Goal: Information Seeking & Learning: Learn about a topic

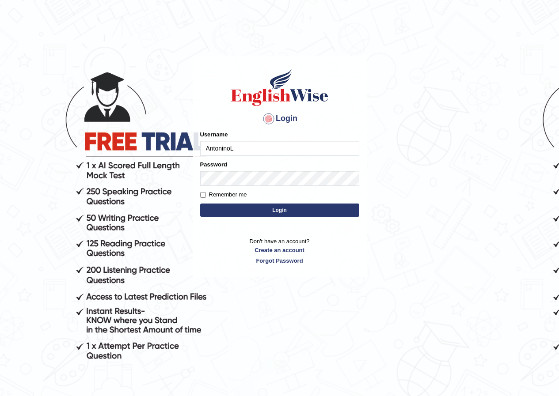
type input "AntoninoL"
click at [255, 205] on button "Login" at bounding box center [279, 210] width 159 height 13
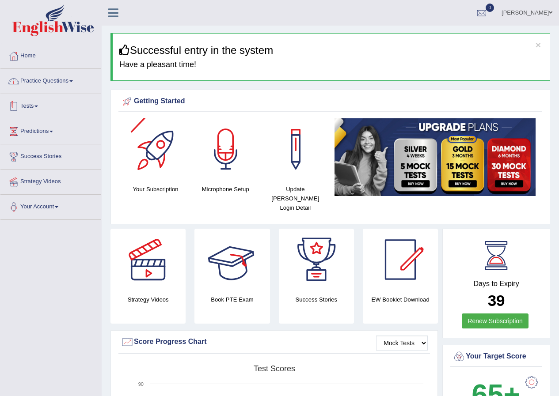
click at [63, 76] on link "Practice Questions" at bounding box center [50, 80] width 101 height 22
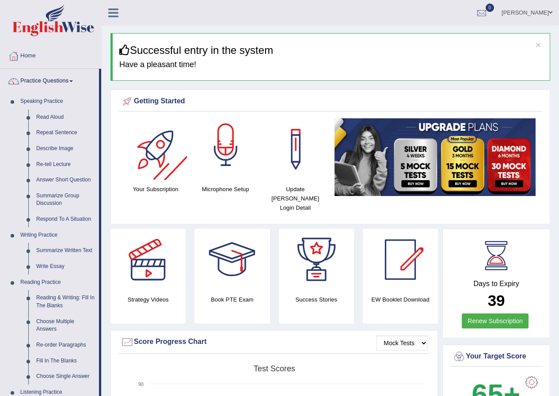
click at [211, 148] on div at bounding box center [226, 149] width 62 height 62
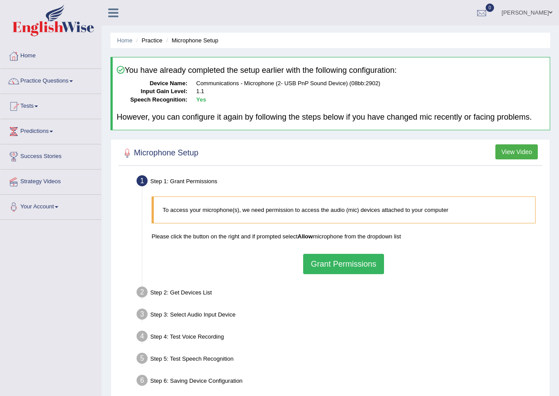
drag, startPoint x: 424, startPoint y: 297, endPoint x: 455, endPoint y: 244, distance: 61.7
click at [455, 244] on div "To access your microphone(s), we need permission to access the audio (mic) devi…" at bounding box center [343, 235] width 393 height 86
click at [367, 268] on button "Grant Permissions" at bounding box center [343, 264] width 80 height 20
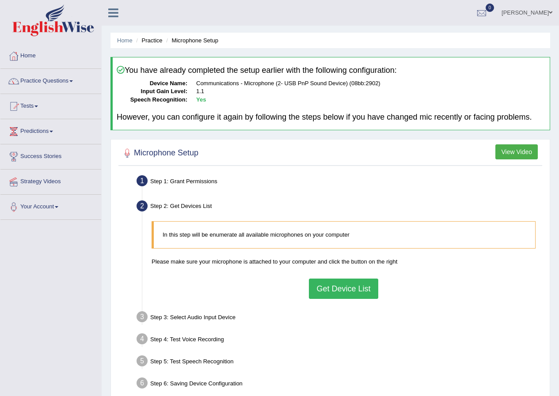
click at [350, 286] on button "Get Device List" at bounding box center [343, 289] width 69 height 20
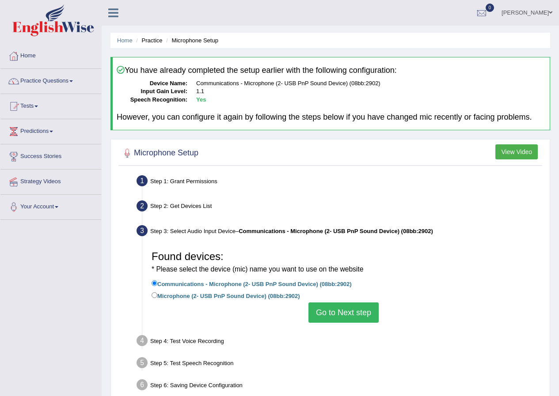
click at [342, 308] on button "Go to Next step" at bounding box center [343, 313] width 70 height 20
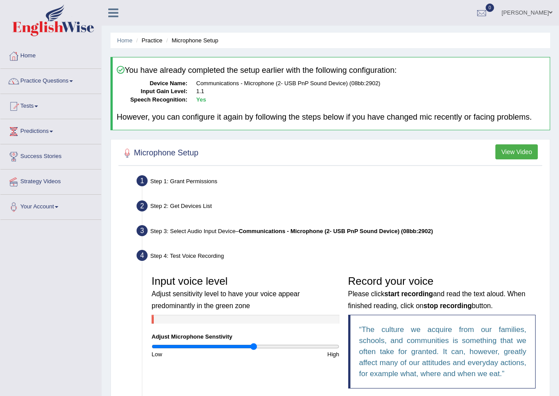
scroll to position [88, 0]
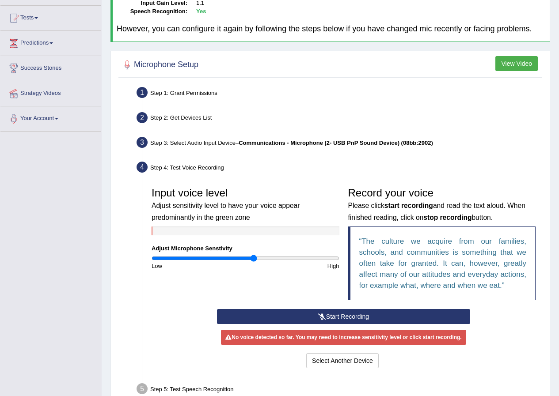
click at [300, 312] on button "Start Recording" at bounding box center [343, 316] width 253 height 15
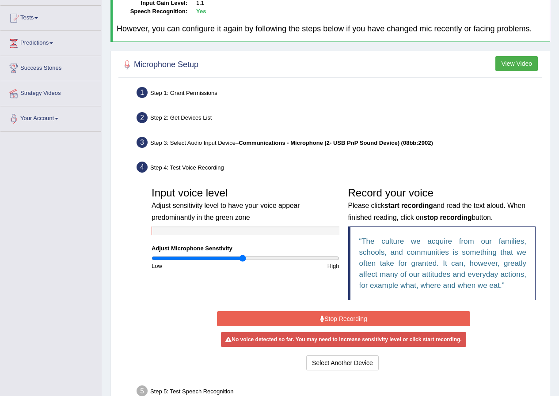
drag, startPoint x: 252, startPoint y: 258, endPoint x: 242, endPoint y: 256, distance: 9.8
click at [242, 256] on input "range" at bounding box center [246, 258] width 188 height 7
click at [240, 257] on input "range" at bounding box center [246, 258] width 188 height 7
click at [247, 259] on input "range" at bounding box center [246, 258] width 188 height 7
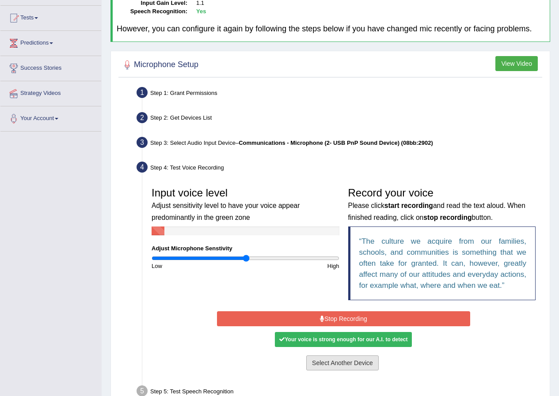
click at [335, 360] on button "Select Another Device" at bounding box center [342, 363] width 72 height 15
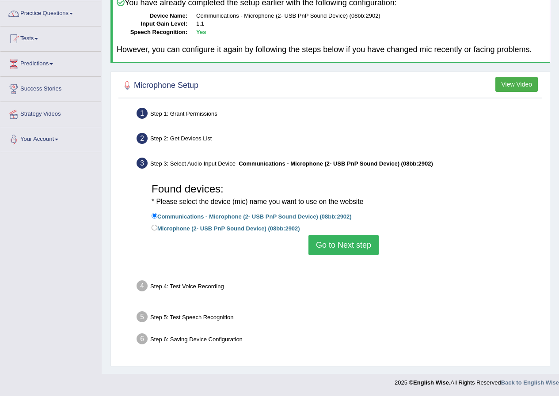
scroll to position [68, 0]
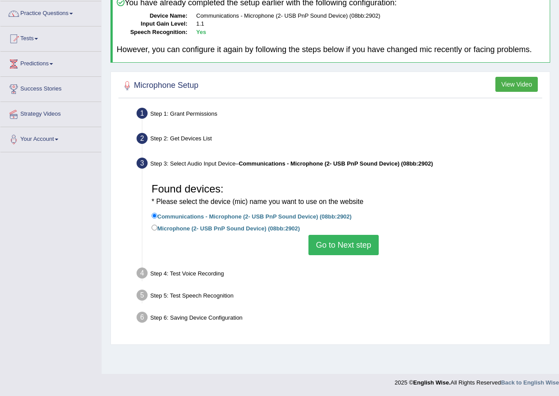
click at [322, 252] on button "Go to Next step" at bounding box center [343, 245] width 70 height 20
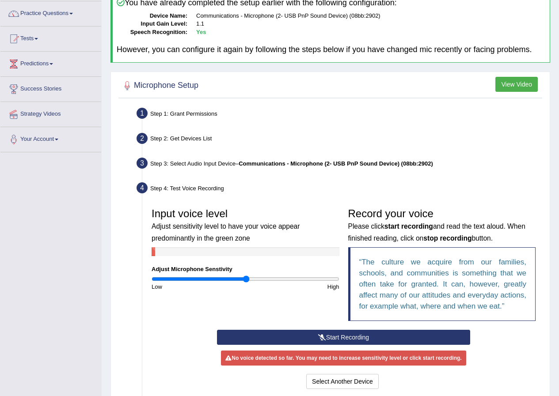
click at [327, 340] on button "Start Recording" at bounding box center [343, 337] width 253 height 15
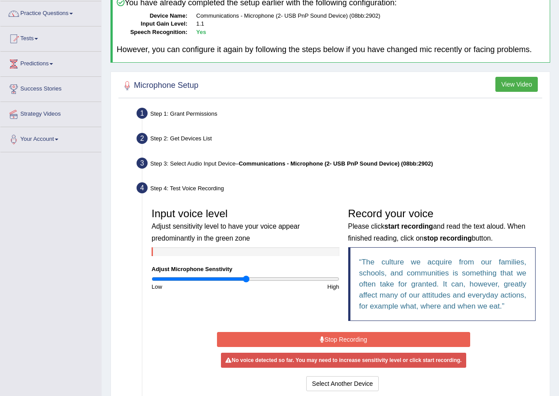
scroll to position [156, 0]
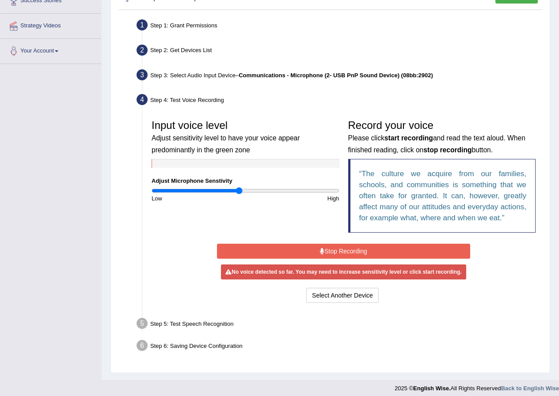
drag, startPoint x: 244, startPoint y: 188, endPoint x: 239, endPoint y: 186, distance: 6.0
click at [239, 187] on input "range" at bounding box center [246, 190] width 188 height 7
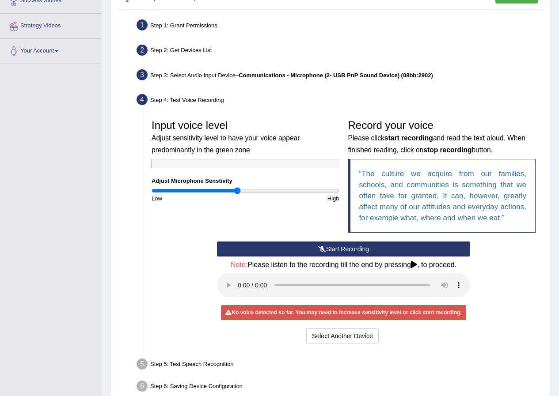
type input "0.92"
click at [237, 191] on input "range" at bounding box center [246, 190] width 188 height 7
click at [288, 249] on button "Start Recording" at bounding box center [343, 249] width 253 height 15
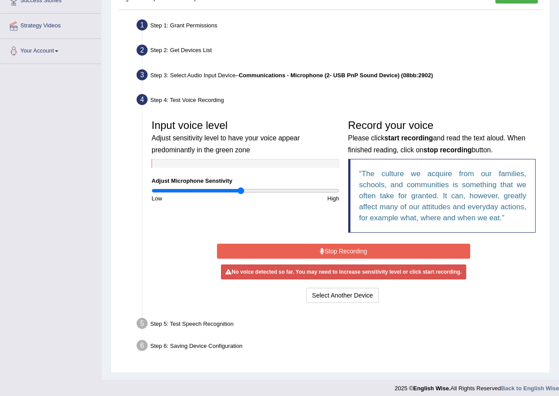
click at [240, 190] on input "range" at bounding box center [246, 190] width 188 height 7
click at [241, 190] on input "range" at bounding box center [246, 190] width 188 height 7
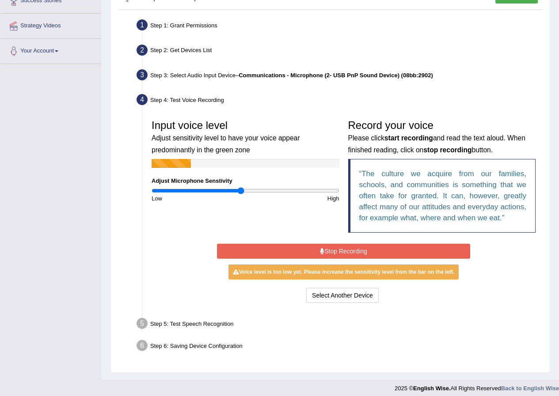
drag, startPoint x: 241, startPoint y: 202, endPoint x: 220, endPoint y: 209, distance: 21.8
click at [220, 209] on div "Input voice level Adjust sensitivity level to have your voice appear predominan…" at bounding box center [343, 178] width 393 height 126
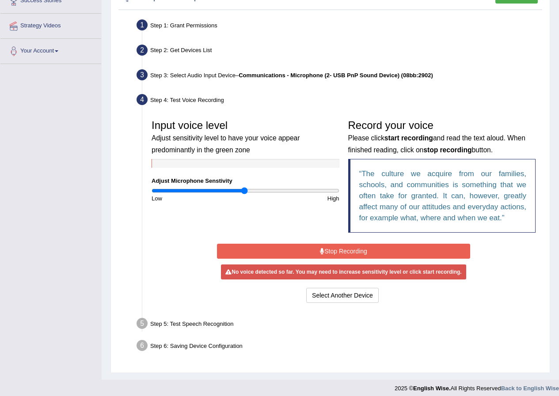
click at [244, 189] on input "range" at bounding box center [246, 190] width 188 height 7
drag, startPoint x: 243, startPoint y: 189, endPoint x: 250, endPoint y: 190, distance: 6.8
click at [250, 190] on input "range" at bounding box center [246, 190] width 188 height 7
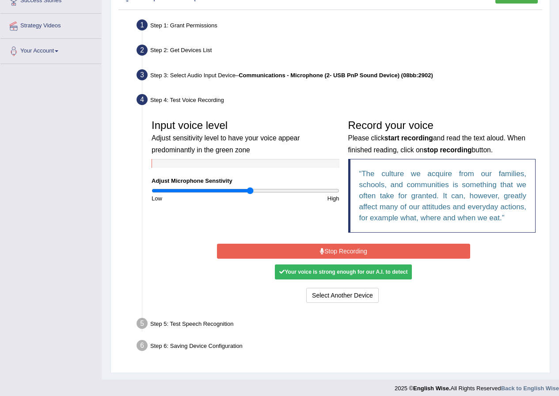
click at [272, 247] on button "Stop Recording" at bounding box center [343, 251] width 253 height 15
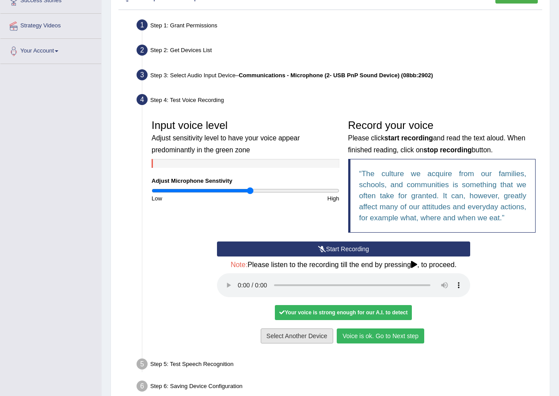
click at [358, 338] on button "Voice is ok. Go to Next step" at bounding box center [380, 336] width 87 height 15
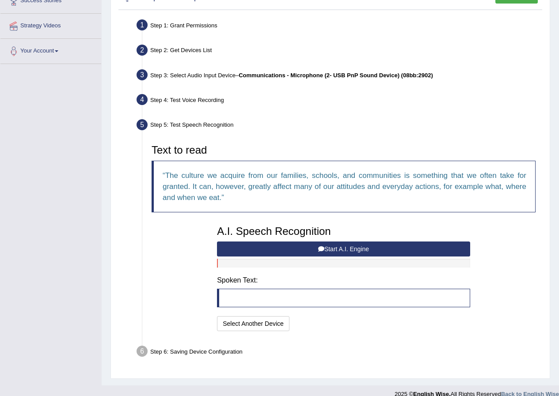
click at [292, 251] on button "Start A.I. Engine" at bounding box center [343, 249] width 253 height 15
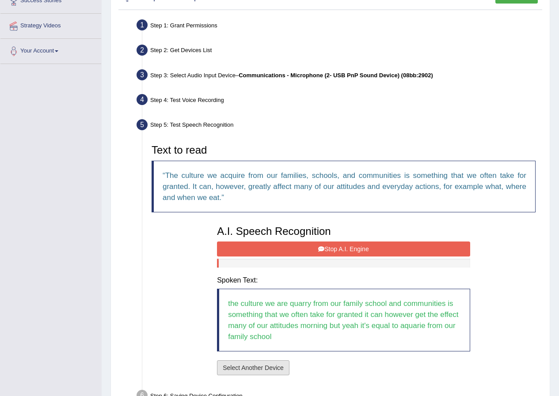
click at [258, 367] on button "Select Another Device" at bounding box center [253, 367] width 72 height 15
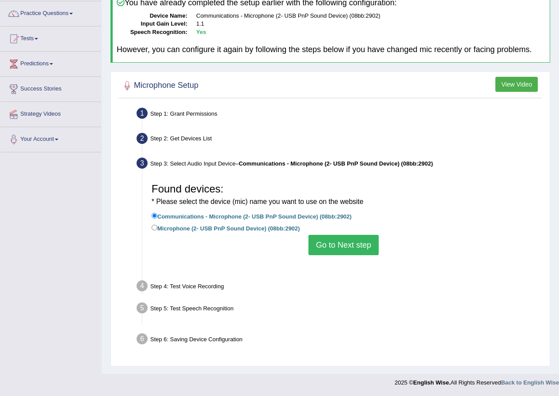
scroll to position [68, 0]
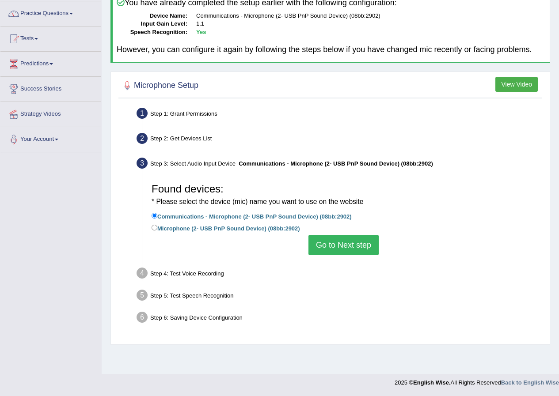
click at [331, 247] on button "Go to Next step" at bounding box center [343, 245] width 70 height 20
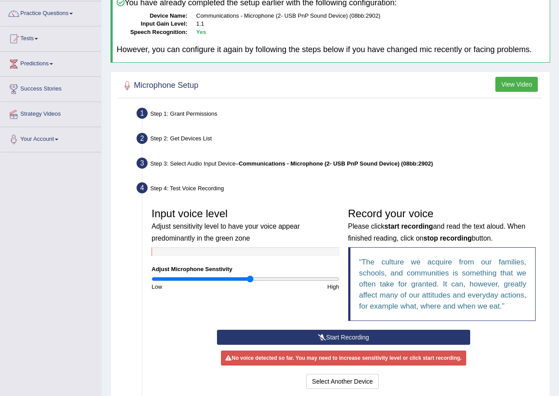
scroll to position [156, 0]
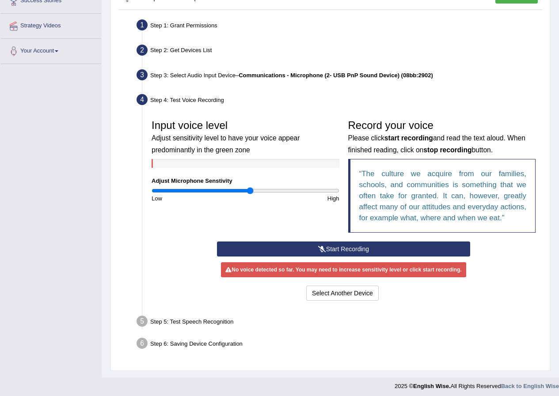
click at [277, 251] on button "Start Recording" at bounding box center [343, 249] width 253 height 15
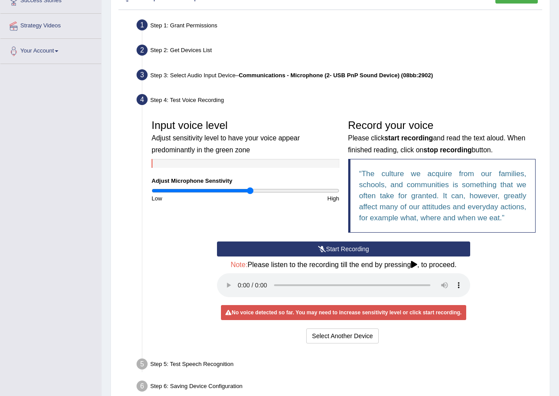
click at [288, 252] on button "Start Recording" at bounding box center [343, 249] width 253 height 15
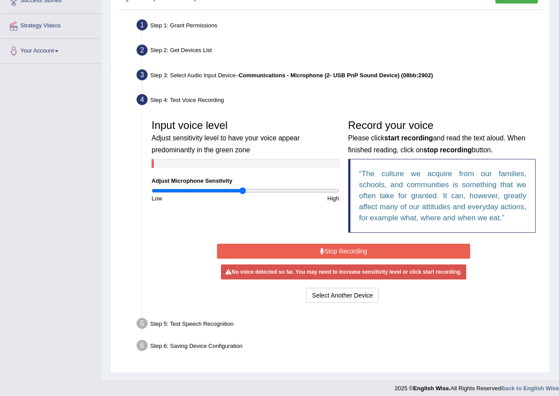
drag, startPoint x: 249, startPoint y: 189, endPoint x: 242, endPoint y: 192, distance: 7.5
type input "0.98"
click at [242, 192] on input "range" at bounding box center [246, 190] width 188 height 7
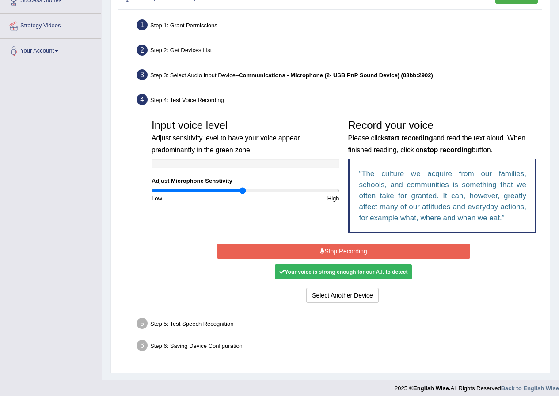
click at [262, 249] on button "Stop Recording" at bounding box center [343, 251] width 253 height 15
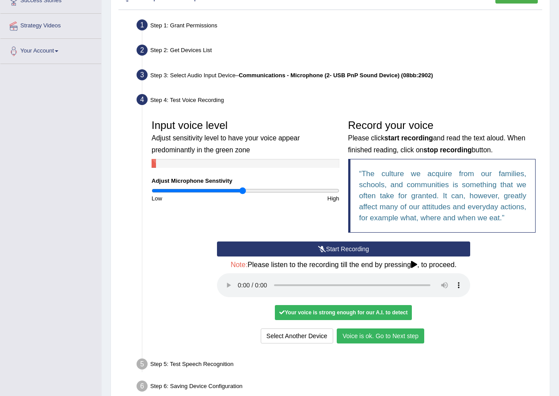
click at [402, 334] on button "Voice is ok. Go to Next step" at bounding box center [380, 336] width 87 height 15
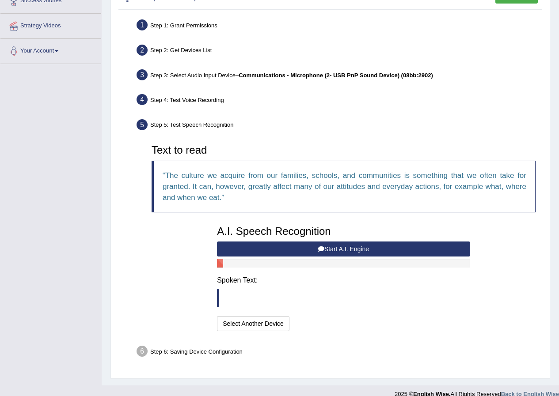
click at [355, 249] on button "Start A.I. Engine" at bounding box center [343, 249] width 253 height 15
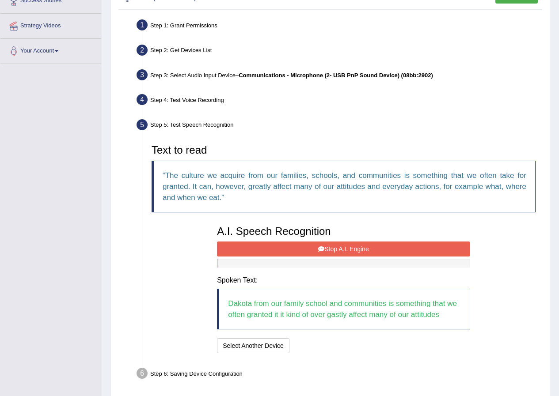
click at [314, 243] on button "Stop A.I. Engine" at bounding box center [343, 249] width 253 height 15
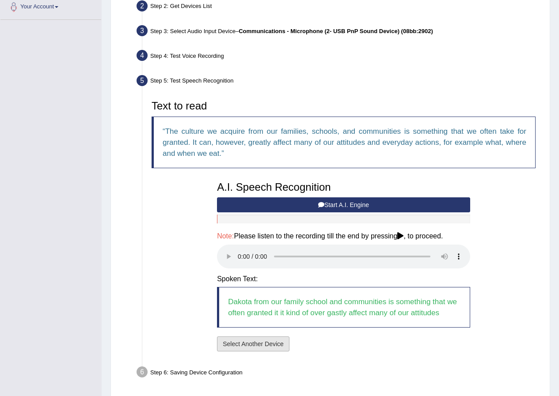
scroll to position [232, 0]
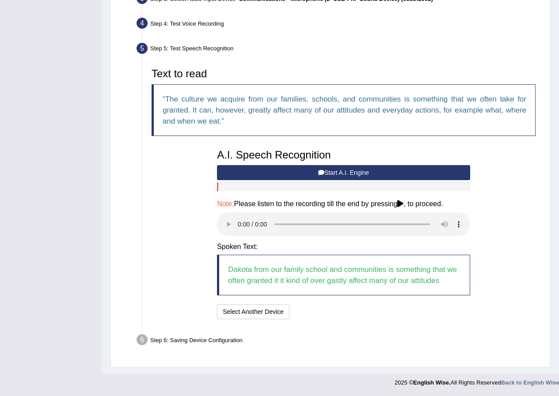
click at [290, 171] on button "Start A.I. Engine" at bounding box center [343, 172] width 253 height 15
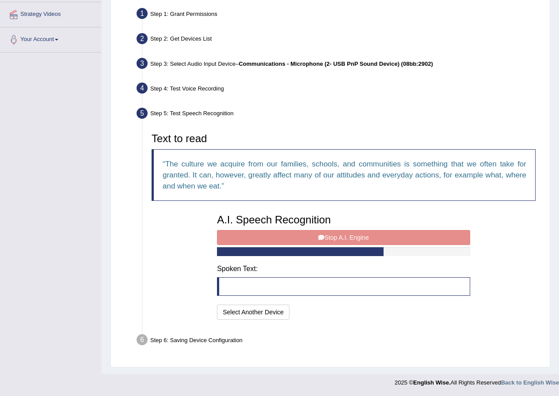
scroll to position [178, 0]
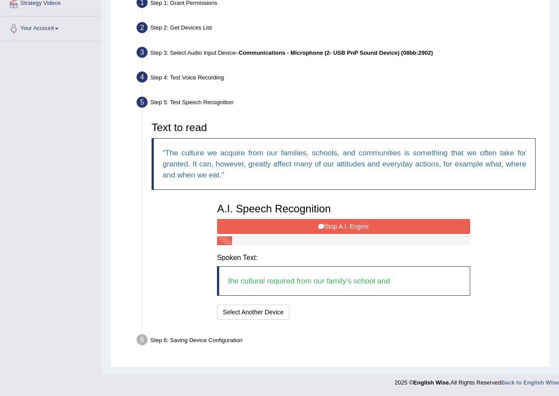
drag, startPoint x: 199, startPoint y: 242, endPoint x: 186, endPoint y: 264, distance: 26.1
click at [186, 264] on div "Text to read The culture we acquire from our families, schools, and communities…" at bounding box center [343, 219] width 393 height 204
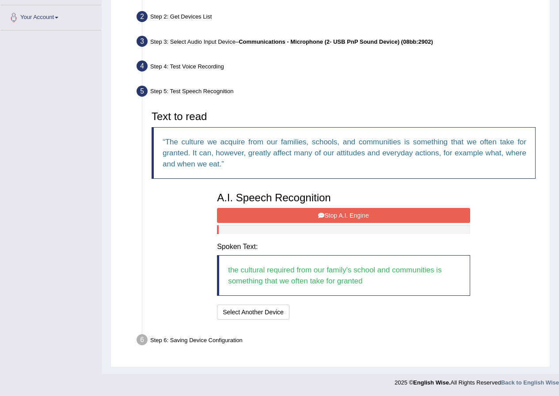
click at [274, 218] on button "Stop A.I. Engine" at bounding box center [343, 215] width 253 height 15
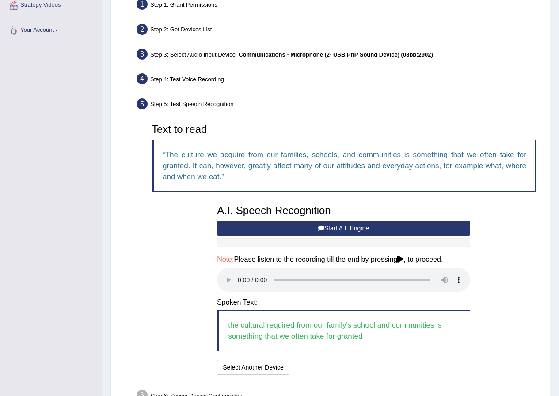
scroll to position [232, 0]
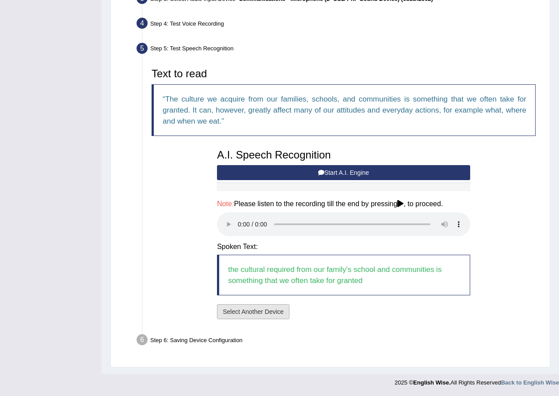
click at [258, 316] on button "Select Another Device" at bounding box center [253, 311] width 72 height 15
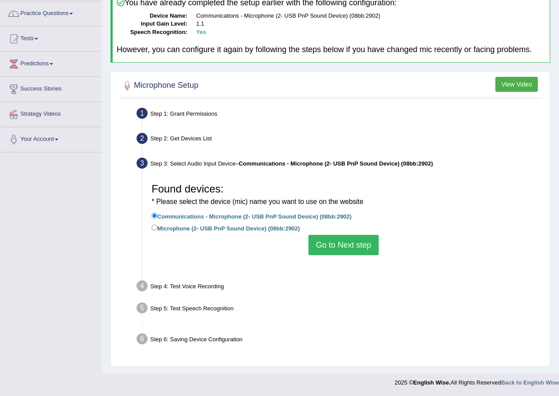
scroll to position [68, 0]
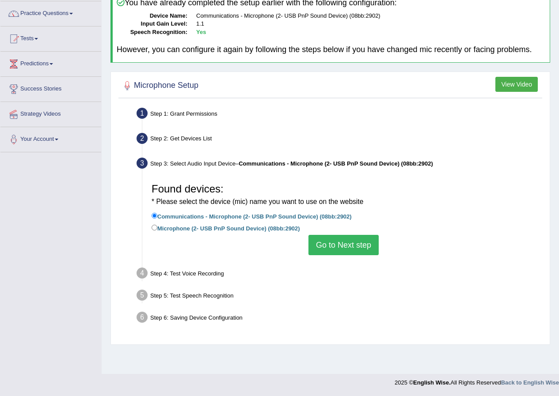
click at [158, 231] on label "Microphone (2- USB PnP Sound Device) (08bb:2902)" at bounding box center [226, 228] width 148 height 10
click at [157, 231] on input "Microphone (2- USB PnP Sound Device) (08bb:2902)" at bounding box center [155, 228] width 6 height 6
radio input "true"
click at [338, 248] on button "Go to Next step" at bounding box center [343, 245] width 70 height 20
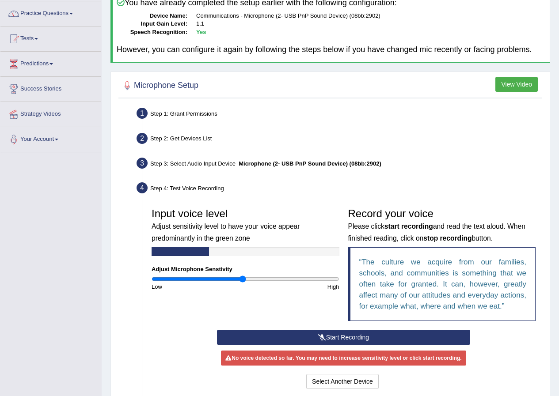
click at [250, 343] on button "Start Recording" at bounding box center [343, 337] width 253 height 15
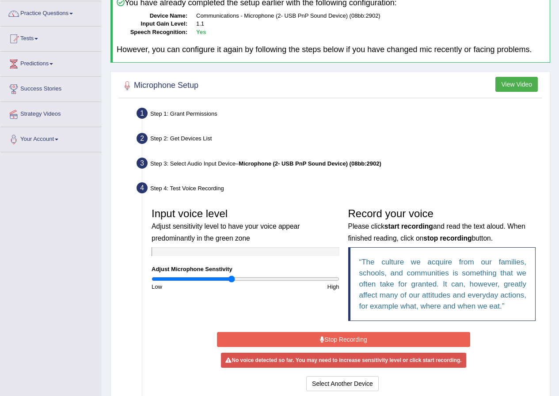
drag, startPoint x: 240, startPoint y: 277, endPoint x: 231, endPoint y: 276, distance: 9.4
type input "0.86"
click at [231, 276] on input "range" at bounding box center [246, 279] width 188 height 7
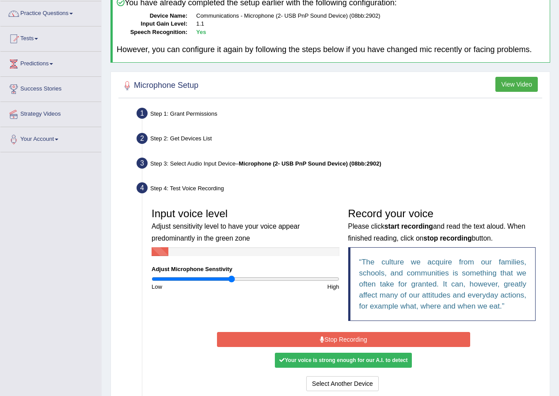
scroll to position [112, 0]
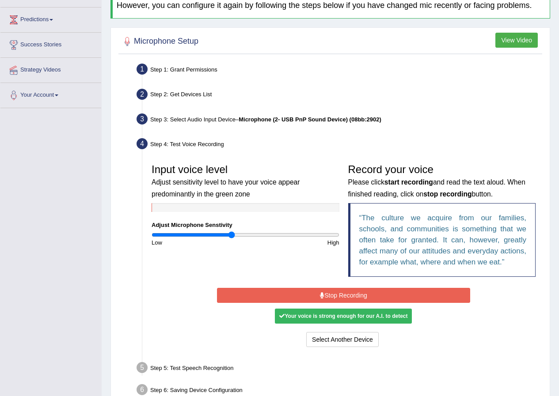
click at [352, 298] on button "Stop Recording" at bounding box center [343, 295] width 253 height 15
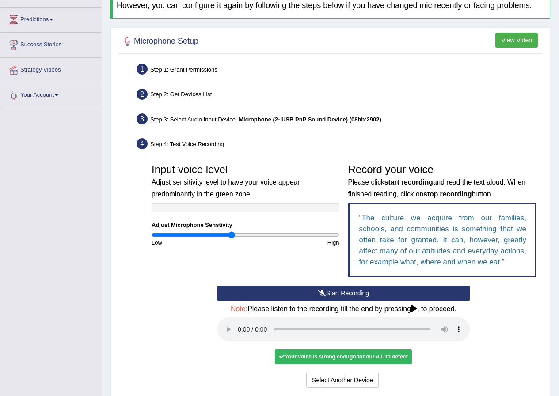
scroll to position [202, 0]
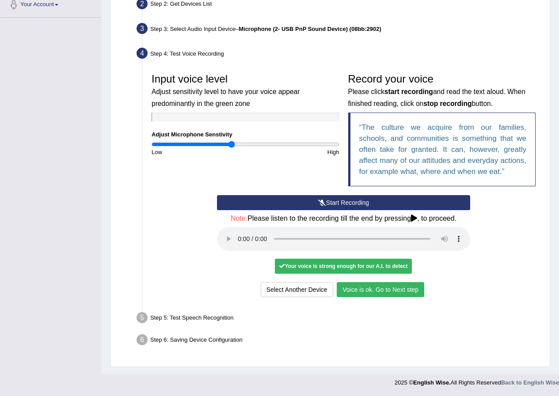
click at [382, 287] on button "Voice is ok. Go to Next step" at bounding box center [380, 289] width 87 height 15
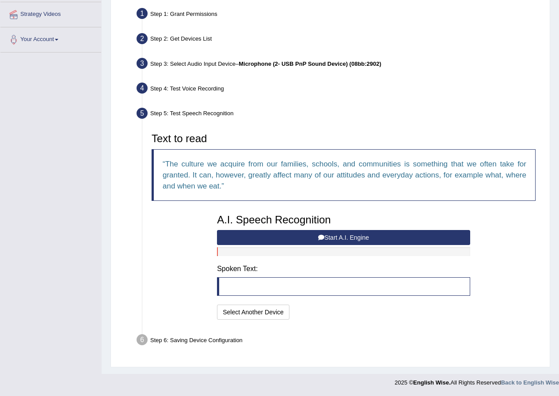
scroll to position [167, 0]
click at [292, 240] on button "Start A.I. Engine" at bounding box center [343, 237] width 253 height 15
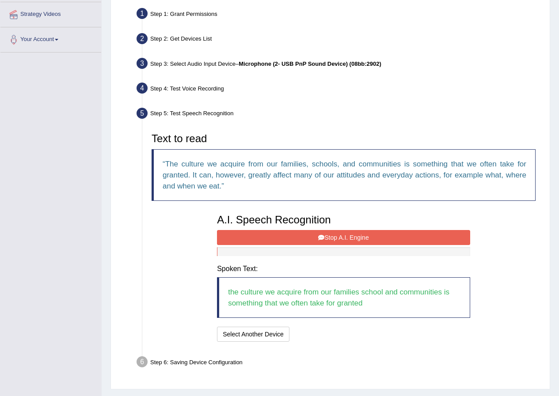
click at [288, 241] on button "Stop A.I. Engine" at bounding box center [343, 237] width 253 height 15
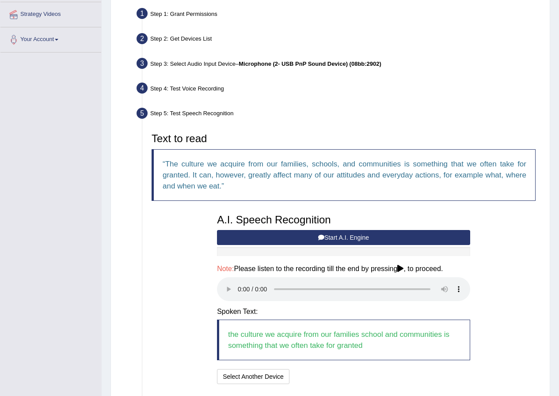
scroll to position [232, 0]
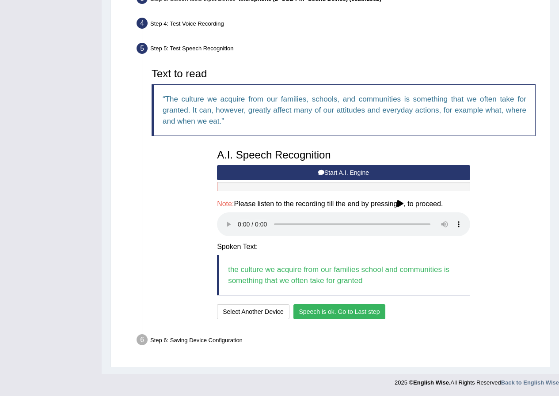
click at [311, 307] on button "Speech is ok. Go to Last step" at bounding box center [339, 311] width 92 height 15
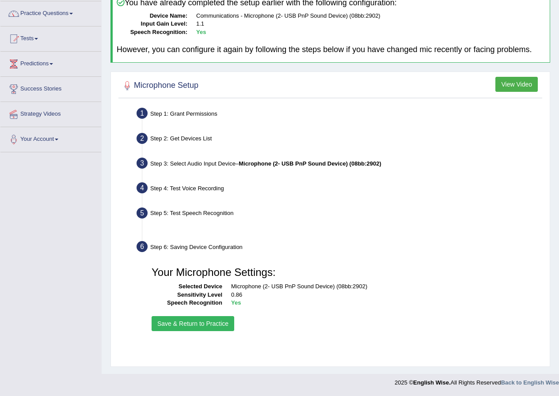
scroll to position [68, 0]
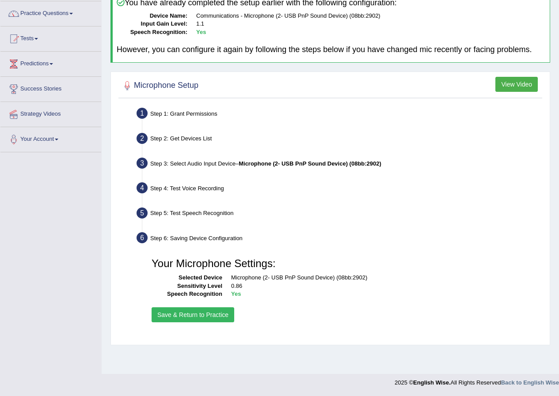
click at [227, 319] on button "Save & Return to Practice" at bounding box center [193, 314] width 83 height 15
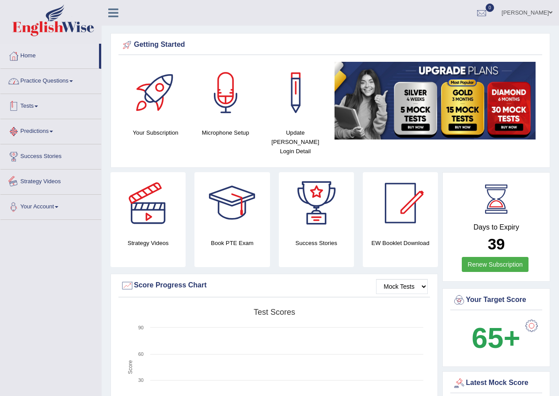
click at [27, 78] on link "Practice Questions" at bounding box center [50, 80] width 101 height 22
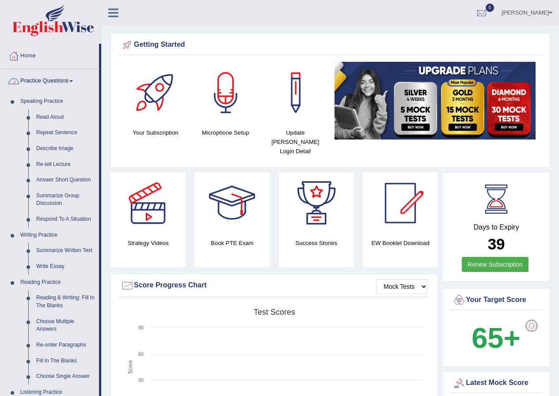
click at [40, 117] on link "Read Aloud" at bounding box center [65, 118] width 67 height 16
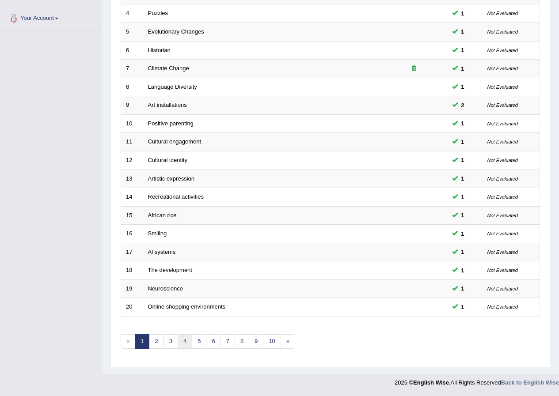
click at [182, 345] on link "4" at bounding box center [185, 341] width 15 height 15
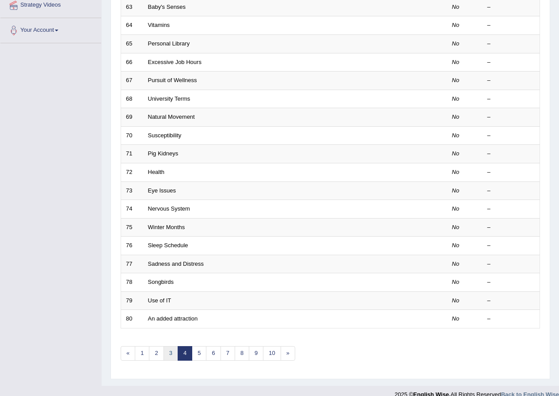
click at [174, 357] on link "3" at bounding box center [170, 353] width 15 height 15
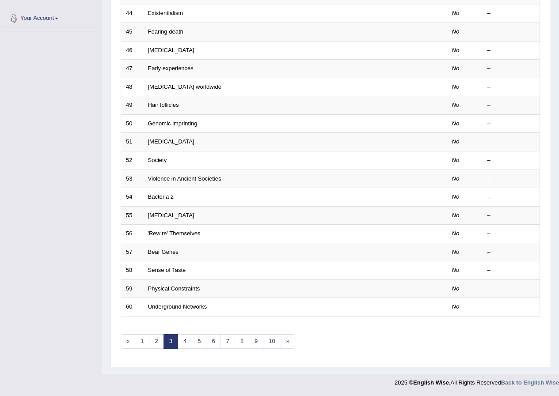
scroll to position [189, 0]
click at [159, 343] on link "2" at bounding box center [156, 341] width 15 height 15
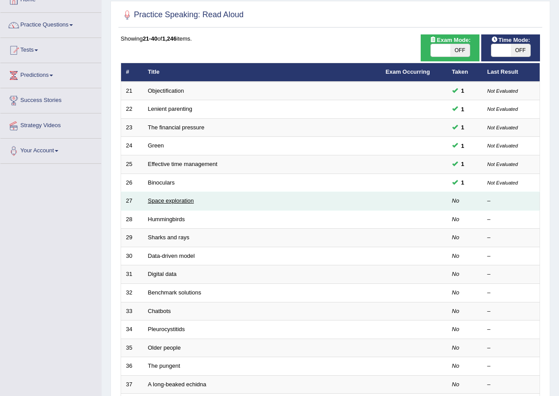
click at [168, 201] on link "Space exploration" at bounding box center [171, 200] width 46 height 7
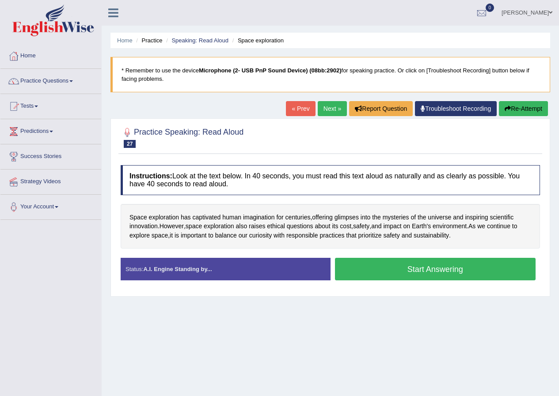
click at [405, 265] on button "Start Answering" at bounding box center [435, 269] width 201 height 23
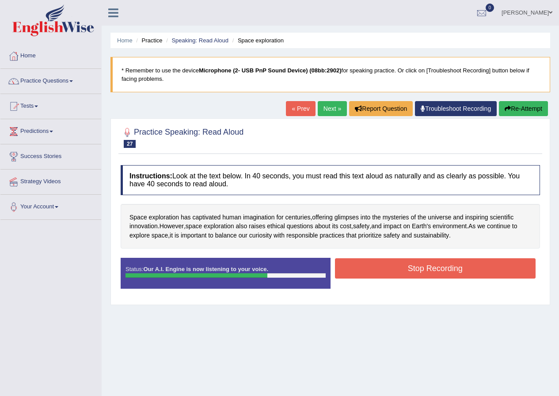
click at [469, 264] on button "Stop Recording" at bounding box center [435, 268] width 201 height 20
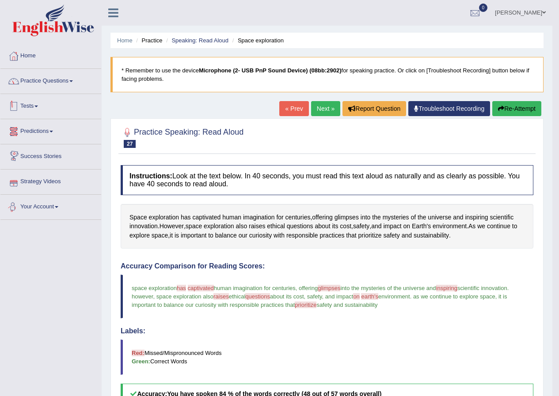
click at [50, 84] on link "Practice Questions" at bounding box center [50, 80] width 101 height 22
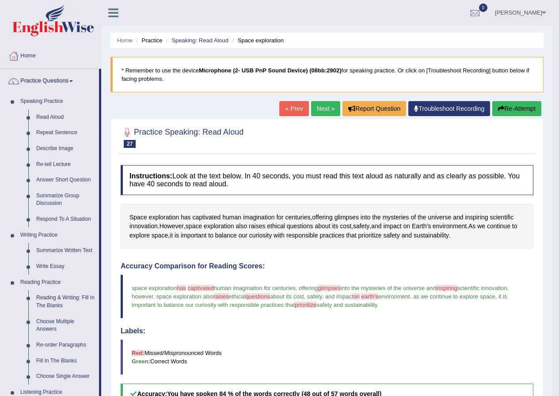
click at [39, 132] on link "Repeat Sentence" at bounding box center [65, 133] width 67 height 16
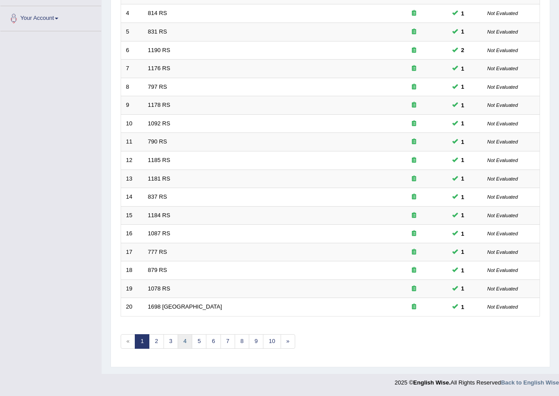
scroll to position [189, 0]
click at [180, 345] on link "4" at bounding box center [185, 341] width 15 height 15
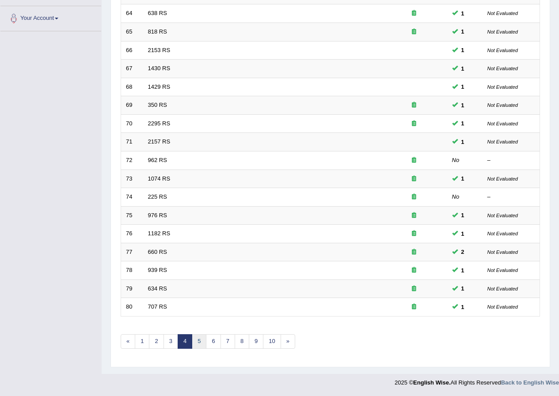
click at [198, 344] on link "5" at bounding box center [199, 341] width 15 height 15
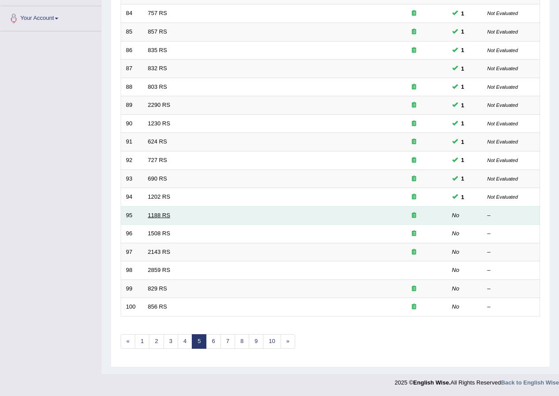
click at [167, 216] on link "1188 RS" at bounding box center [159, 215] width 23 height 7
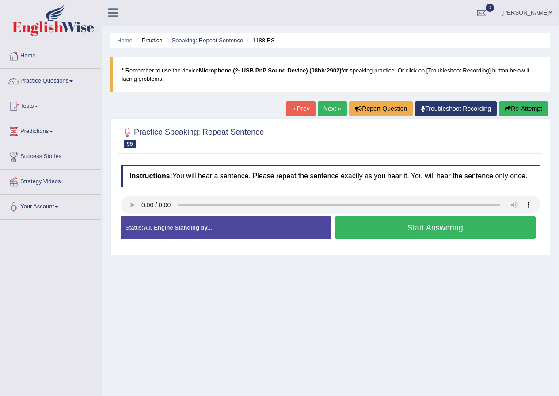
click at [363, 227] on button "Start Answering" at bounding box center [435, 227] width 201 height 23
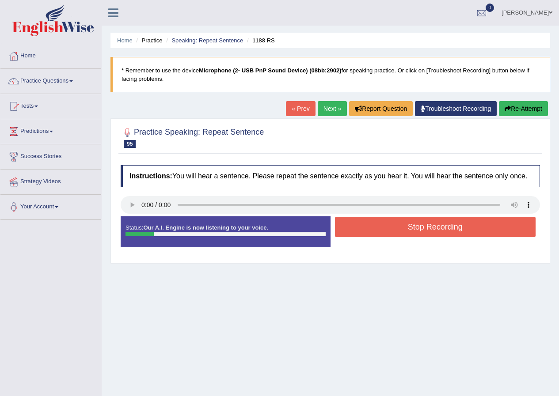
click at [381, 231] on button "Stop Recording" at bounding box center [435, 227] width 201 height 20
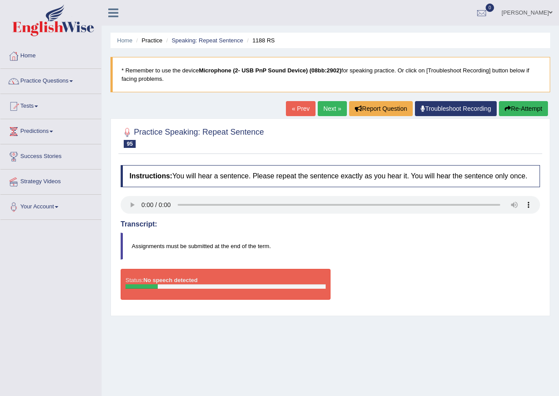
click at [506, 112] on button "Re-Attempt" at bounding box center [523, 108] width 49 height 15
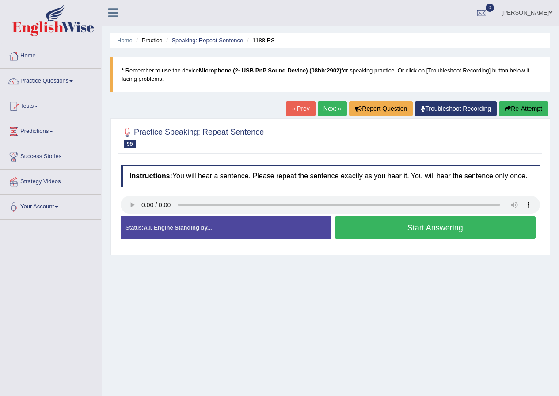
click at [396, 233] on button "Start Answering" at bounding box center [435, 227] width 201 height 23
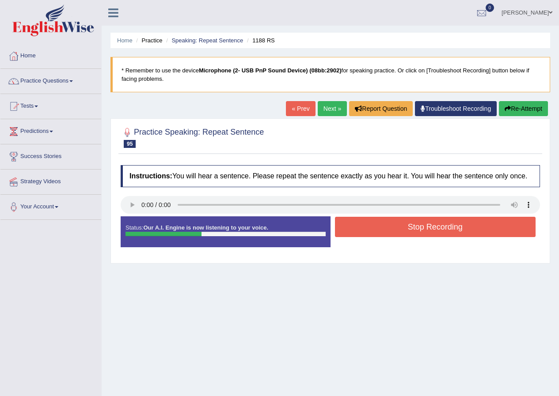
click at [406, 230] on button "Stop Recording" at bounding box center [435, 227] width 201 height 20
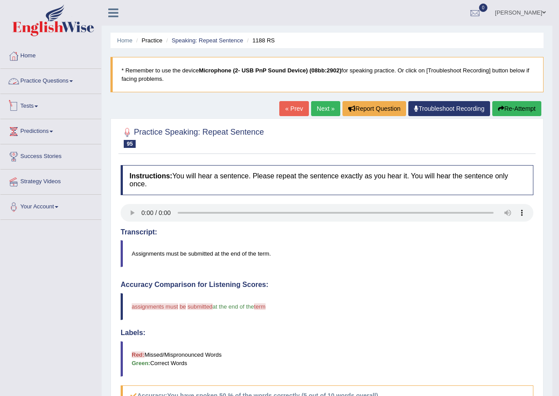
click at [68, 76] on link "Practice Questions" at bounding box center [50, 80] width 101 height 22
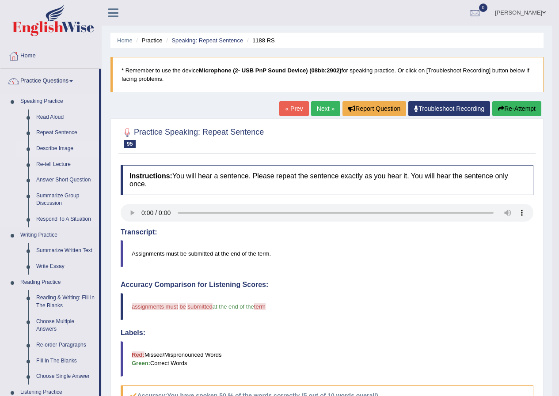
click at [60, 148] on link "Describe Image" at bounding box center [65, 149] width 67 height 16
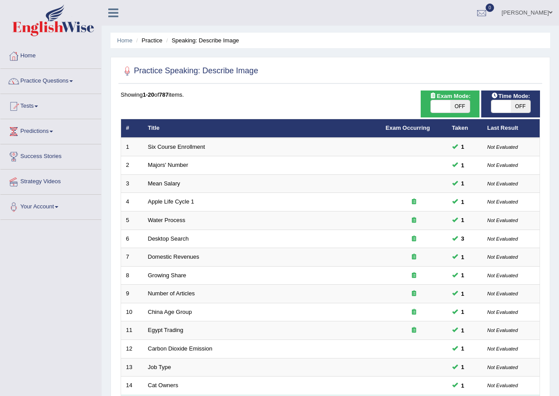
scroll to position [189, 0]
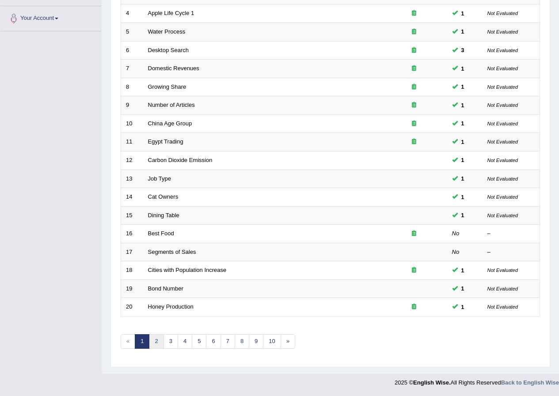
click at [160, 340] on link "2" at bounding box center [156, 341] width 15 height 15
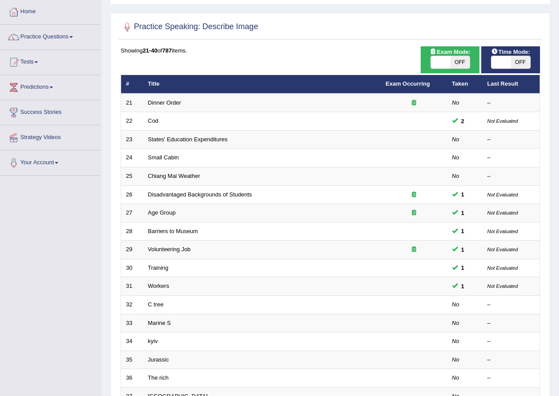
scroll to position [88, 0]
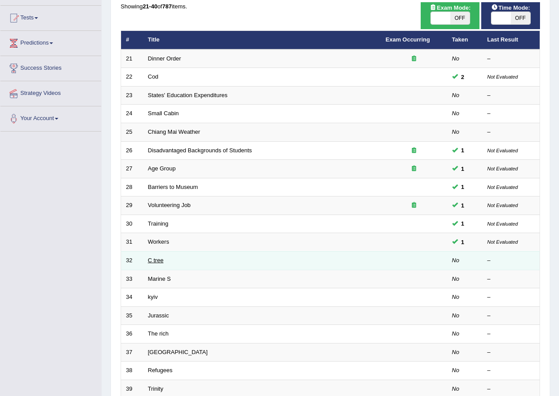
click at [158, 262] on link "C tree" at bounding box center [155, 260] width 15 height 7
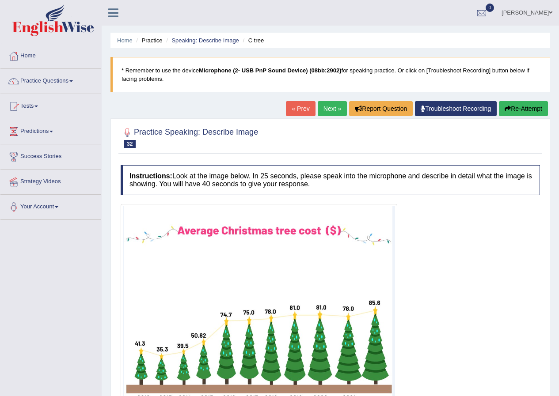
scroll to position [88, 0]
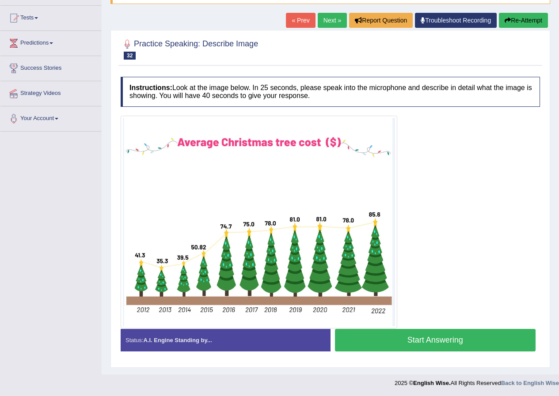
click at [390, 345] on button "Start Answering" at bounding box center [435, 340] width 201 height 23
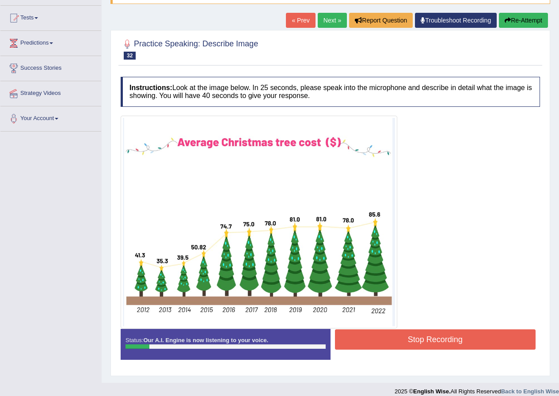
click at [452, 339] on button "Stop Recording" at bounding box center [435, 340] width 201 height 20
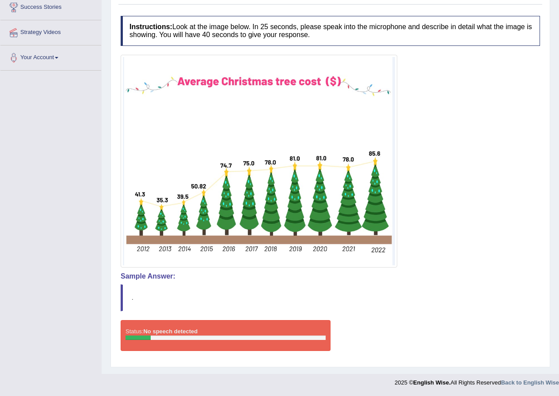
scroll to position [61, 0]
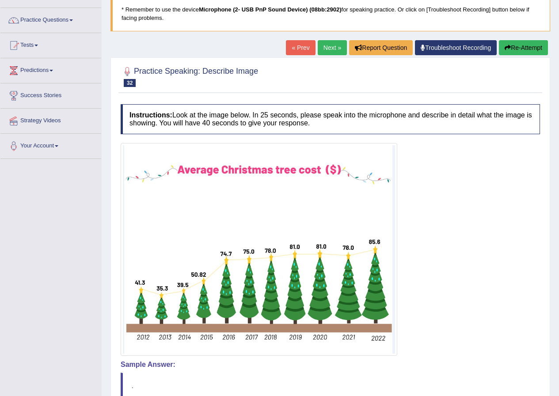
click at [510, 47] on button "Re-Attempt" at bounding box center [523, 47] width 49 height 15
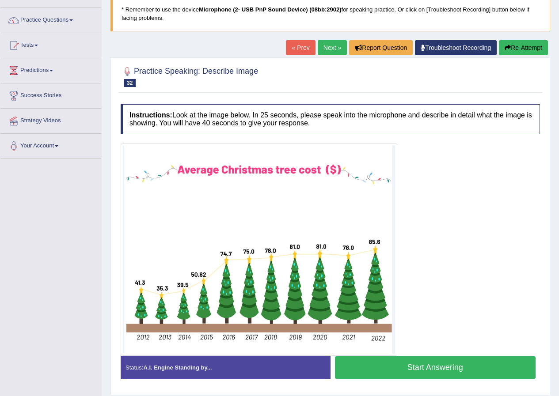
click at [410, 367] on button "Start Answering" at bounding box center [435, 367] width 201 height 23
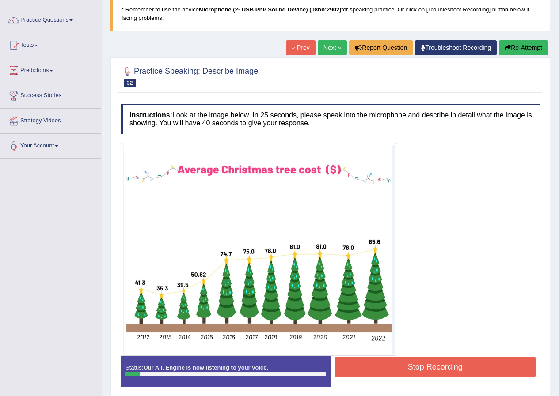
click at [432, 358] on button "Stop Recording" at bounding box center [435, 367] width 201 height 20
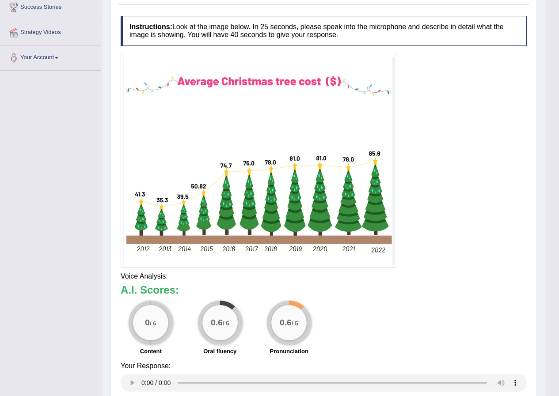
scroll to position [61, 0]
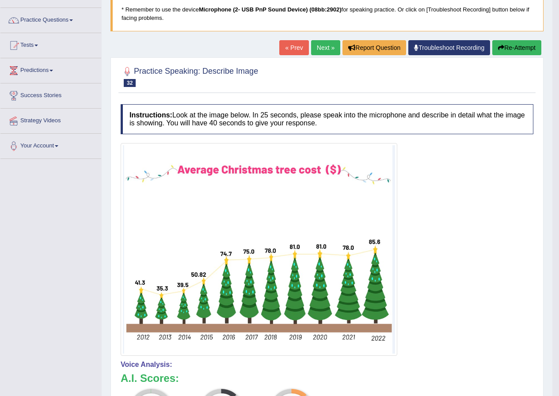
click at [509, 52] on button "Re-Attempt" at bounding box center [516, 47] width 49 height 15
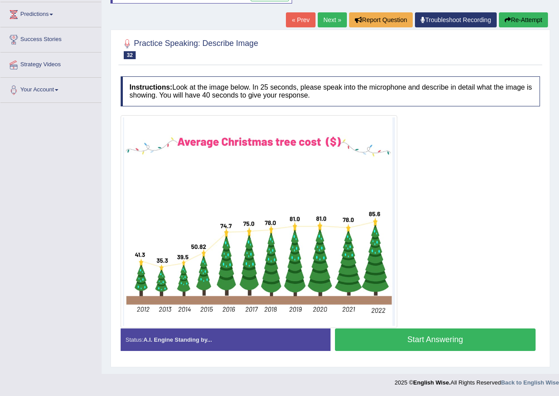
click at [394, 331] on button "Start Answering" at bounding box center [435, 340] width 201 height 23
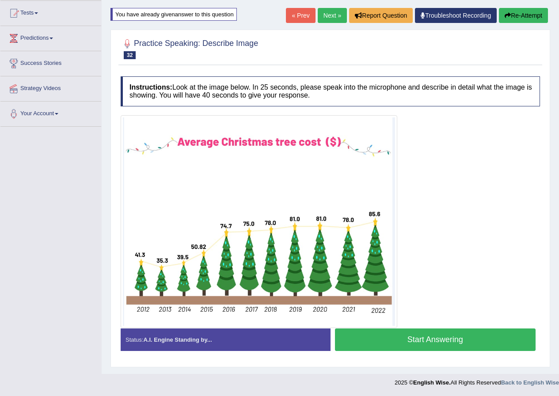
scroll to position [102, 0]
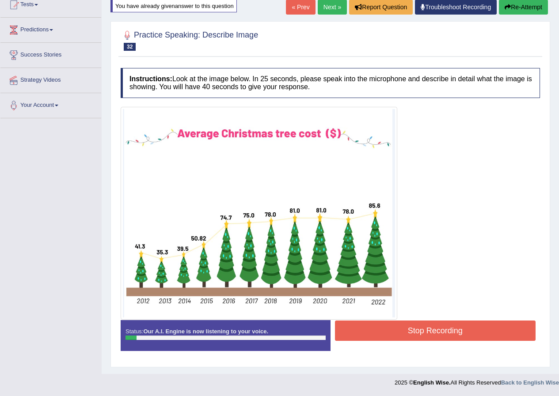
click at [430, 337] on button "Stop Recording" at bounding box center [435, 331] width 201 height 20
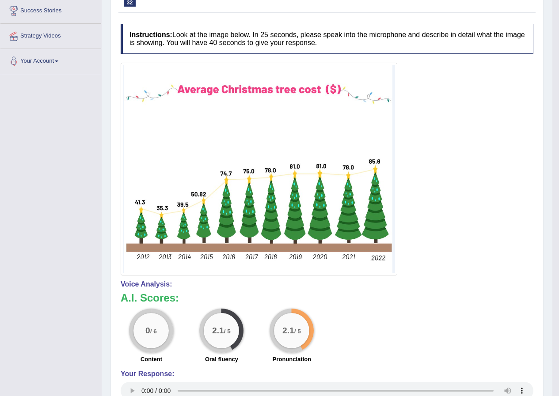
scroll to position [0, 0]
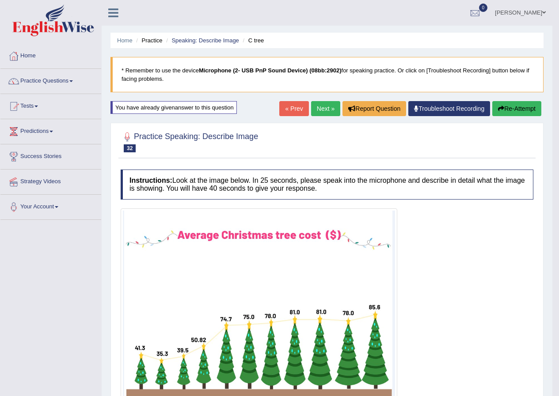
click at [498, 108] on icon "button" at bounding box center [501, 109] width 6 height 6
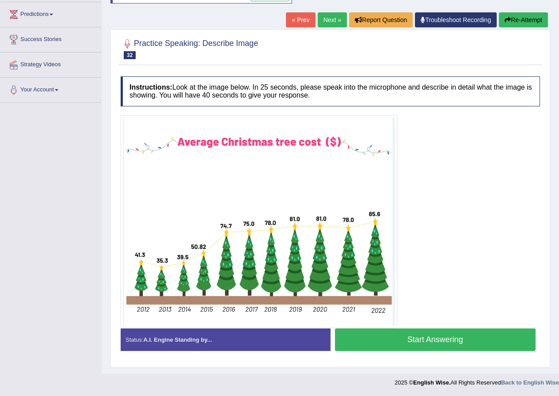
click at [446, 345] on button "Start Answering" at bounding box center [435, 340] width 201 height 23
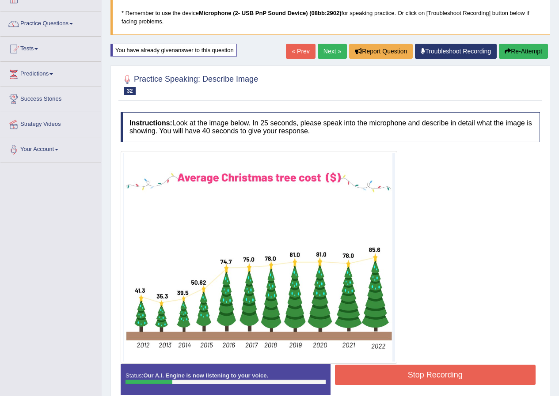
scroll to position [102, 0]
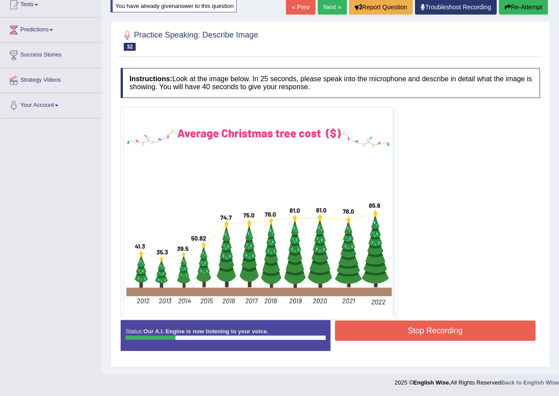
click at [413, 323] on button "Stop Recording" at bounding box center [435, 331] width 201 height 20
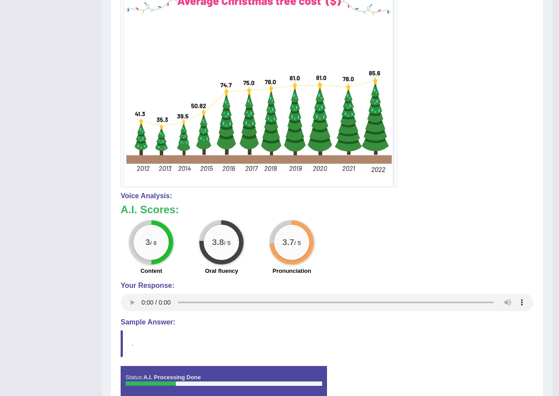
scroll to position [0, 0]
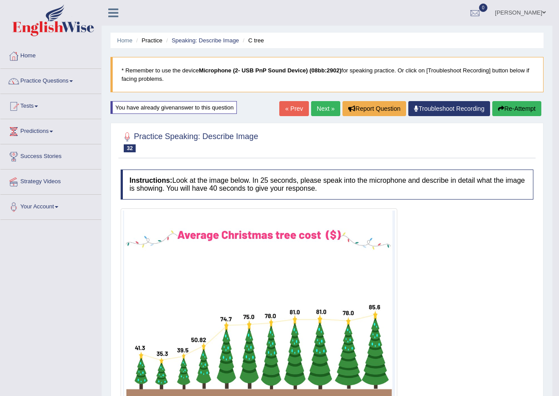
click at [514, 112] on button "Re-Attempt" at bounding box center [516, 108] width 49 height 15
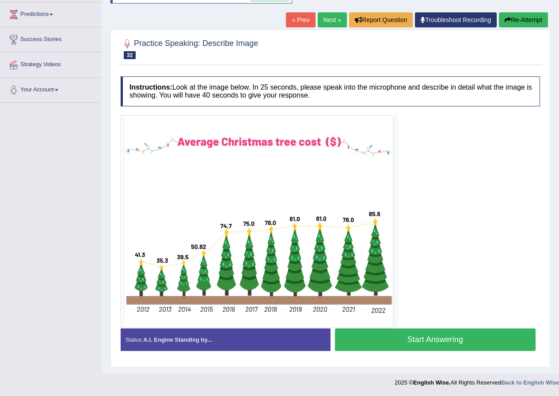
click at [420, 342] on button "Start Answering" at bounding box center [435, 340] width 201 height 23
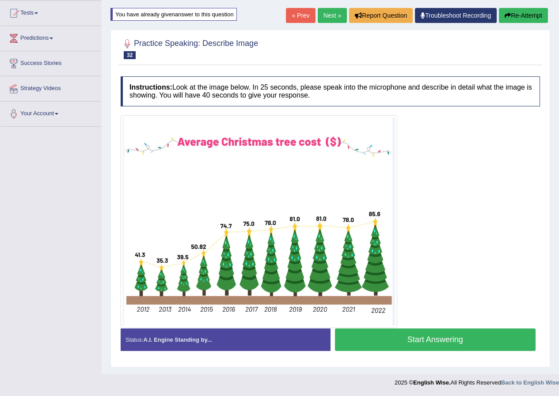
scroll to position [102, 0]
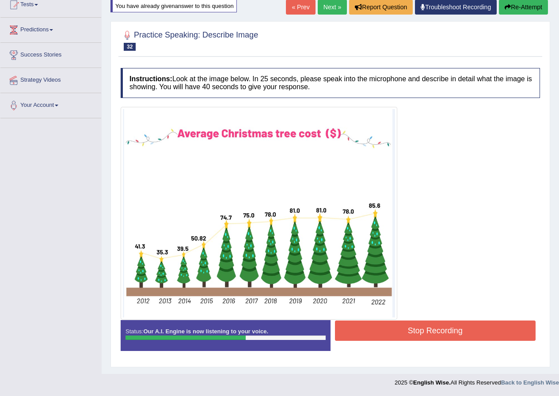
click at [409, 330] on button "Stop Recording" at bounding box center [435, 331] width 201 height 20
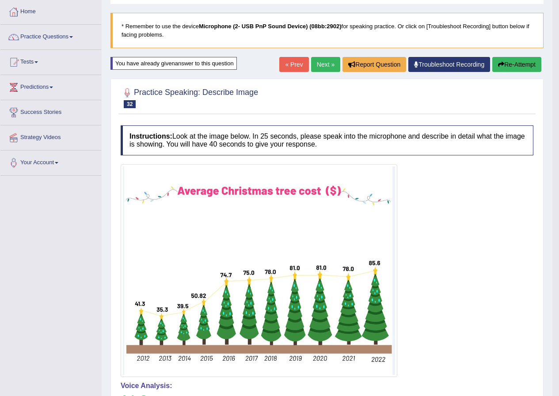
scroll to position [0, 0]
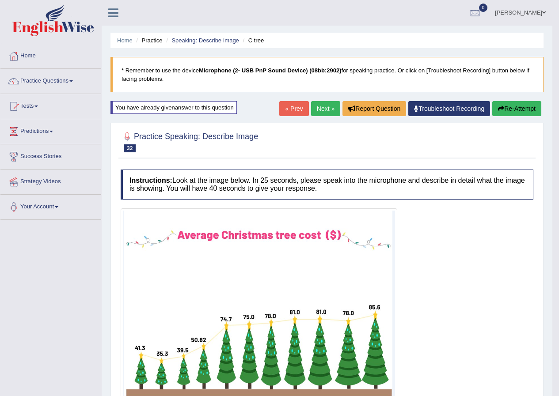
click at [508, 106] on button "Re-Attempt" at bounding box center [516, 108] width 49 height 15
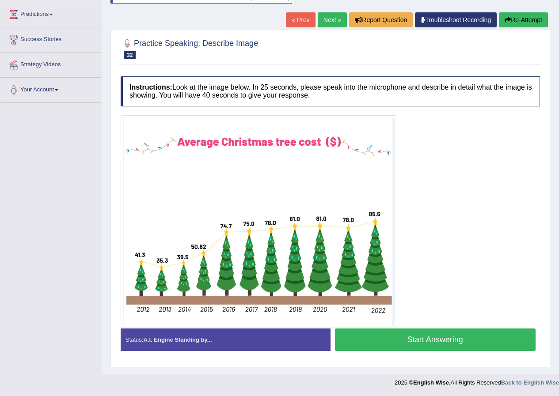
click at [417, 341] on button "Start Answering" at bounding box center [435, 340] width 201 height 23
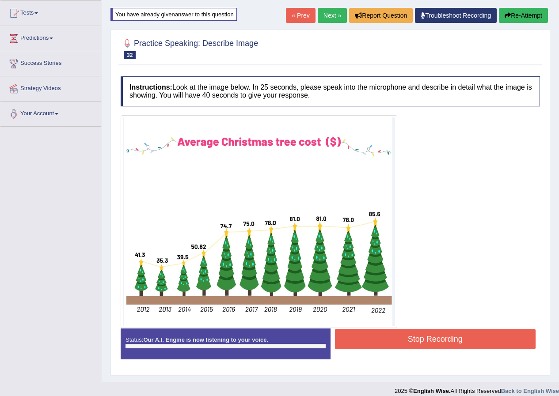
scroll to position [102, 0]
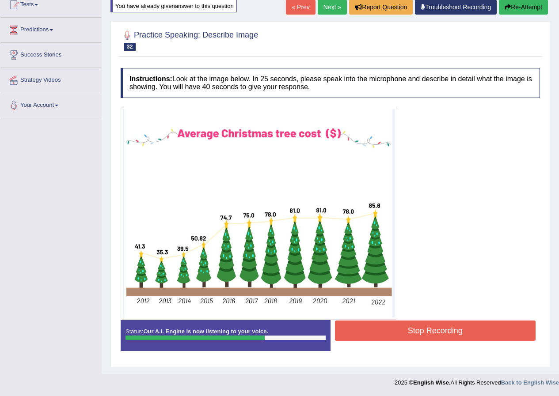
click at [435, 327] on button "Stop Recording" at bounding box center [435, 331] width 201 height 20
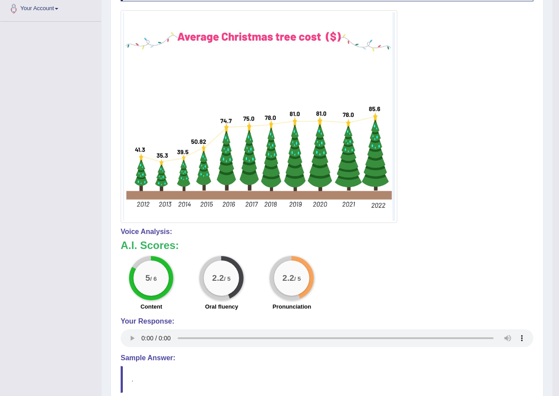
scroll to position [22, 0]
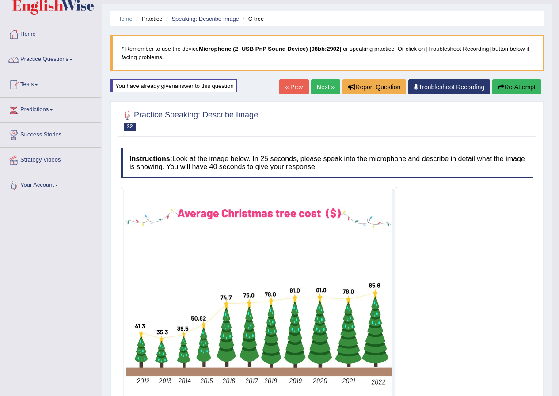
click at [506, 92] on button "Re-Attempt" at bounding box center [516, 87] width 49 height 15
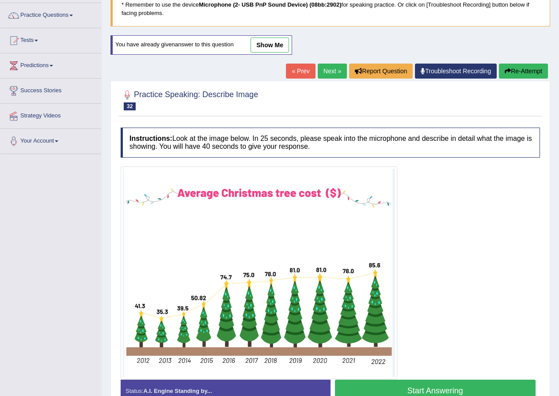
scroll to position [117, 0]
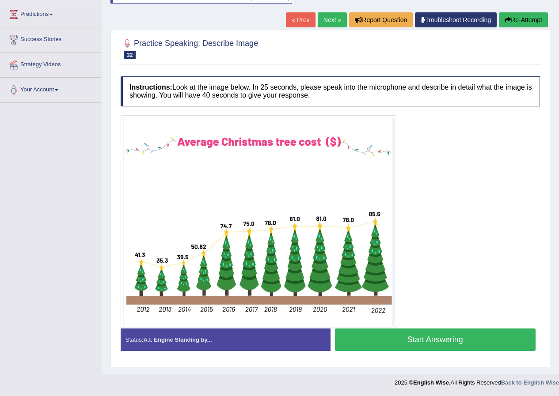
click at [453, 339] on button "Start Answering" at bounding box center [435, 340] width 201 height 23
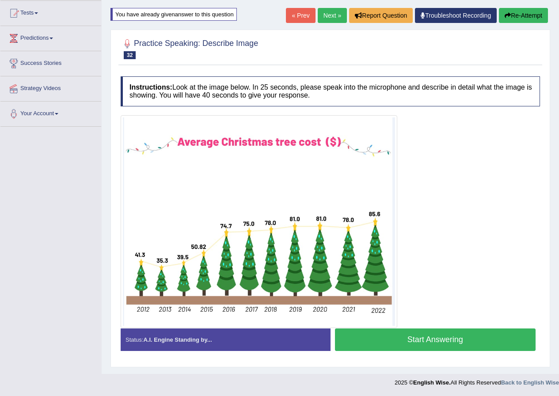
scroll to position [102, 0]
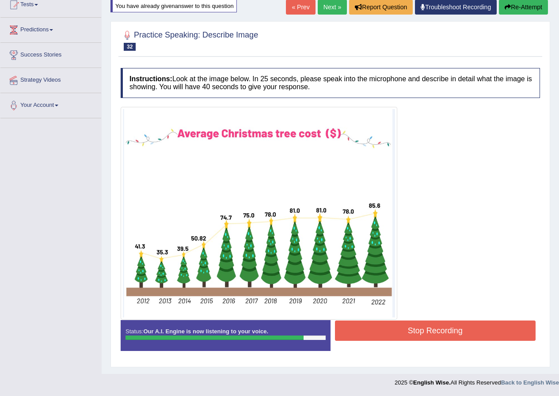
click at [429, 327] on button "Stop Recording" at bounding box center [435, 331] width 201 height 20
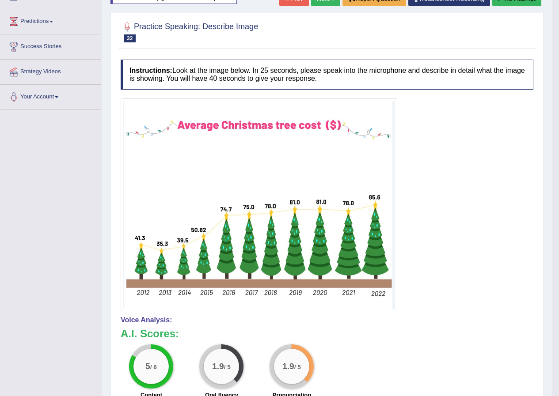
scroll to position [22, 0]
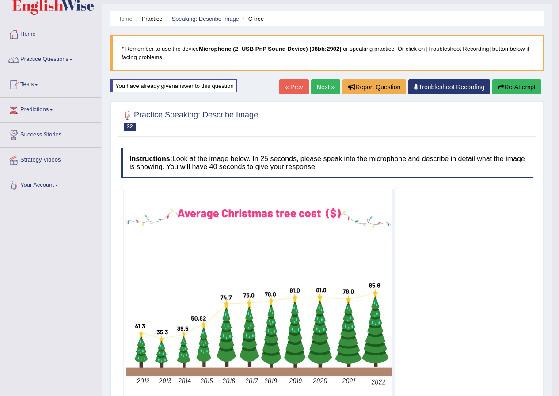
click at [503, 86] on button "Re-Attempt" at bounding box center [516, 87] width 49 height 15
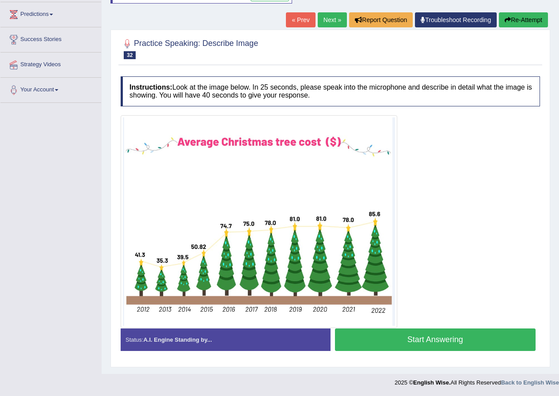
scroll to position [117, 0]
click at [410, 345] on button "Start Answering" at bounding box center [435, 340] width 201 height 23
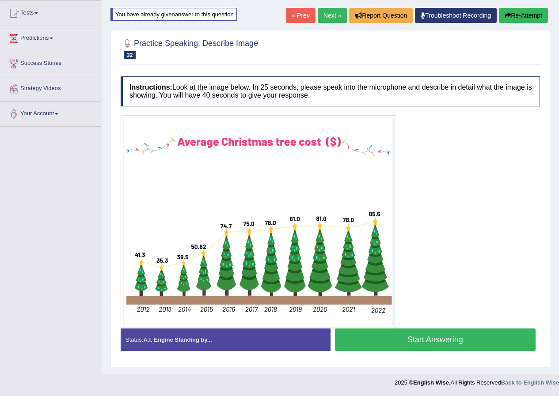
scroll to position [102, 0]
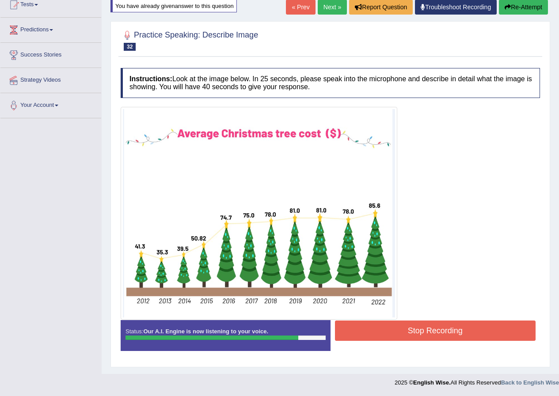
click at [422, 329] on button "Stop Recording" at bounding box center [435, 331] width 201 height 20
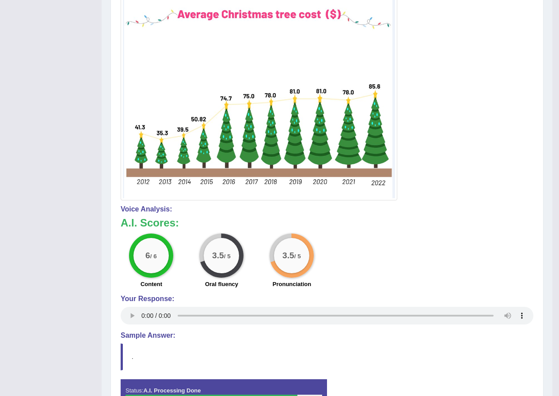
scroll to position [0, 0]
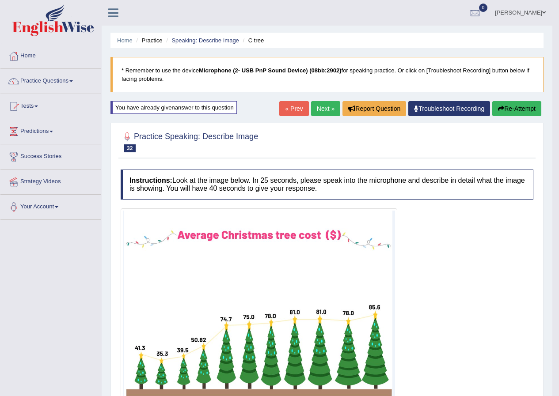
click at [320, 110] on link "Next »" at bounding box center [325, 108] width 29 height 15
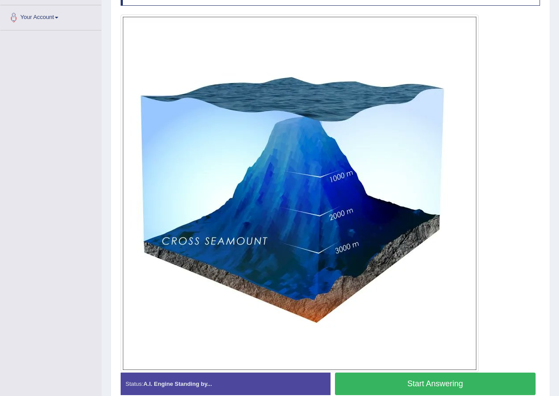
scroll to position [234, 0]
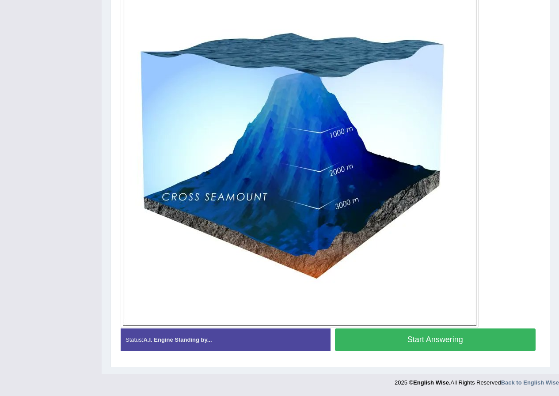
click at [477, 337] on button "Start Answering" at bounding box center [435, 340] width 201 height 23
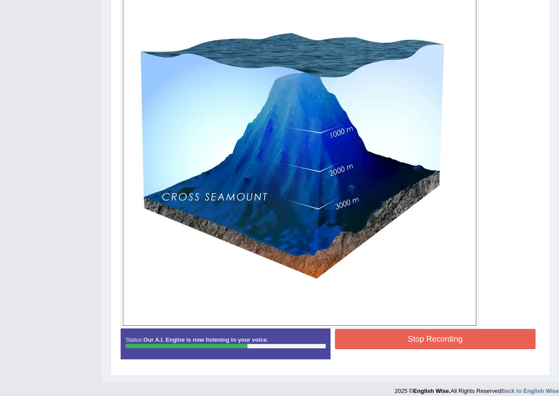
click at [436, 331] on button "Stop Recording" at bounding box center [435, 339] width 201 height 20
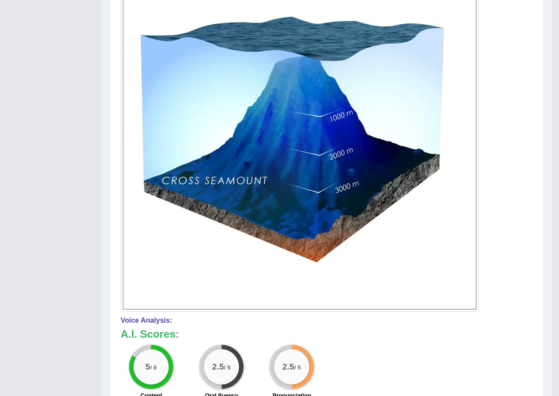
scroll to position [29, 0]
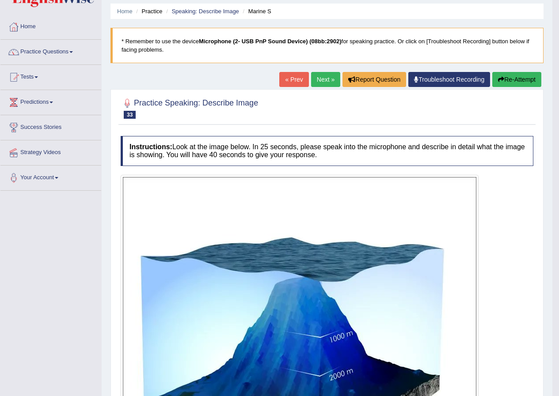
click at [311, 83] on link "Next »" at bounding box center [325, 79] width 29 height 15
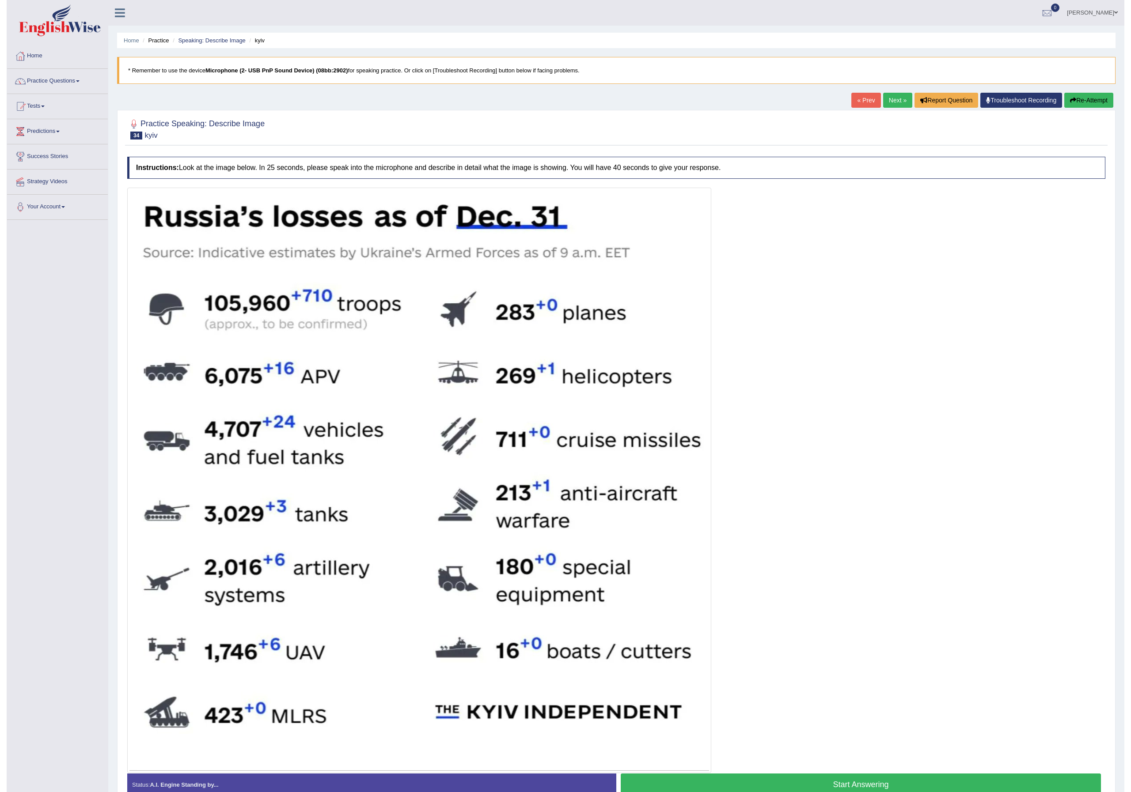
scroll to position [54, 0]
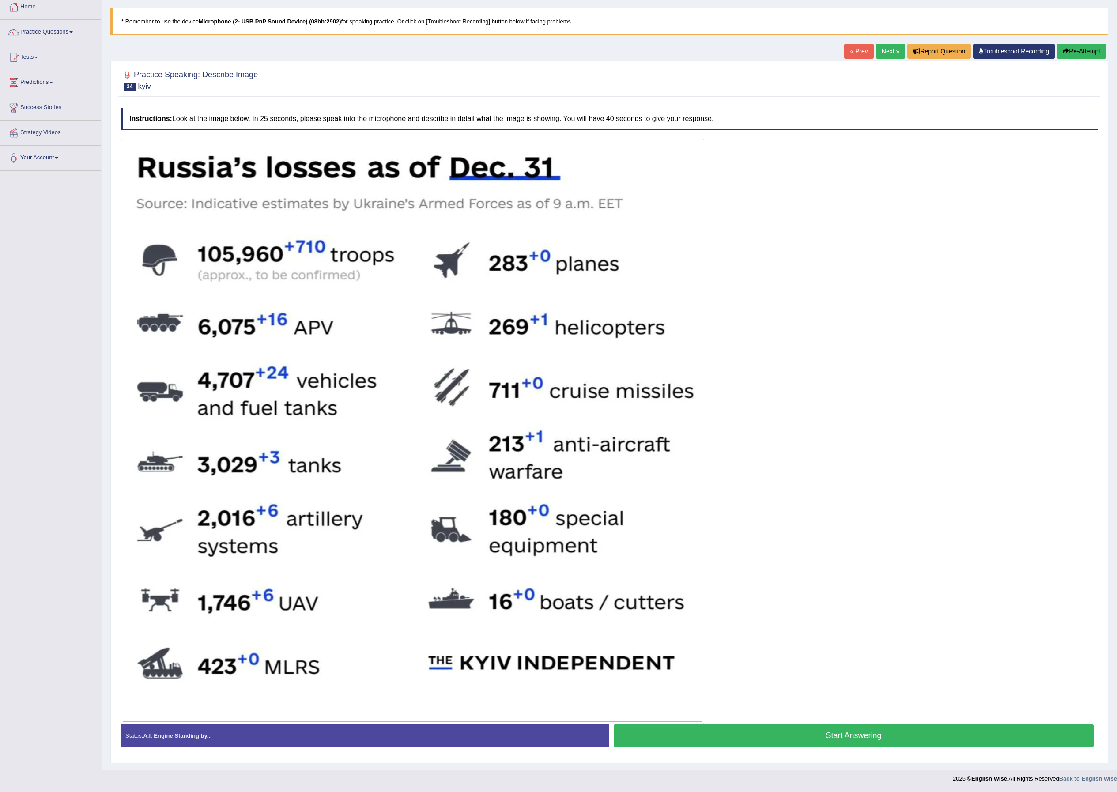
click at [558, 396] on button "Start Answering" at bounding box center [854, 736] width 480 height 23
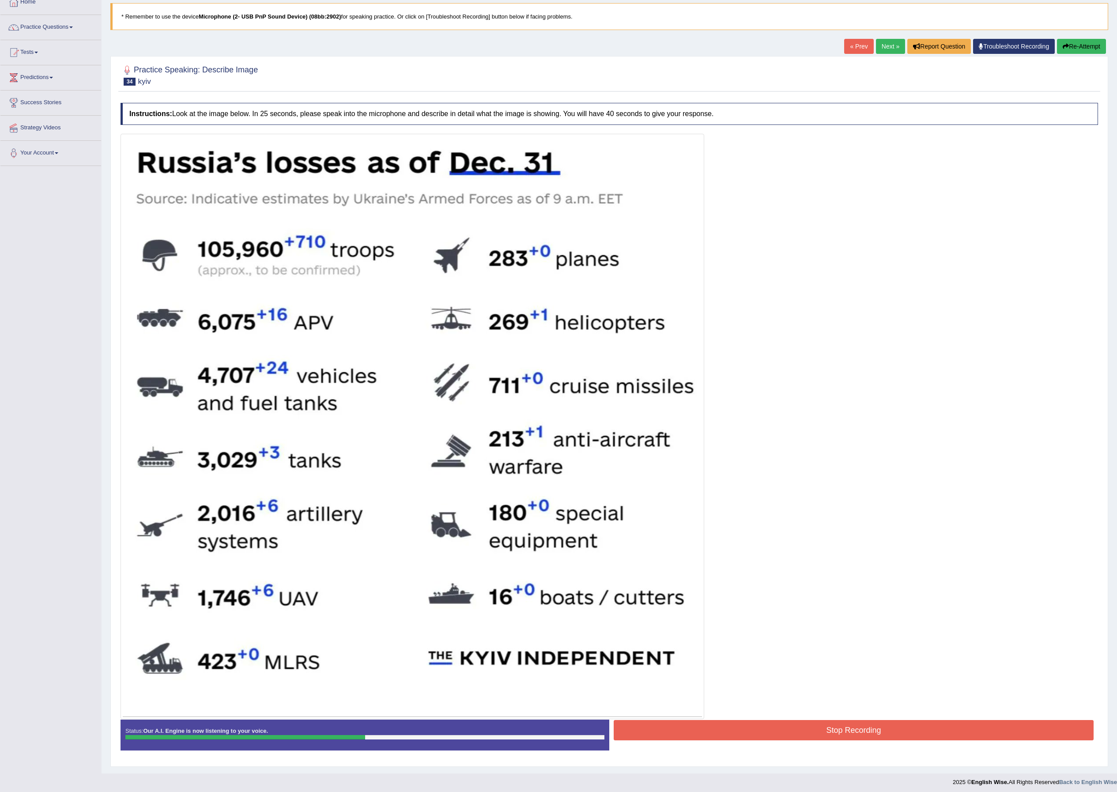
click at [558, 396] on button "Stop Recording" at bounding box center [854, 730] width 480 height 20
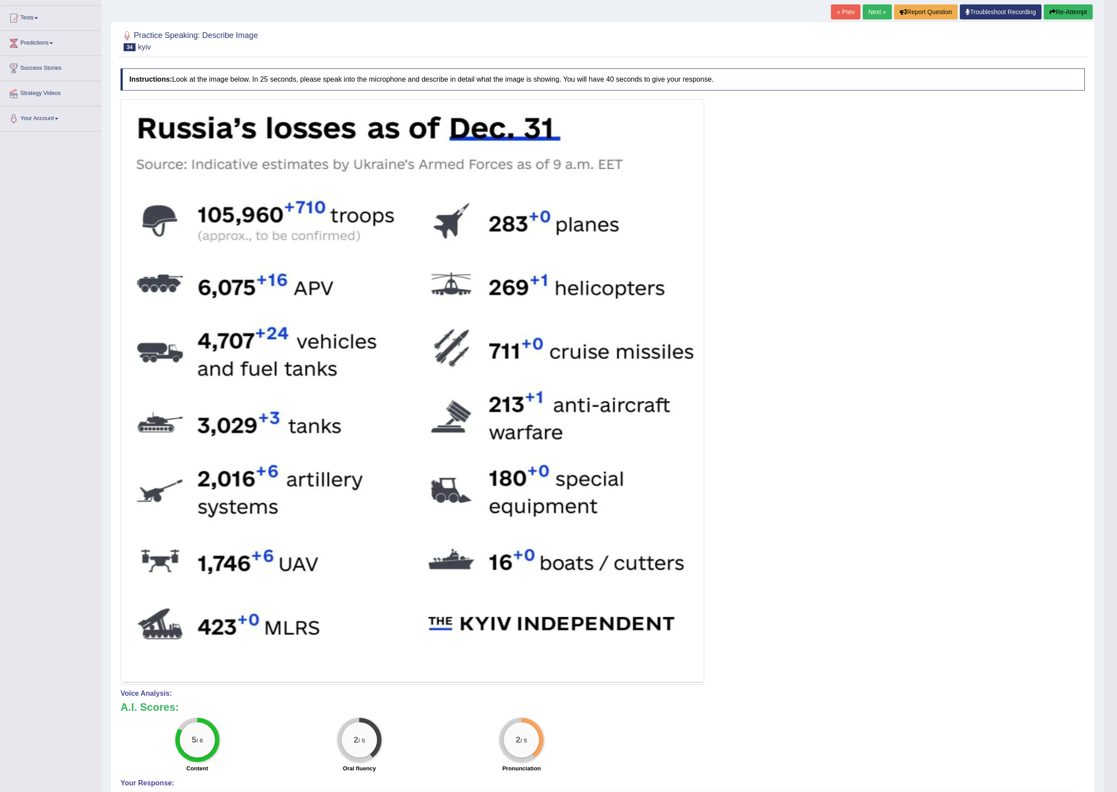
scroll to position [0, 0]
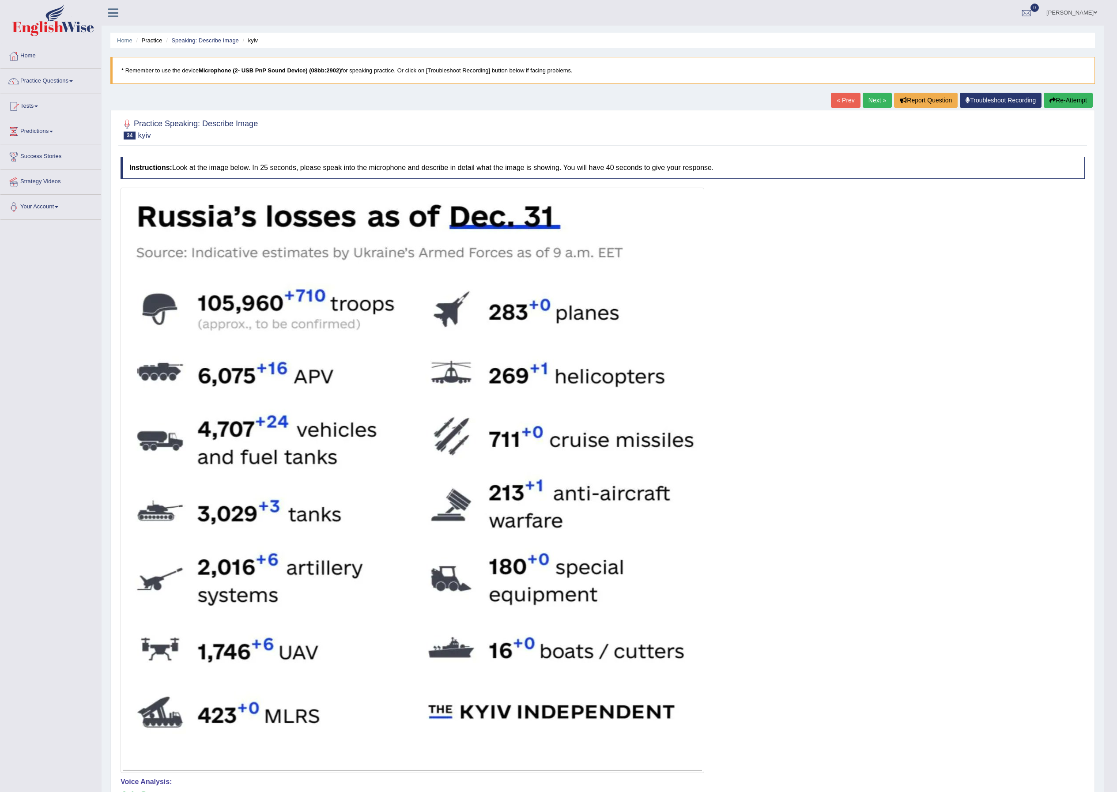
click at [558, 102] on link "Next »" at bounding box center [877, 100] width 29 height 15
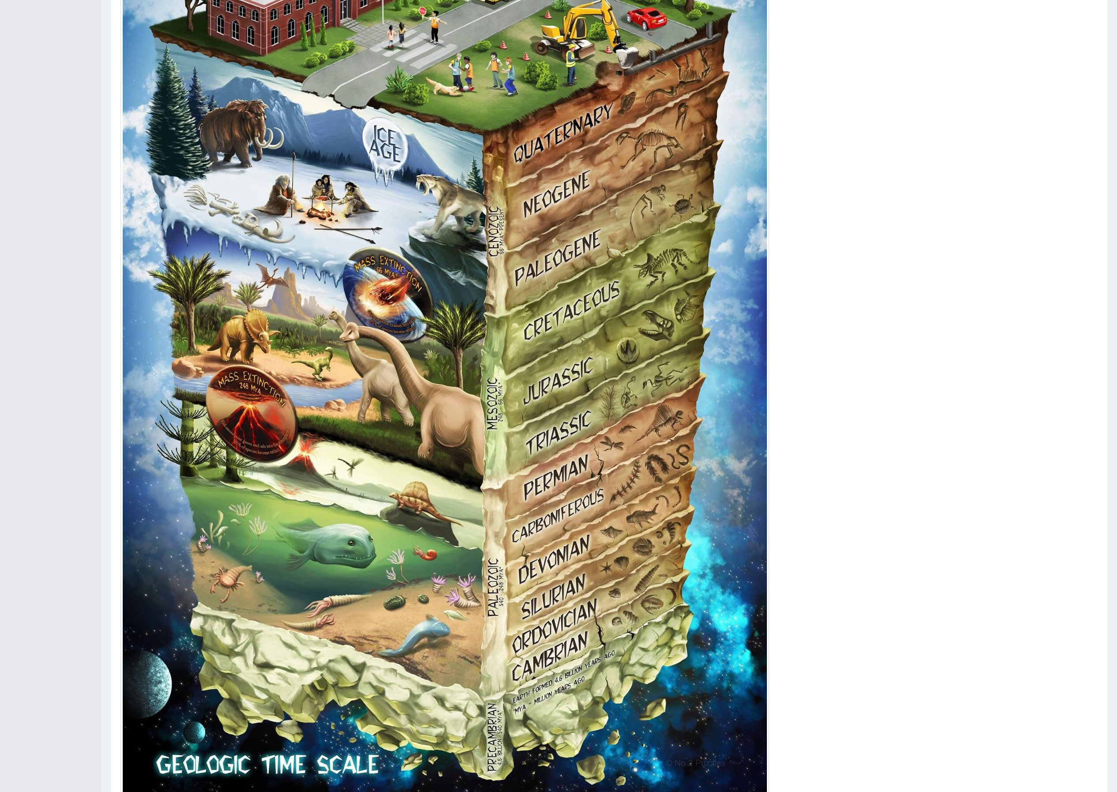
scroll to position [377, 0]
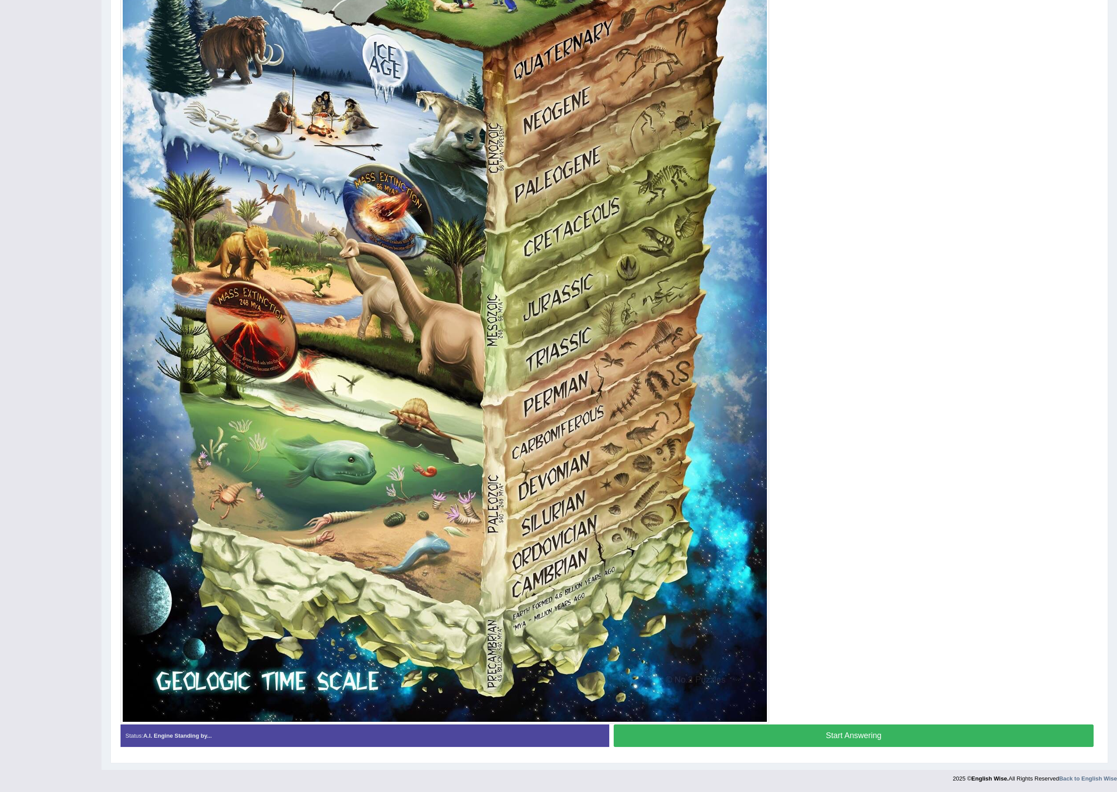
click at [793, 729] on button "Start Answering" at bounding box center [854, 736] width 480 height 23
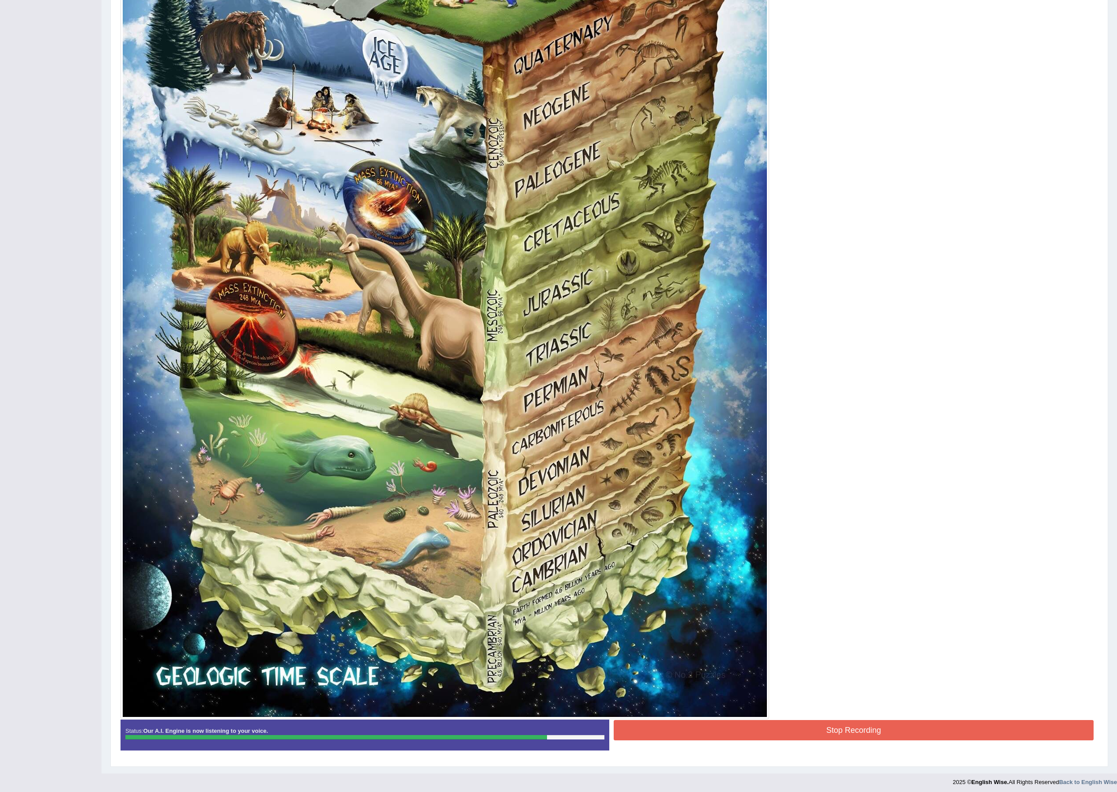
click at [798, 739] on button "Stop Recording" at bounding box center [854, 730] width 480 height 20
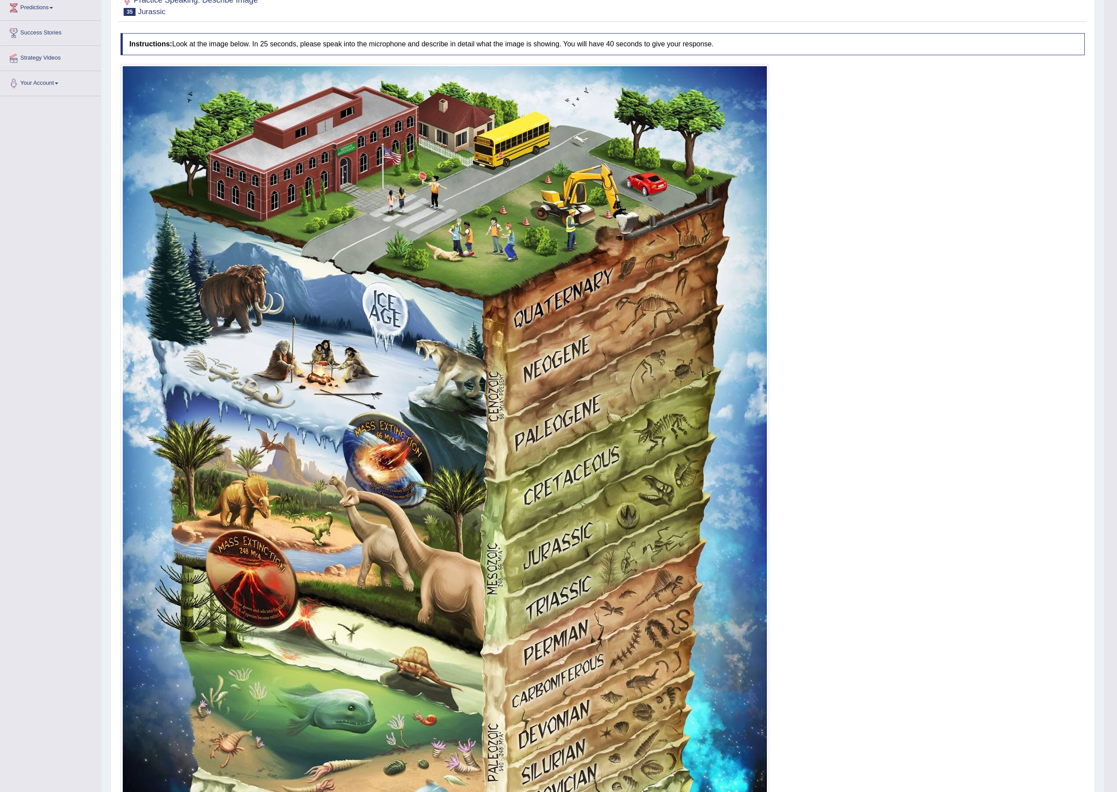
scroll to position [0, 0]
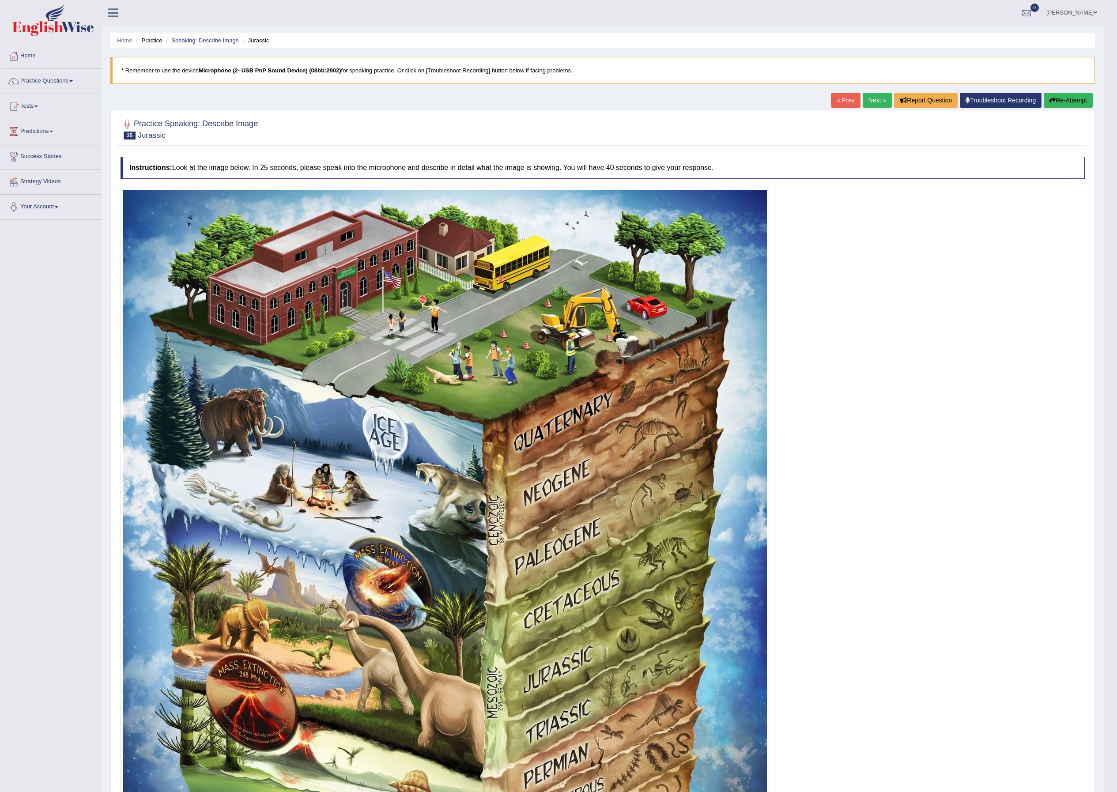
click at [867, 106] on link "Next »" at bounding box center [877, 100] width 29 height 15
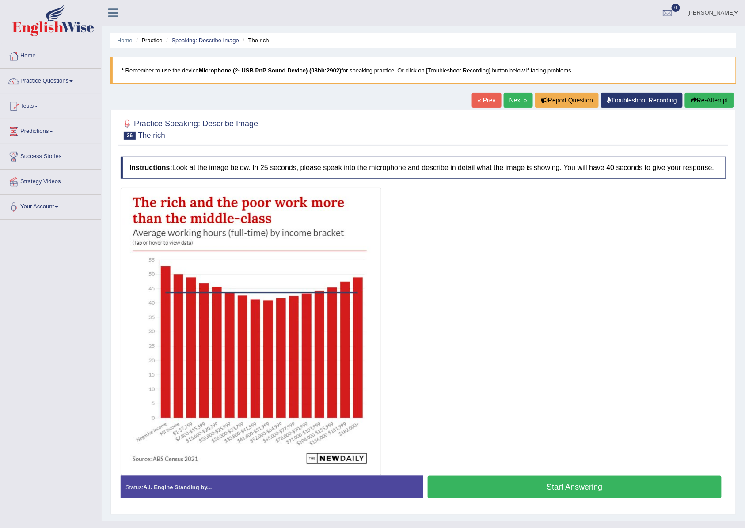
click at [571, 485] on button "Start Answering" at bounding box center [575, 487] width 294 height 23
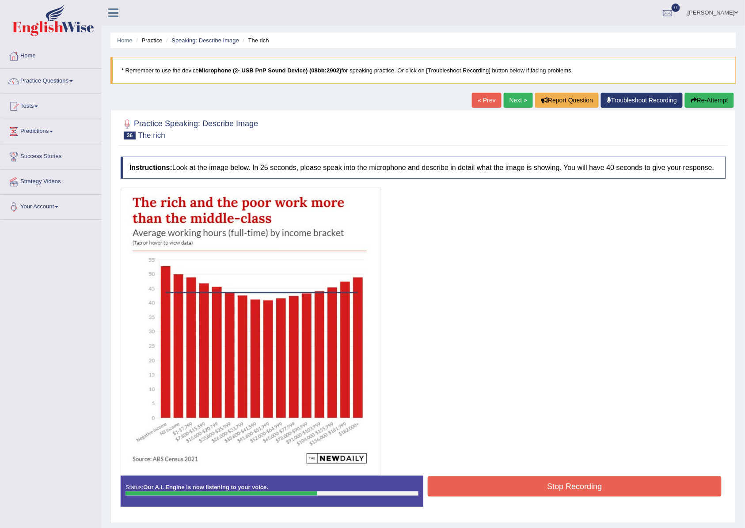
click at [542, 486] on button "Stop Recording" at bounding box center [575, 487] width 294 height 20
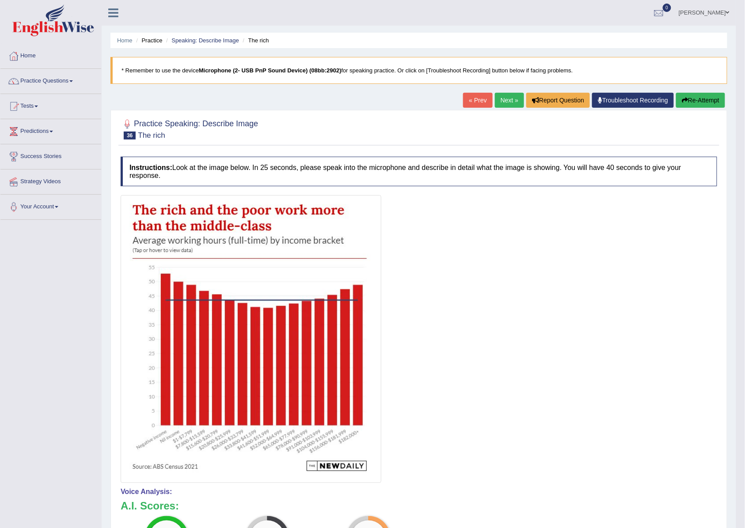
click at [699, 105] on button "Re-Attempt" at bounding box center [700, 100] width 49 height 15
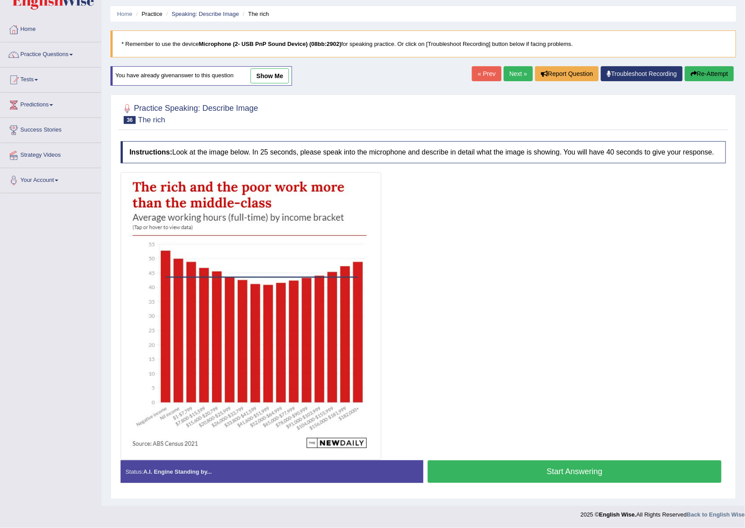
click at [559, 474] on button "Start Answering" at bounding box center [575, 472] width 294 height 23
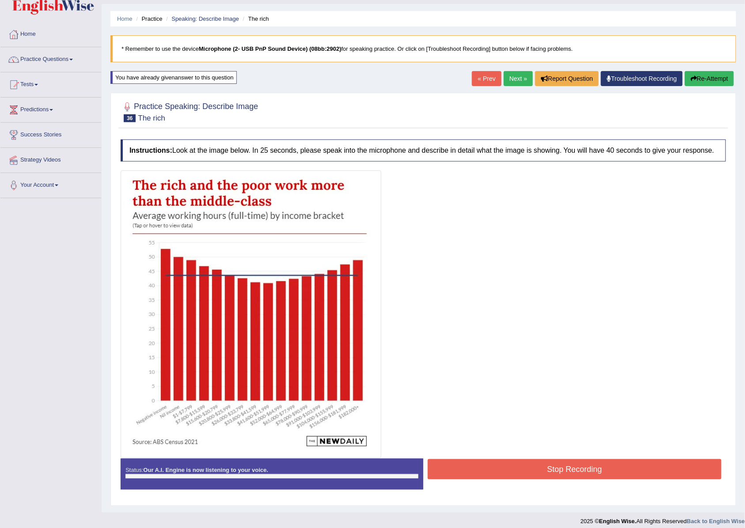
scroll to position [29, 0]
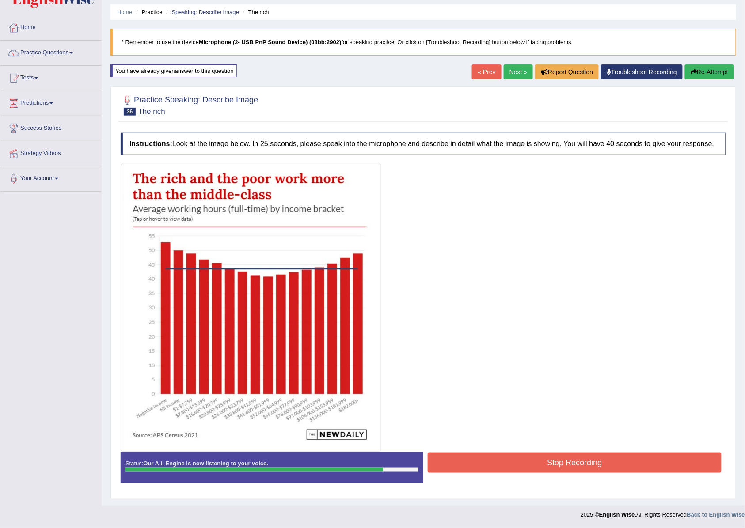
click at [522, 466] on button "Stop Recording" at bounding box center [575, 463] width 294 height 20
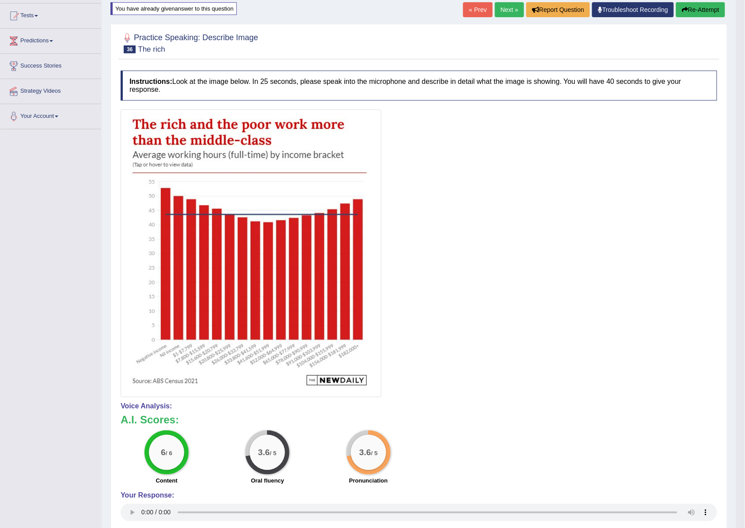
scroll to position [0, 0]
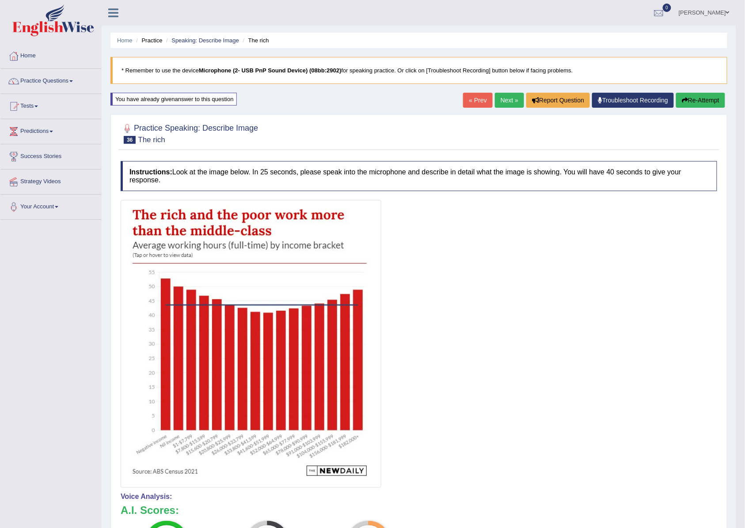
click at [500, 105] on link "Next »" at bounding box center [509, 100] width 29 height 15
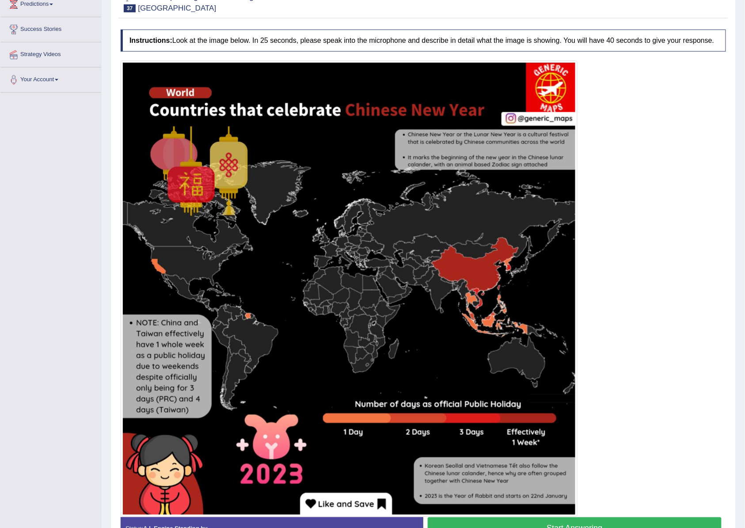
scroll to position [186, 0]
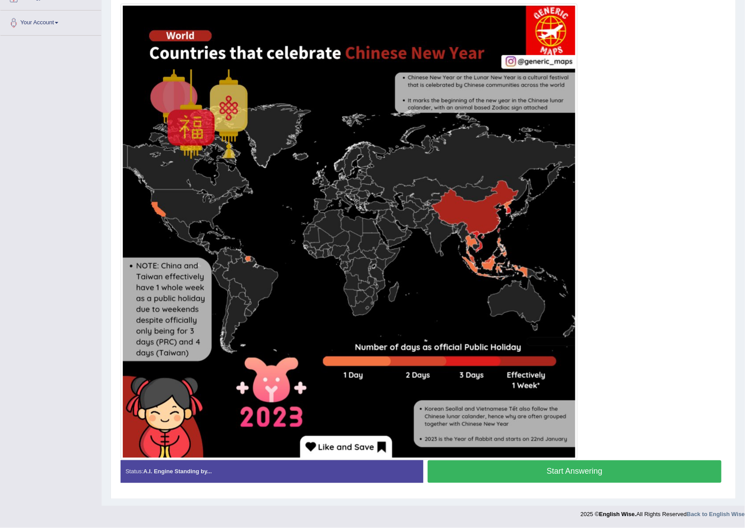
click at [523, 472] on button "Start Answering" at bounding box center [575, 472] width 294 height 23
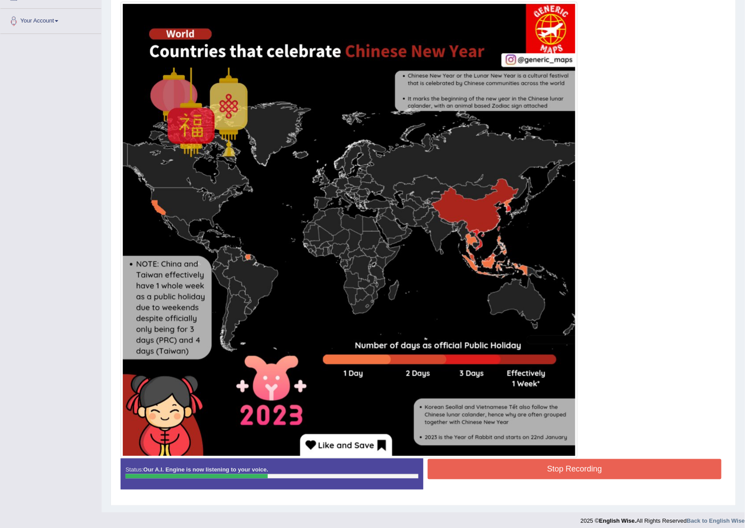
click at [566, 472] on button "Stop Recording" at bounding box center [575, 469] width 294 height 20
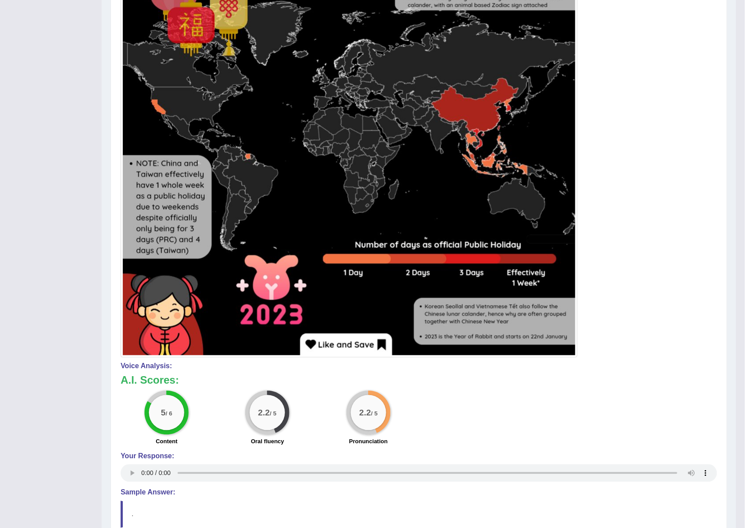
scroll to position [0, 0]
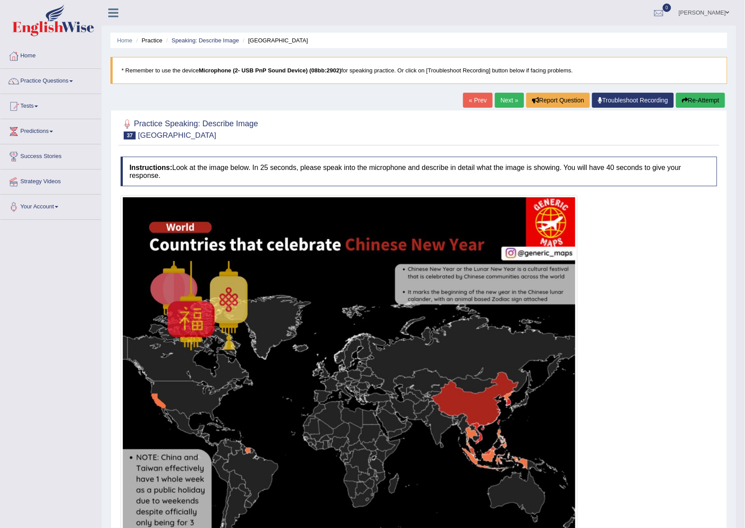
click at [687, 96] on button "Re-Attempt" at bounding box center [700, 100] width 49 height 15
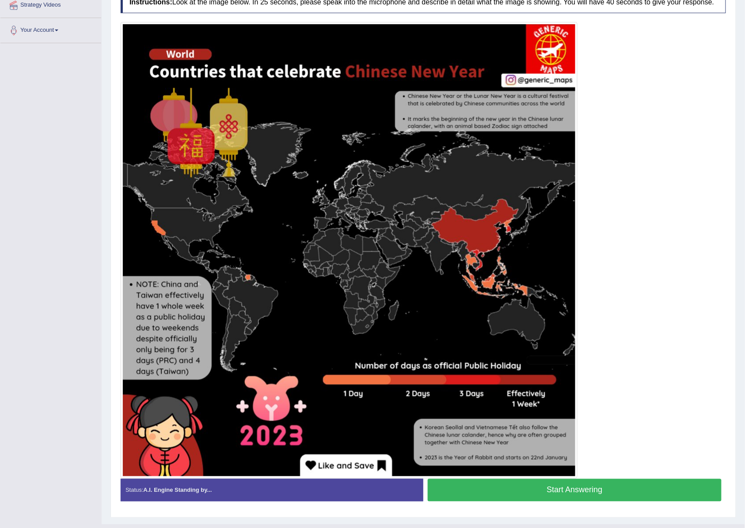
click at [582, 488] on button "Start Answering" at bounding box center [575, 490] width 294 height 23
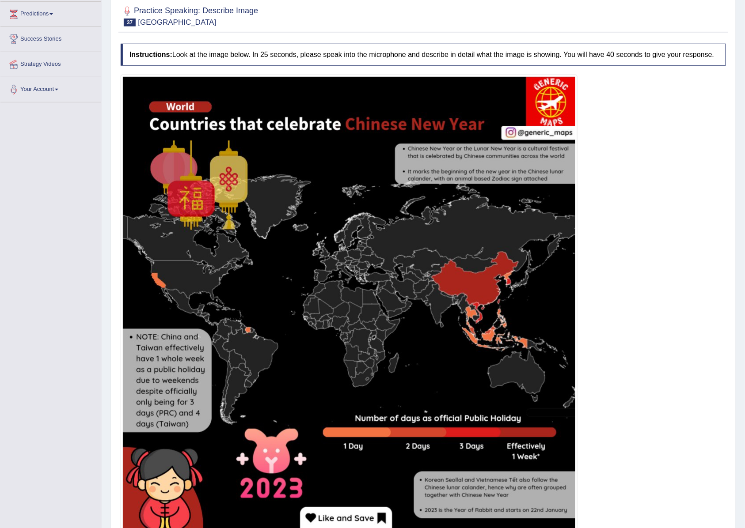
scroll to position [177, 0]
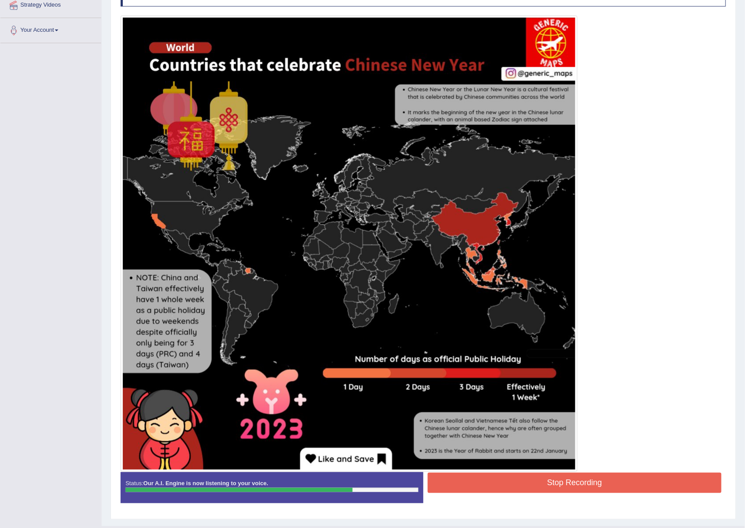
click at [560, 481] on button "Stop Recording" at bounding box center [575, 483] width 294 height 20
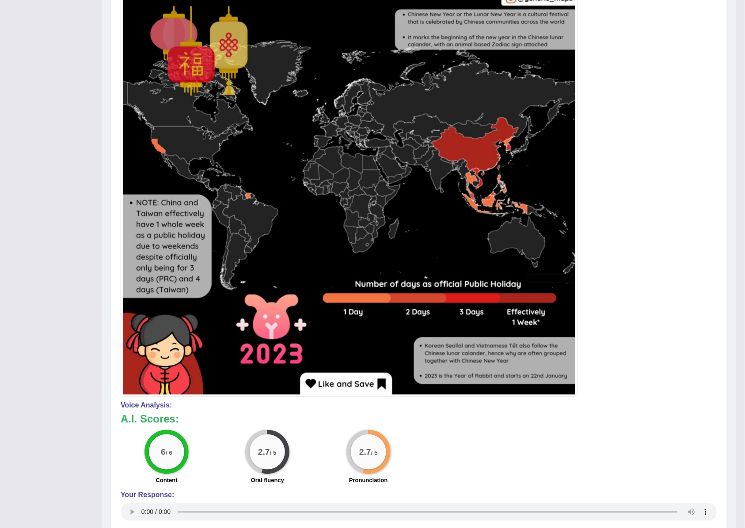
scroll to position [0, 0]
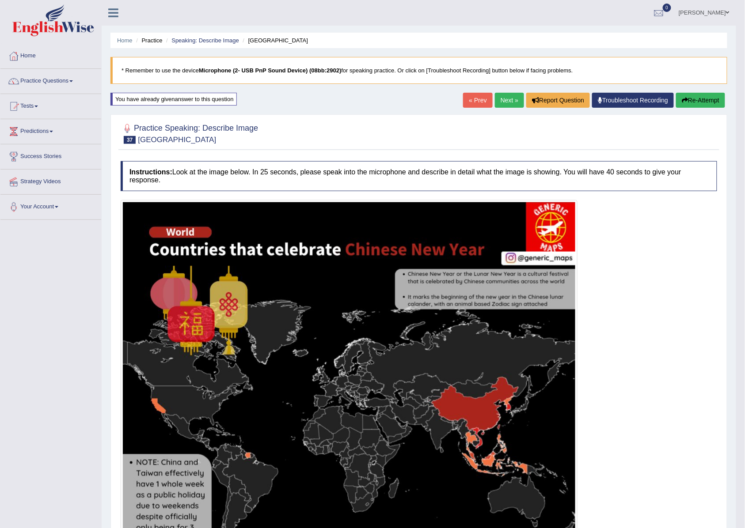
click at [496, 101] on link "Next »" at bounding box center [509, 100] width 29 height 15
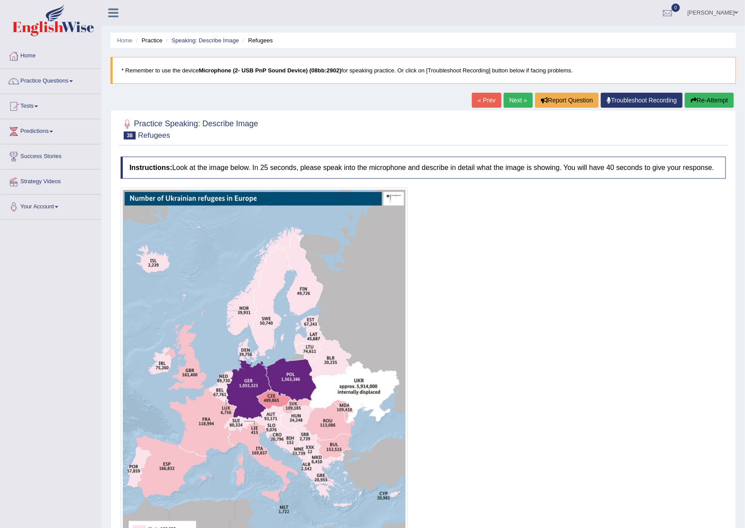
scroll to position [117, 0]
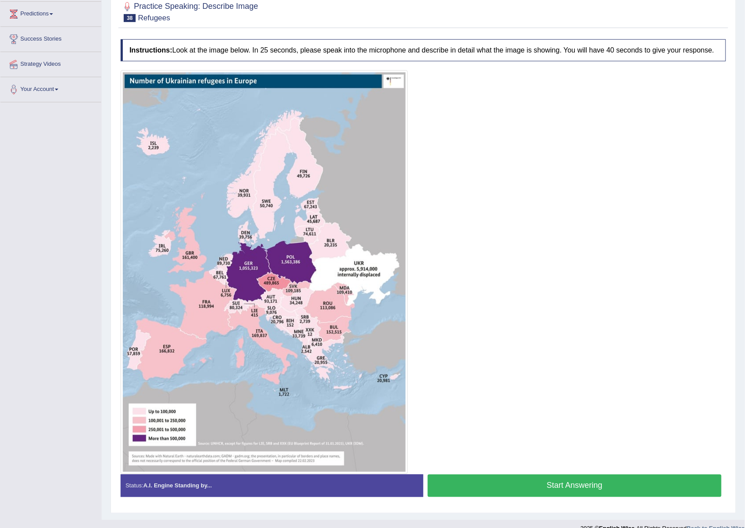
click at [504, 489] on button "Start Answering" at bounding box center [575, 486] width 294 height 23
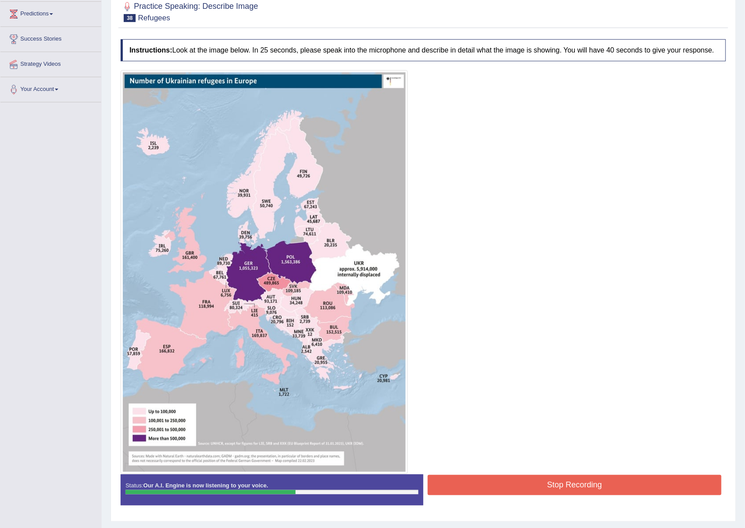
click at [502, 493] on button "Stop Recording" at bounding box center [575, 485] width 294 height 20
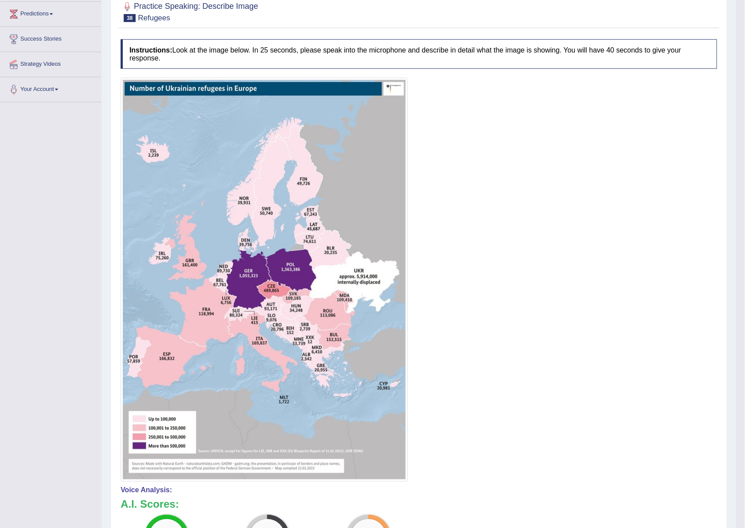
click at [93, 317] on div "Toggle navigation Home Practice Questions Speaking Practice Read Aloud Repeat S…" at bounding box center [368, 308] width 736 height 850
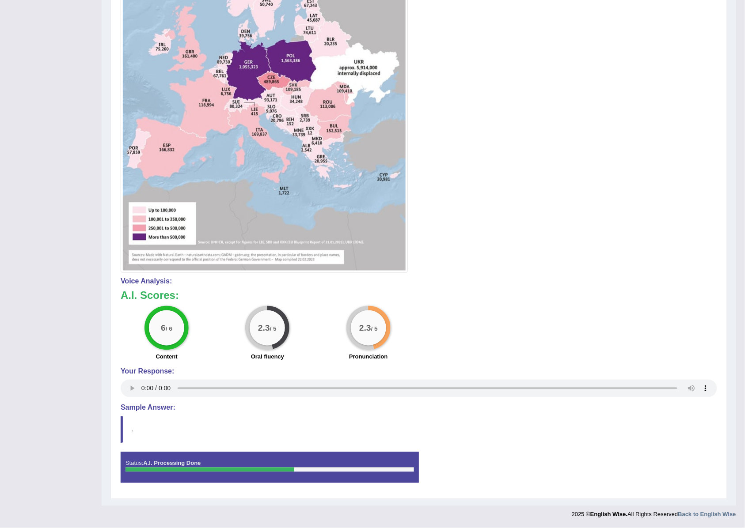
scroll to position [34, 0]
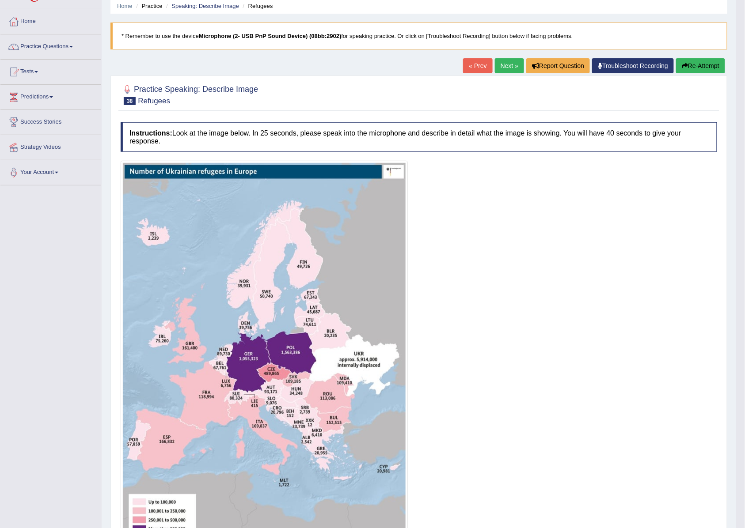
click at [701, 70] on button "Re-Attempt" at bounding box center [700, 65] width 49 height 15
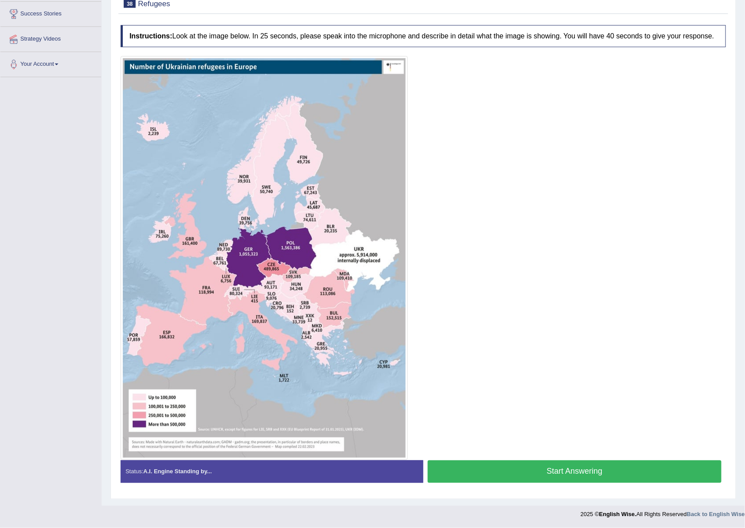
click at [559, 471] on button "Start Answering" at bounding box center [575, 472] width 294 height 23
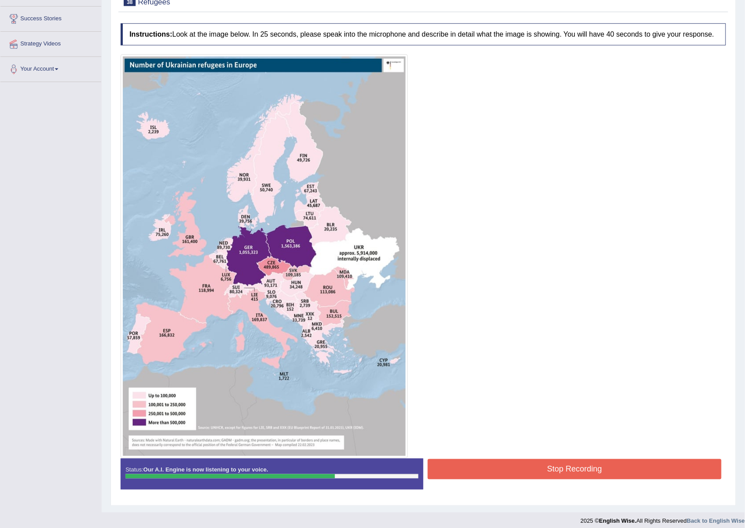
click at [493, 473] on button "Stop Recording" at bounding box center [575, 469] width 294 height 20
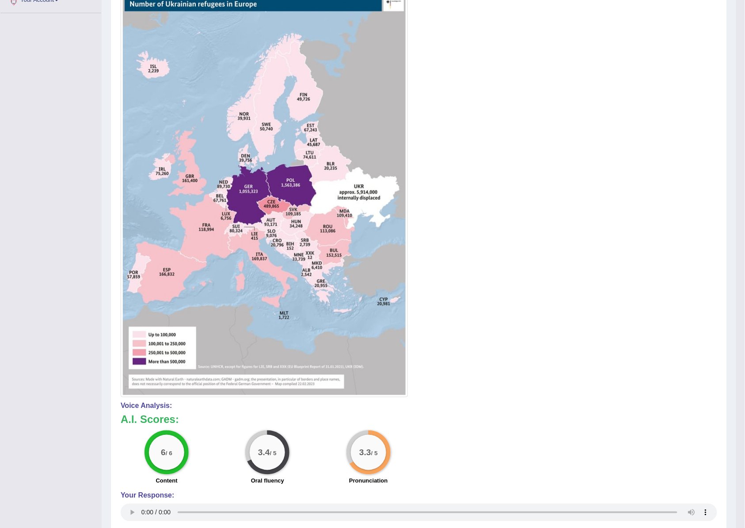
scroll to position [0, 0]
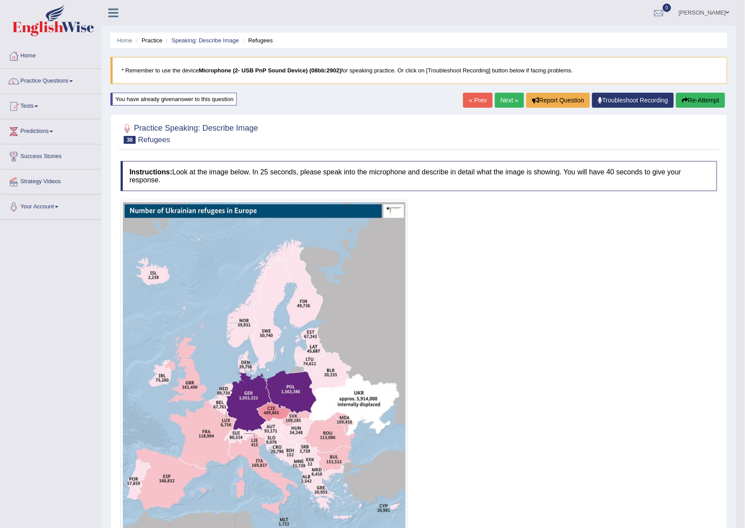
click at [506, 101] on link "Next »" at bounding box center [509, 100] width 29 height 15
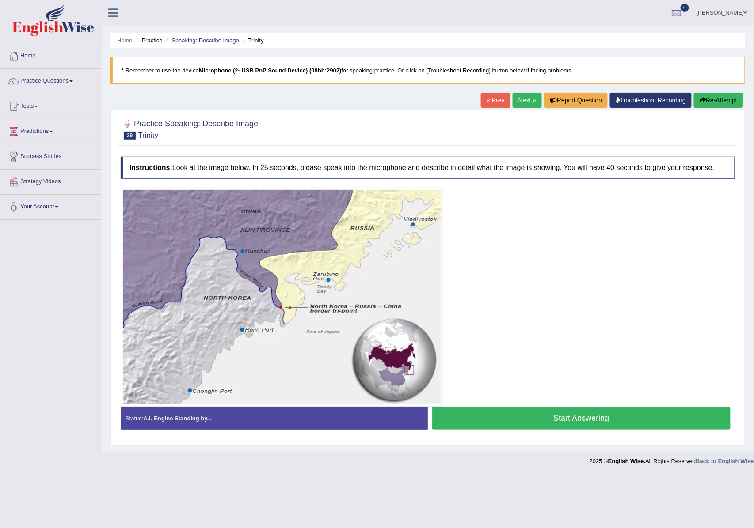
drag, startPoint x: 273, startPoint y: 322, endPoint x: 278, endPoint y: 331, distance: 10.7
click at [293, 366] on img at bounding box center [282, 297] width 318 height 215
click at [541, 426] on button "Start Answering" at bounding box center [581, 418] width 298 height 23
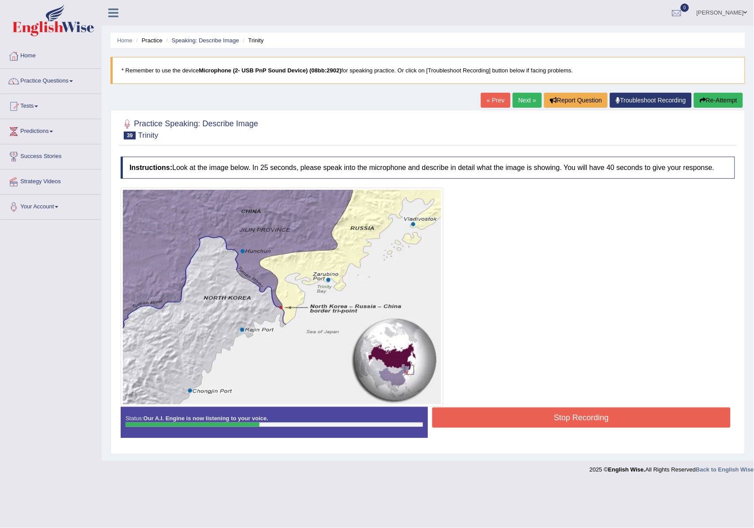
click at [534, 418] on button "Stop Recording" at bounding box center [581, 418] width 298 height 20
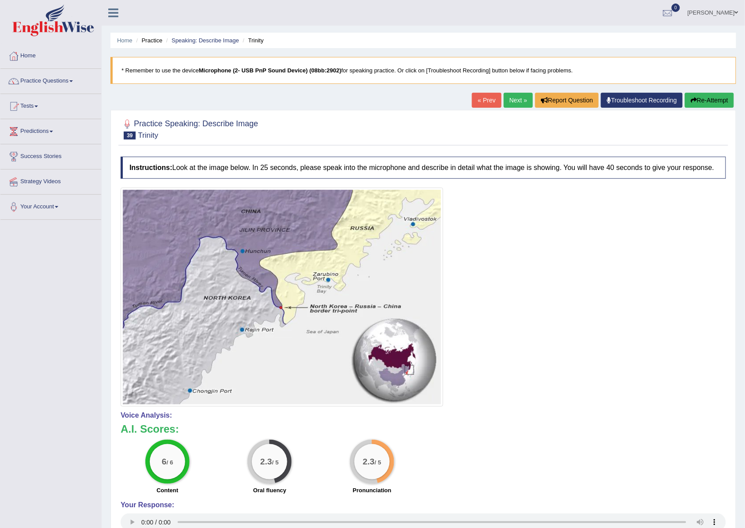
click at [511, 106] on link "Next »" at bounding box center [518, 100] width 29 height 15
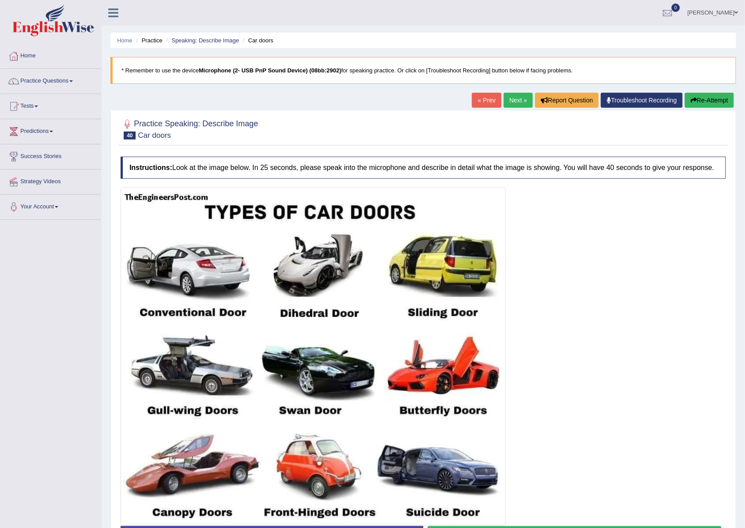
scroll to position [59, 0]
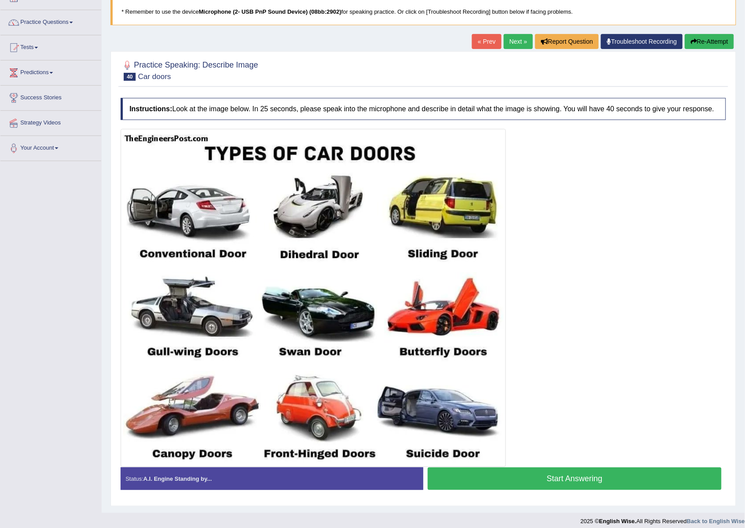
click at [527, 485] on button "Start Answering" at bounding box center [575, 479] width 294 height 23
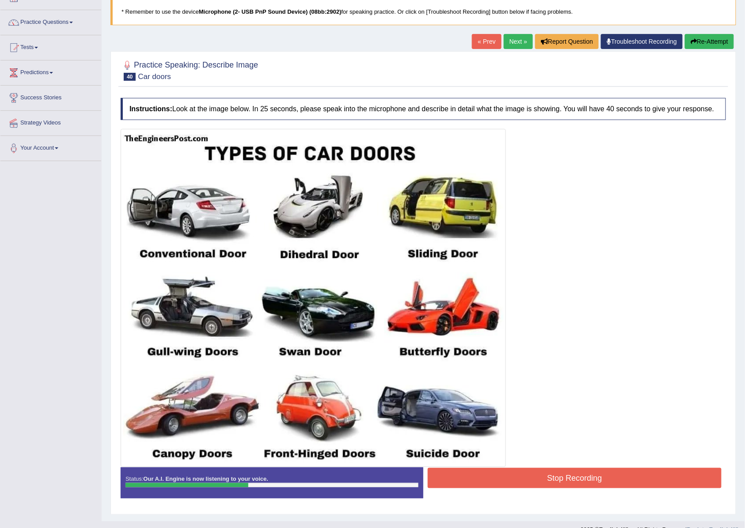
click at [534, 481] on button "Stop Recording" at bounding box center [575, 478] width 294 height 20
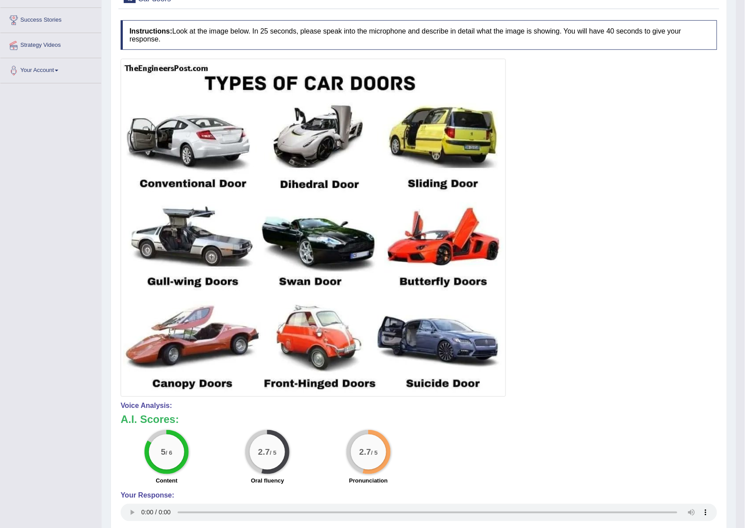
scroll to position [0, 0]
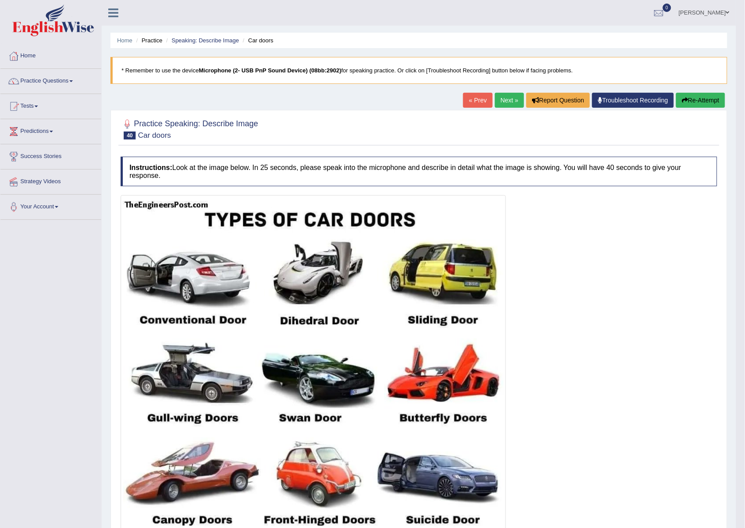
click at [503, 95] on link "Next »" at bounding box center [509, 100] width 29 height 15
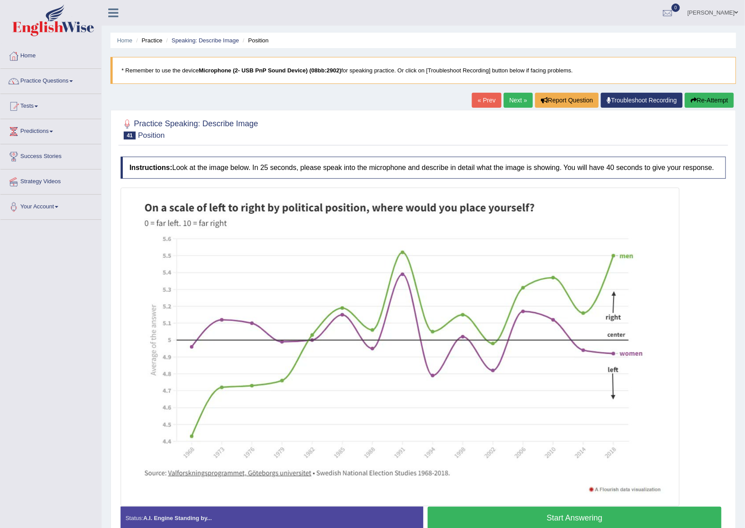
scroll to position [48, 0]
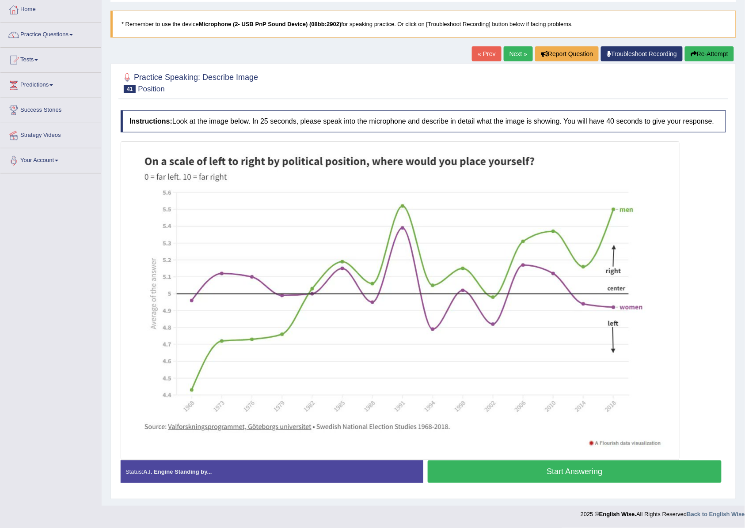
click at [541, 464] on button "Start Answering" at bounding box center [575, 472] width 294 height 23
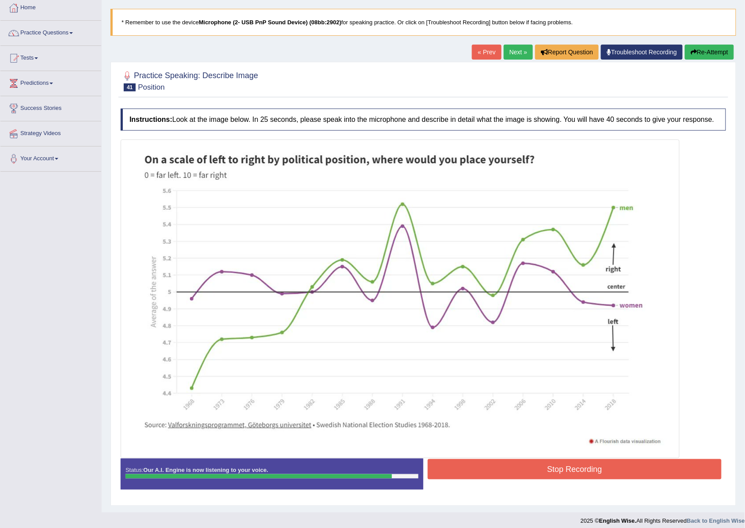
click at [566, 472] on button "Stop Recording" at bounding box center [575, 469] width 294 height 20
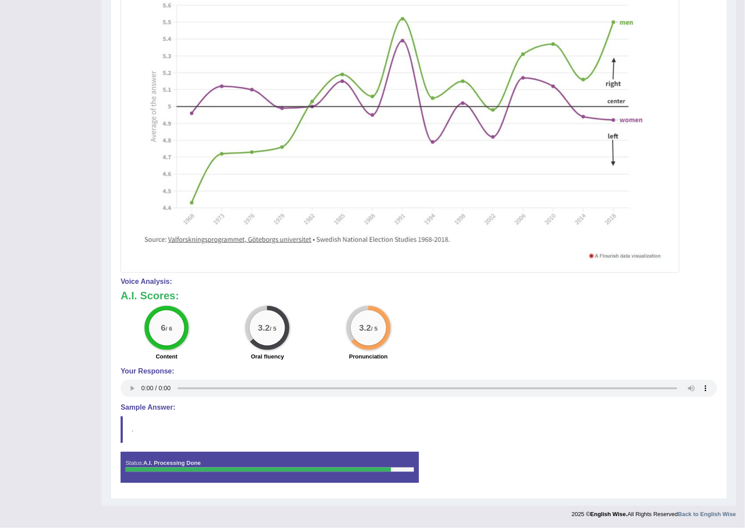
scroll to position [0, 0]
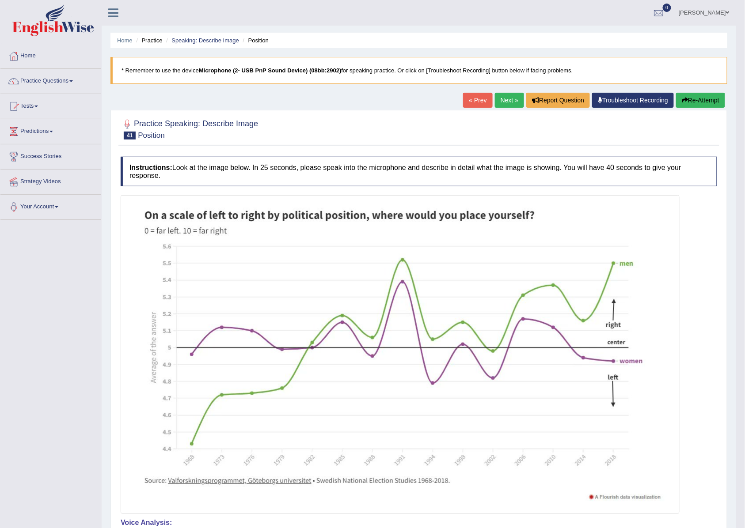
click link "Next »"
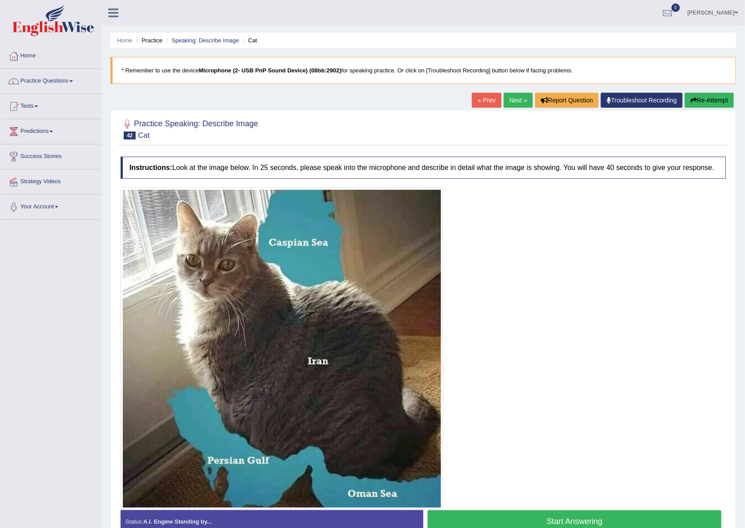
scroll to position [52, 0]
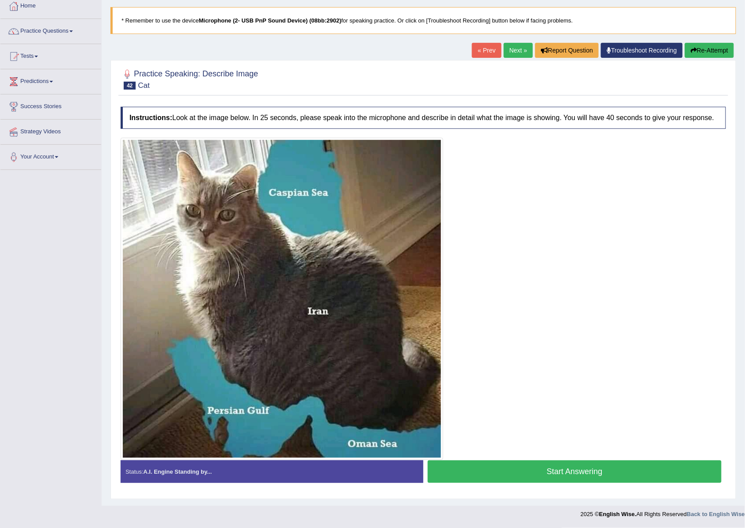
click at [524, 474] on button "Start Answering" at bounding box center [575, 472] width 294 height 23
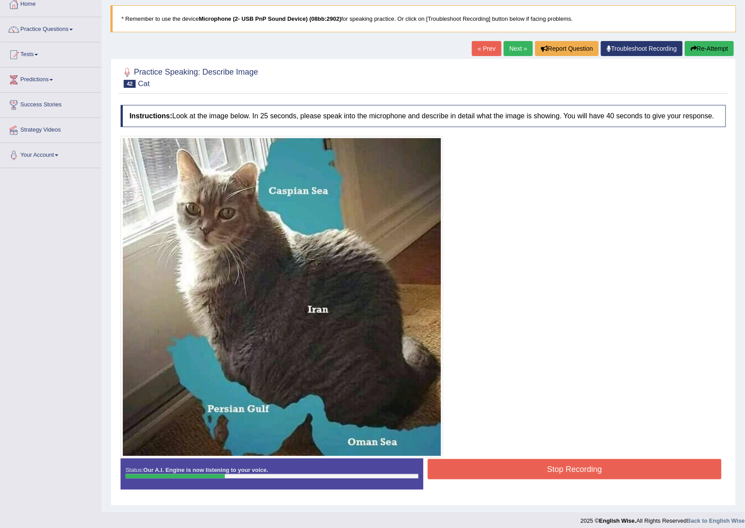
click at [536, 477] on button "Stop Recording" at bounding box center [575, 469] width 294 height 20
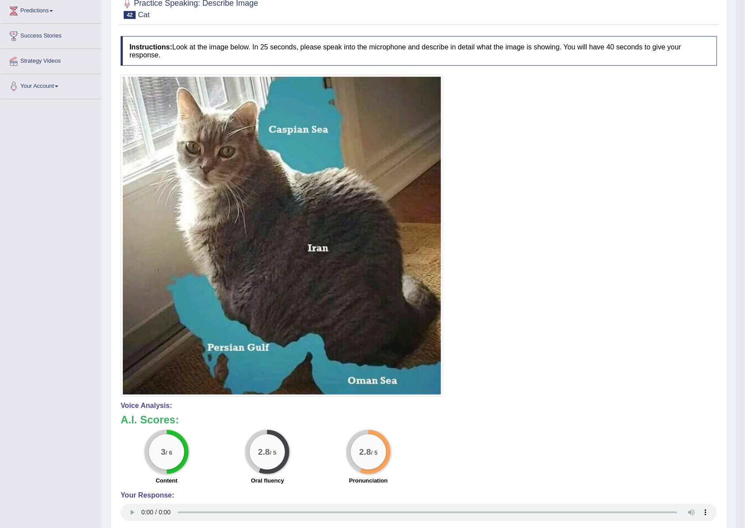
scroll to position [0, 0]
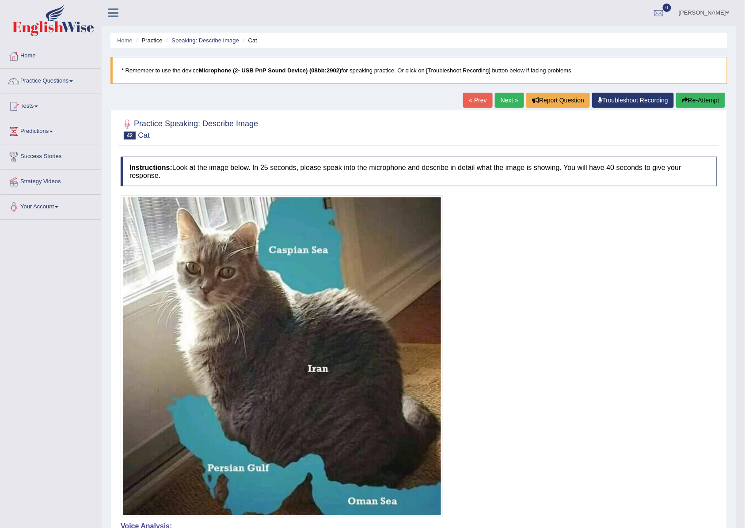
click at [496, 96] on link "Next »" at bounding box center [509, 100] width 29 height 15
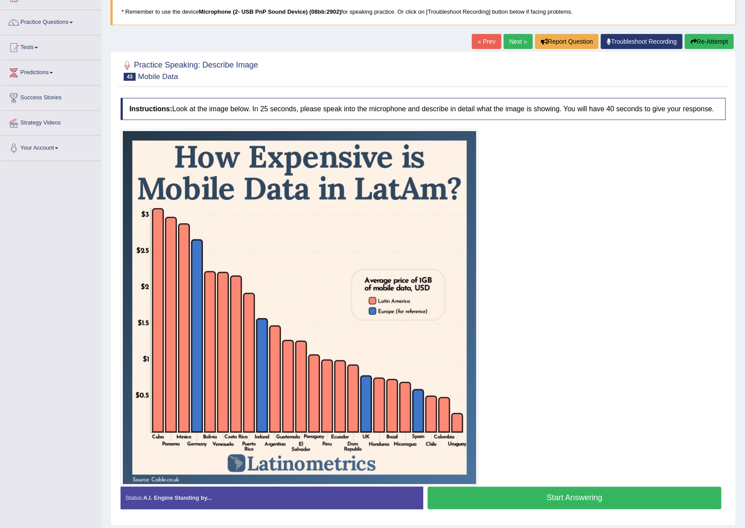
scroll to position [87, 0]
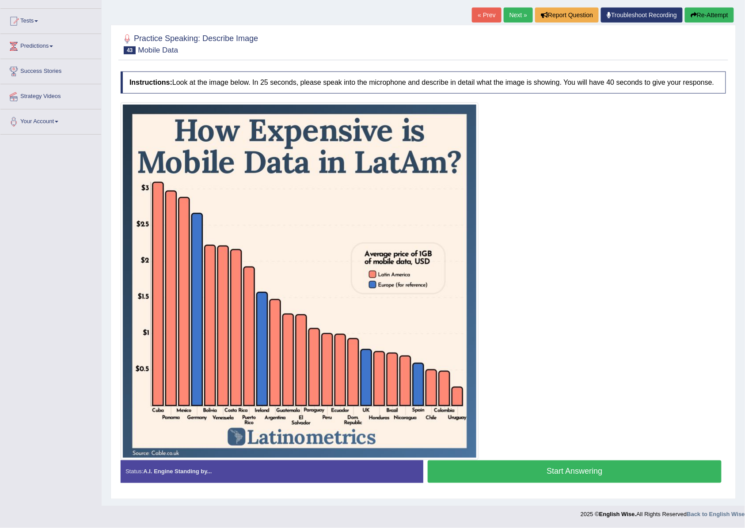
click at [564, 478] on button "Start Answering" at bounding box center [575, 472] width 294 height 23
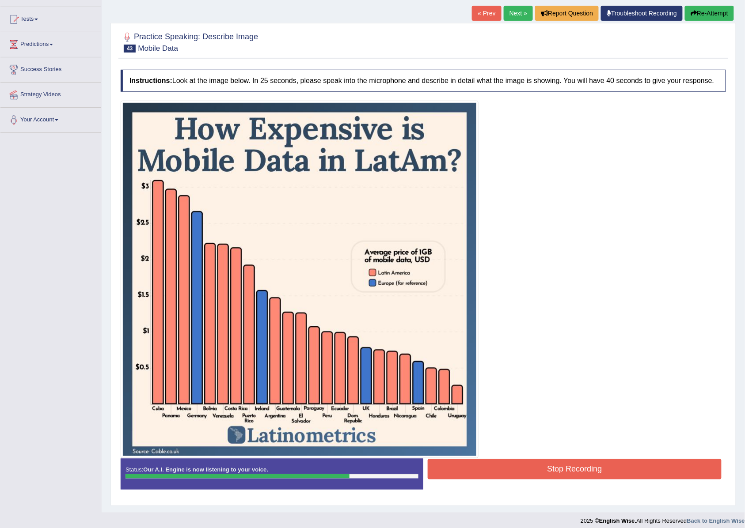
click at [515, 466] on button "Stop Recording" at bounding box center [575, 469] width 294 height 20
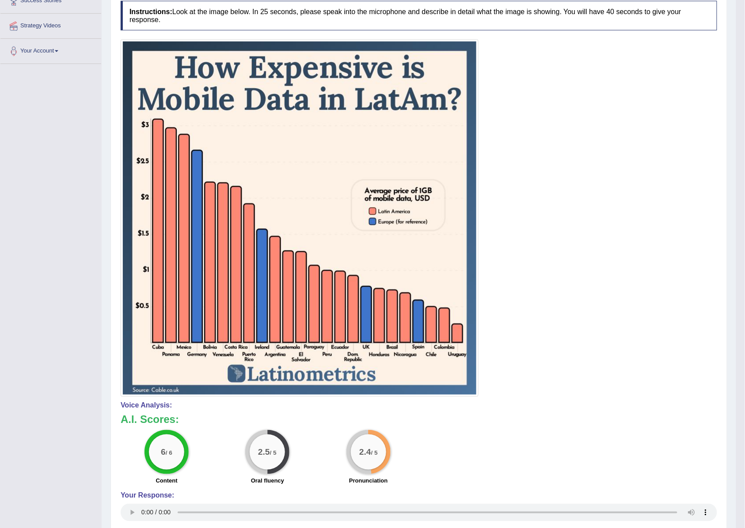
scroll to position [0, 0]
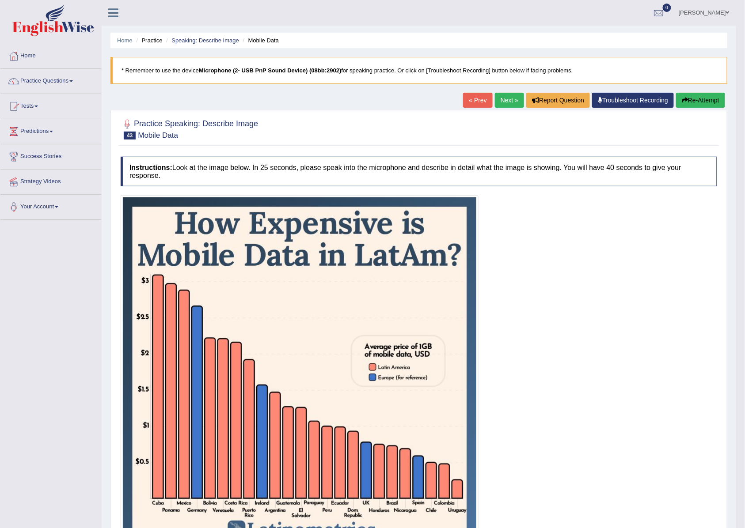
click at [508, 99] on link "Next »" at bounding box center [509, 100] width 29 height 15
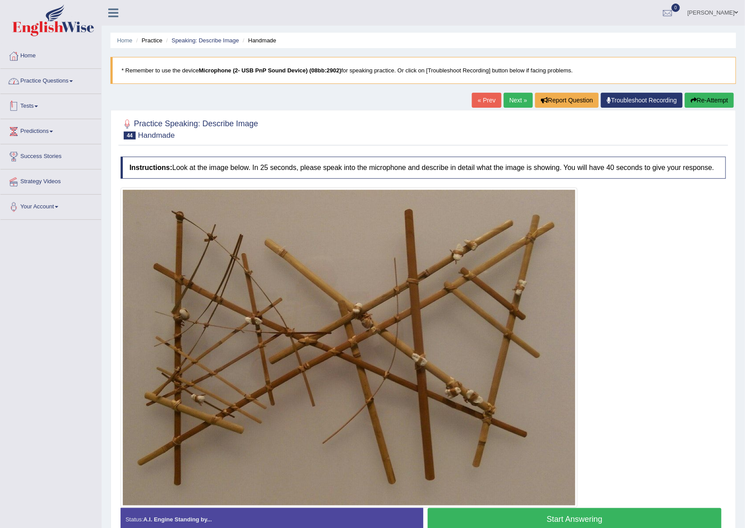
click at [64, 83] on link "Practice Questions" at bounding box center [50, 80] width 101 height 22
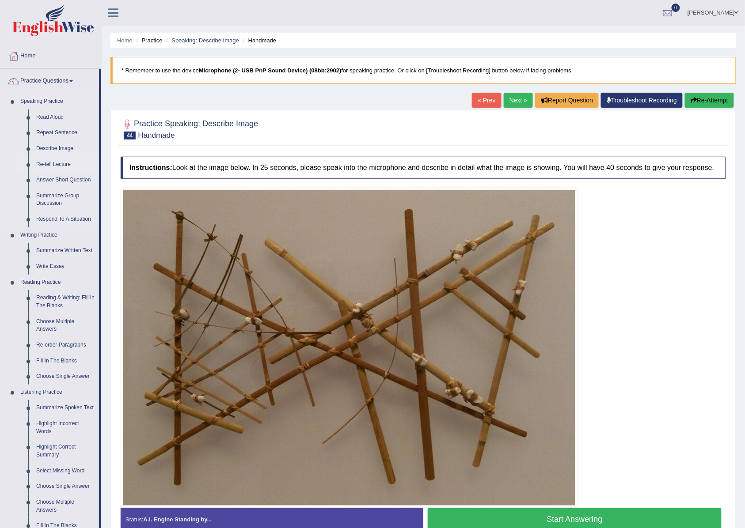
click at [68, 167] on link "Re-tell Lecture" at bounding box center [65, 165] width 67 height 16
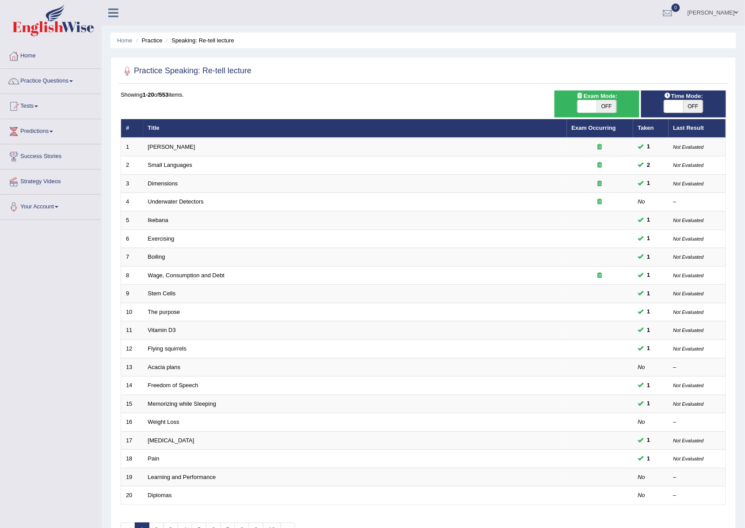
scroll to position [61, 0]
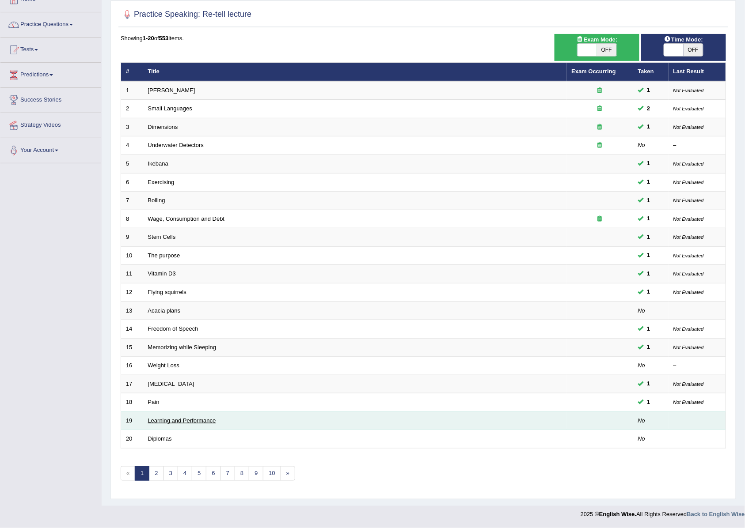
click at [171, 420] on link "Learning and Performance" at bounding box center [182, 420] width 68 height 7
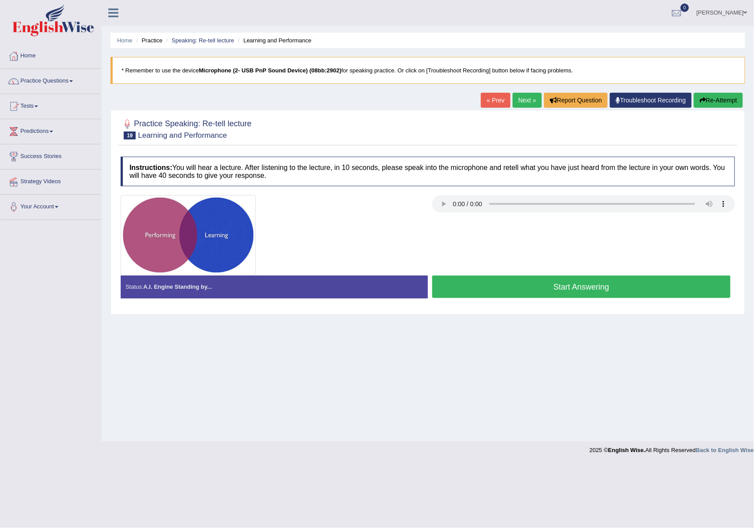
click at [517, 105] on link "Next »" at bounding box center [526, 100] width 29 height 15
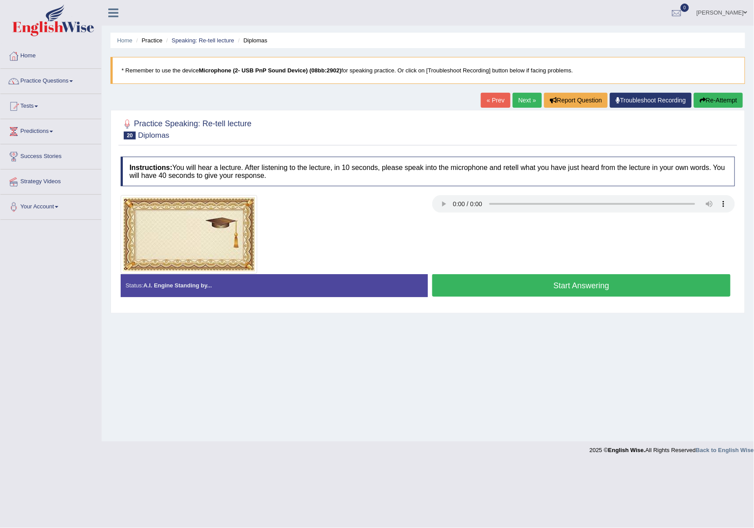
click at [519, 106] on link "Next »" at bounding box center [526, 100] width 29 height 15
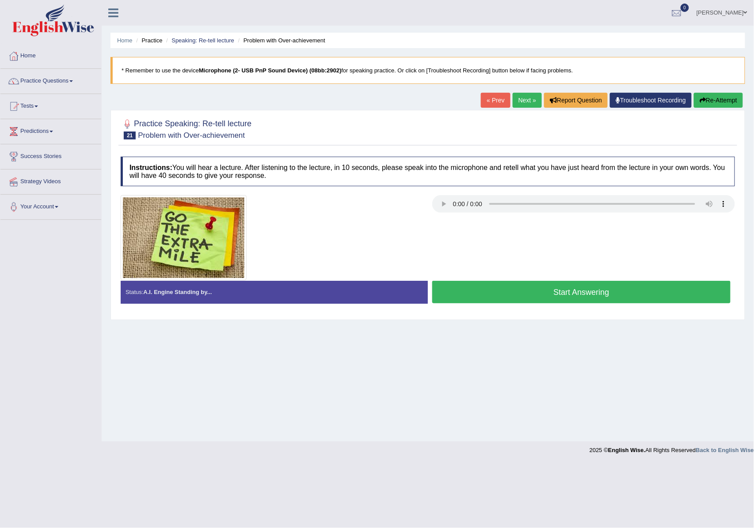
click at [489, 292] on button "Start Answering" at bounding box center [581, 292] width 298 height 23
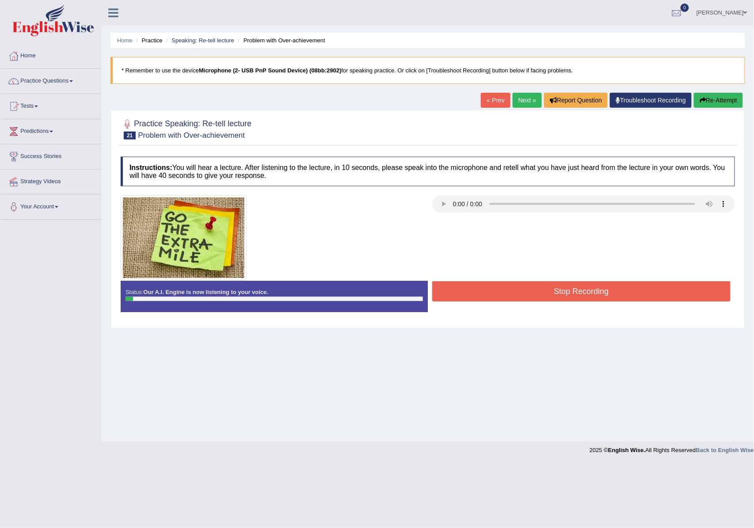
click at [500, 288] on button "Stop Recording" at bounding box center [581, 291] width 298 height 20
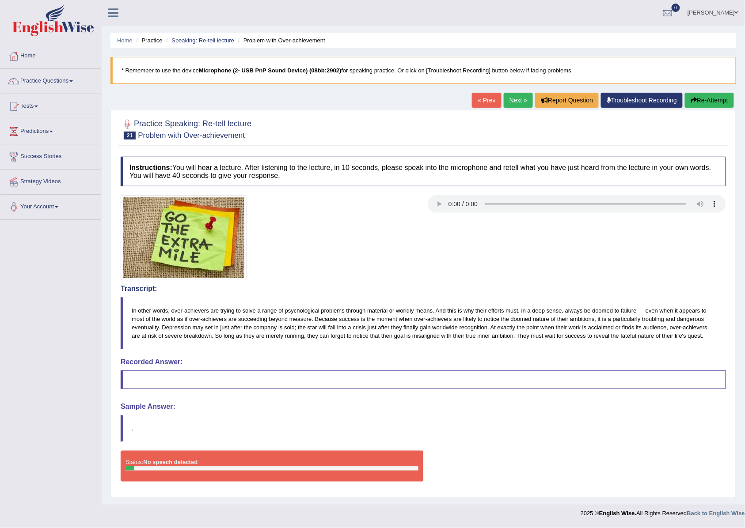
click at [714, 103] on button "Re-Attempt" at bounding box center [709, 100] width 49 height 15
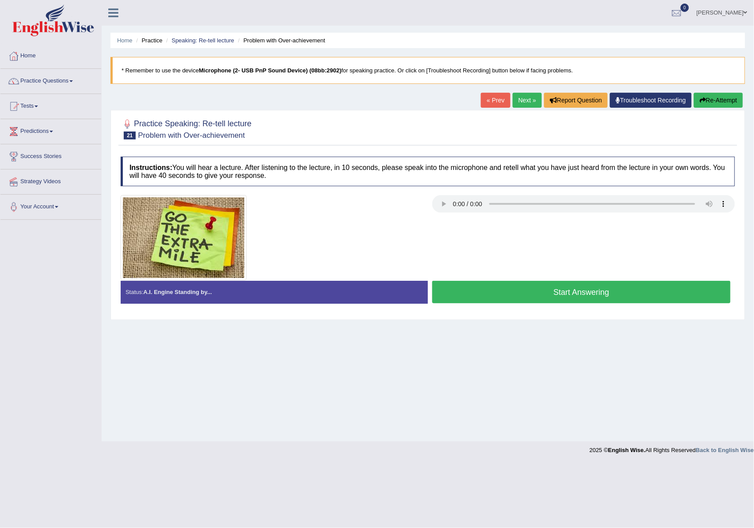
click at [493, 303] on button "Start Answering" at bounding box center [581, 292] width 298 height 23
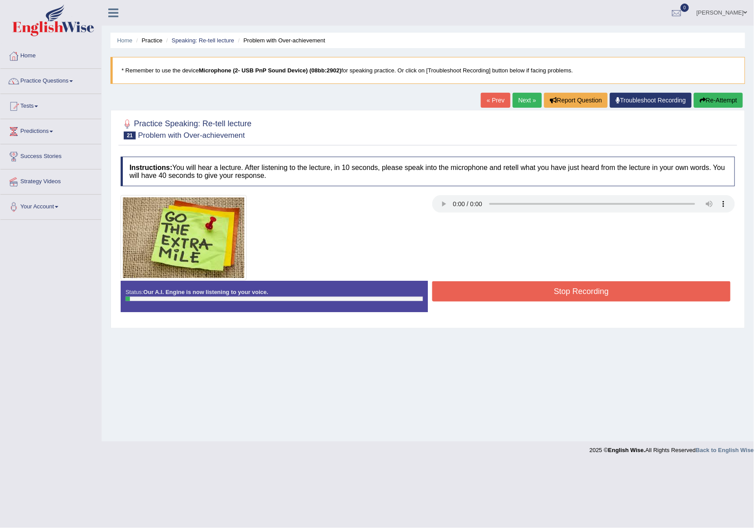
click at [520, 295] on button "Stop Recording" at bounding box center [581, 291] width 298 height 20
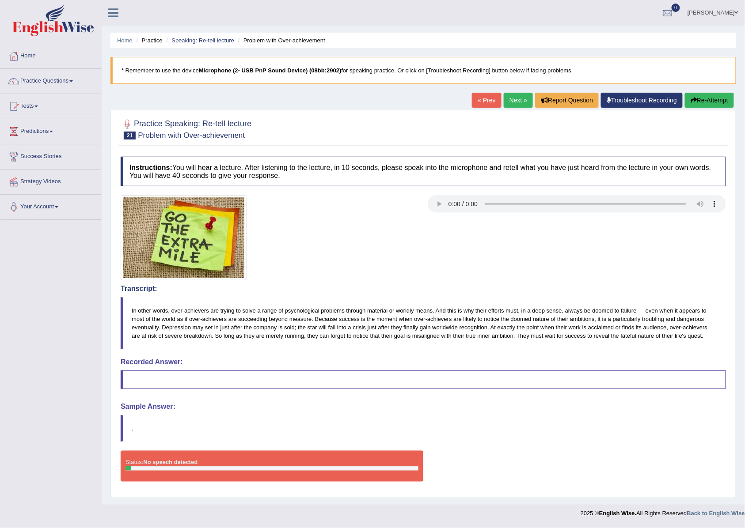
drag, startPoint x: 127, startPoint y: 313, endPoint x: 157, endPoint y: 316, distance: 30.2
click at [165, 325] on blockquote "In other words, over-achievers are trying to solve a range of psychological pro…" at bounding box center [423, 323] width 605 height 52
drag, startPoint x: 157, startPoint y: 316, endPoint x: 188, endPoint y: 336, distance: 36.5
click at [188, 336] on blockquote "In other words, over-achievers are trying to solve a range of psychological pro…" at bounding box center [423, 323] width 605 height 52
click at [512, 101] on link "Next »" at bounding box center [518, 100] width 29 height 15
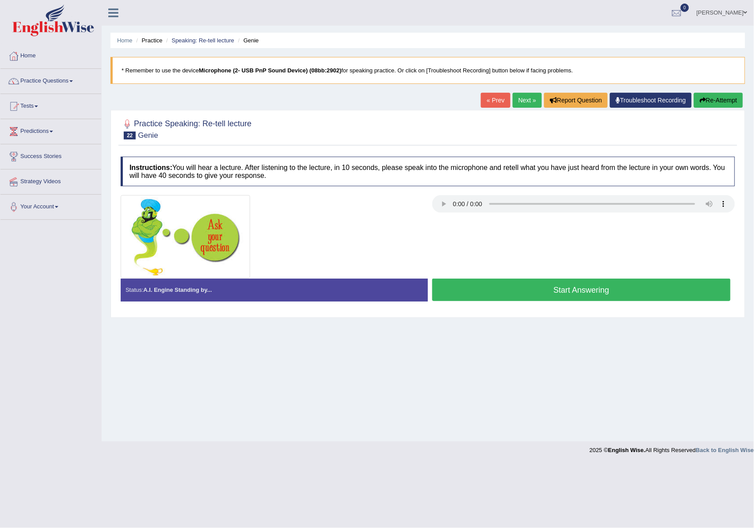
click at [522, 105] on link "Next »" at bounding box center [526, 100] width 29 height 15
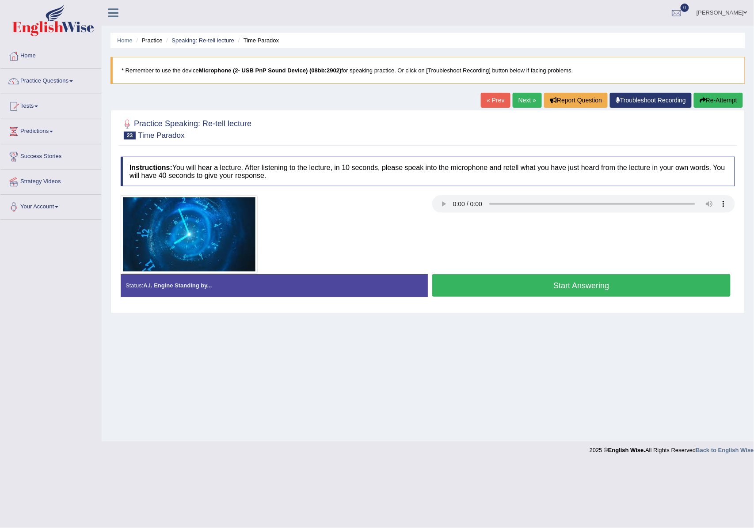
click at [526, 289] on button "Start Answering" at bounding box center [581, 285] width 298 height 23
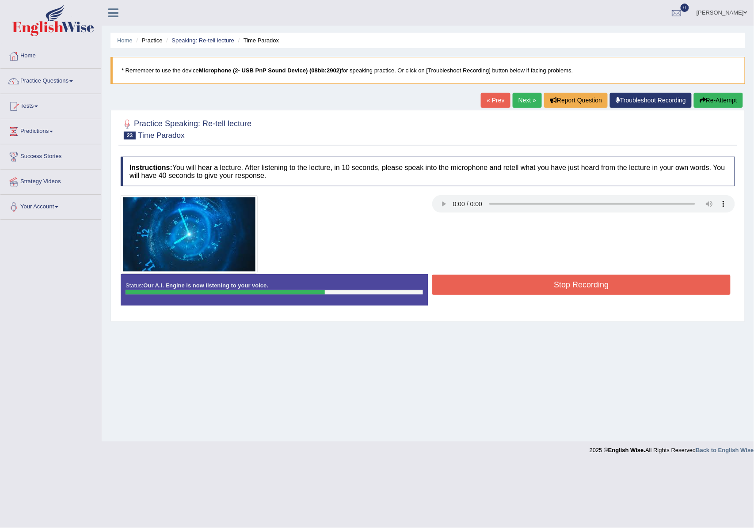
click at [545, 292] on button "Stop Recording" at bounding box center [581, 285] width 298 height 20
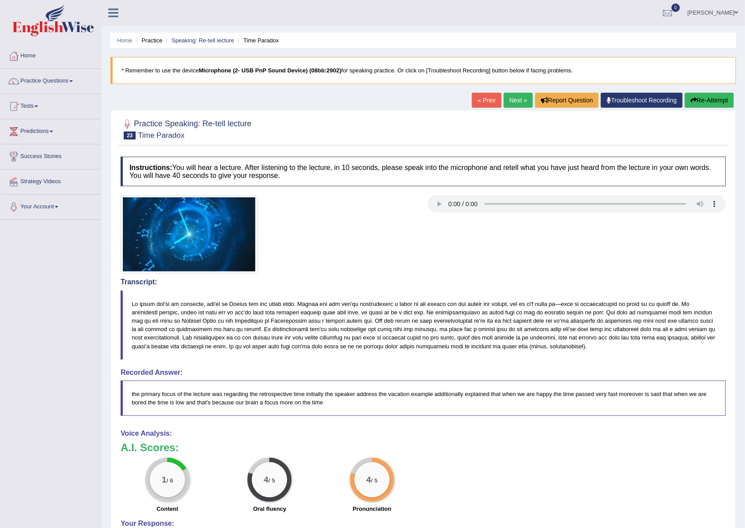
click at [511, 103] on link "Next »" at bounding box center [518, 100] width 29 height 15
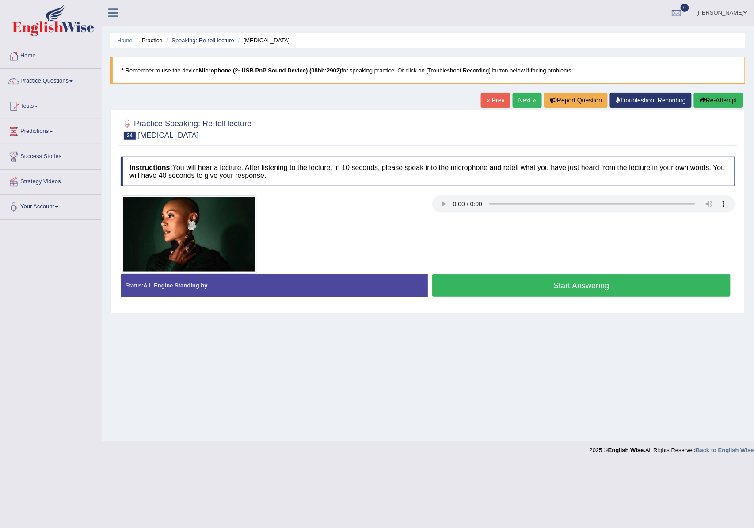
click at [584, 288] on button "Start Answering" at bounding box center [581, 285] width 298 height 23
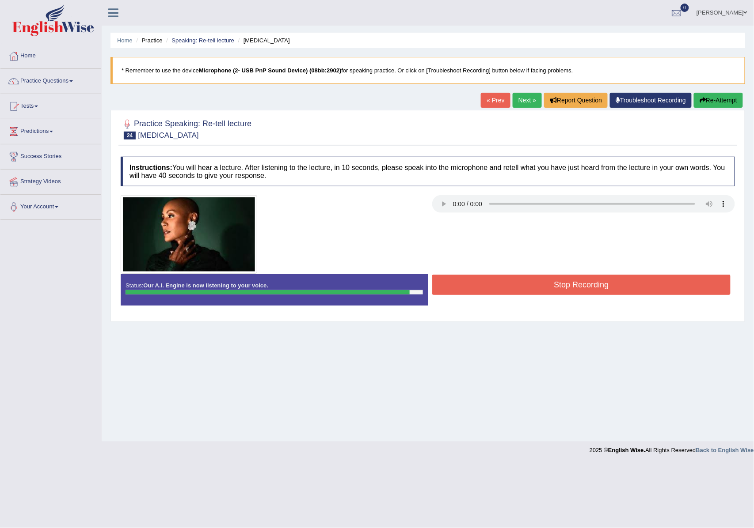
click at [546, 287] on button "Stop Recording" at bounding box center [581, 285] width 298 height 20
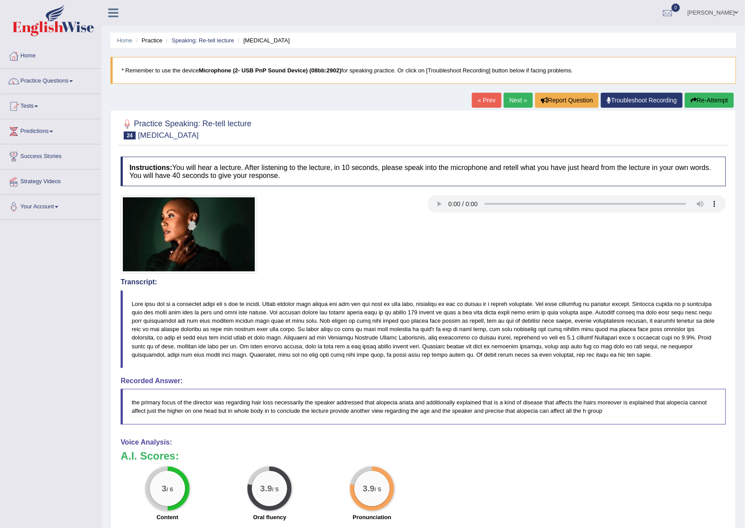
click at [504, 98] on link "Next »" at bounding box center [518, 100] width 29 height 15
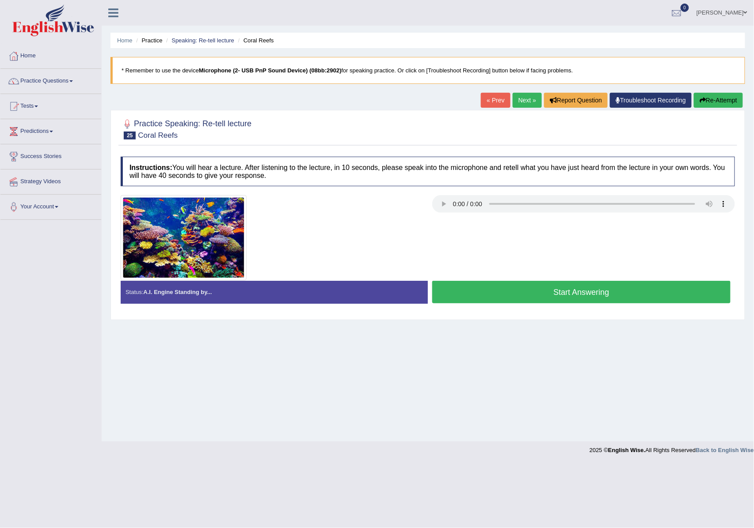
click at [488, 295] on button "Start Answering" at bounding box center [581, 292] width 298 height 23
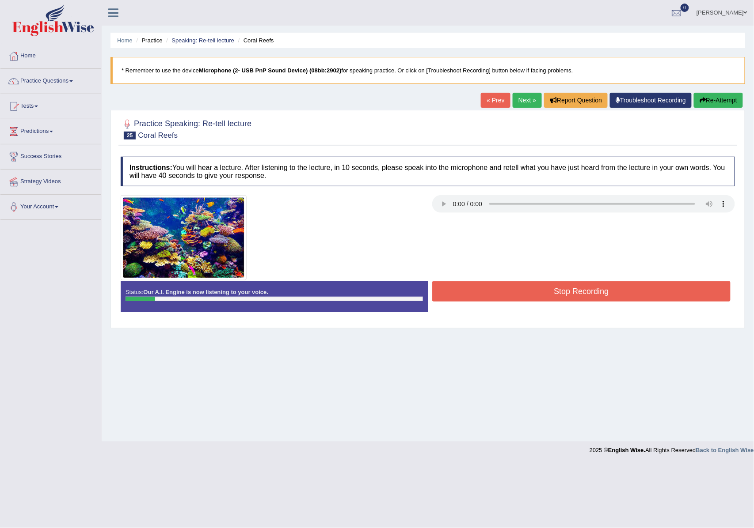
click at [486, 288] on button "Stop Recording" at bounding box center [581, 291] width 298 height 20
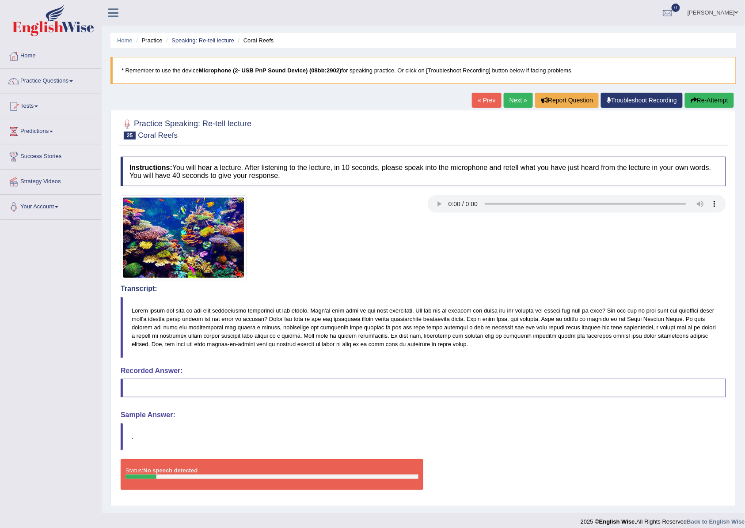
click at [702, 94] on button "Re-Attempt" at bounding box center [709, 100] width 49 height 15
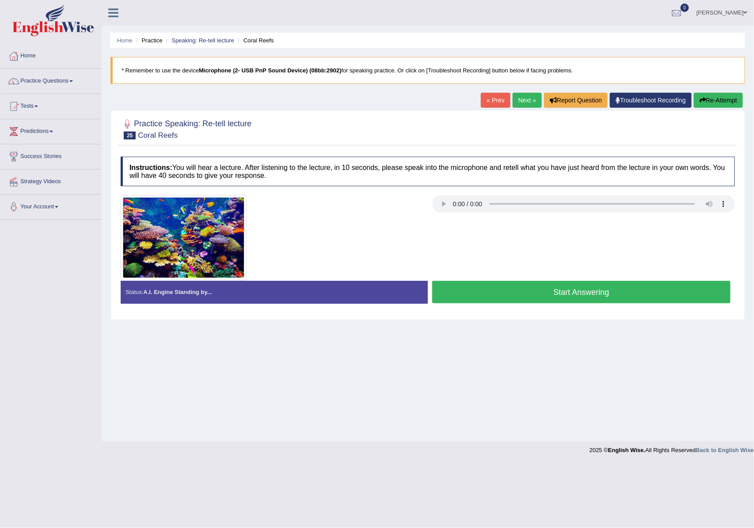
click at [526, 288] on button "Start Answering" at bounding box center [581, 292] width 298 height 23
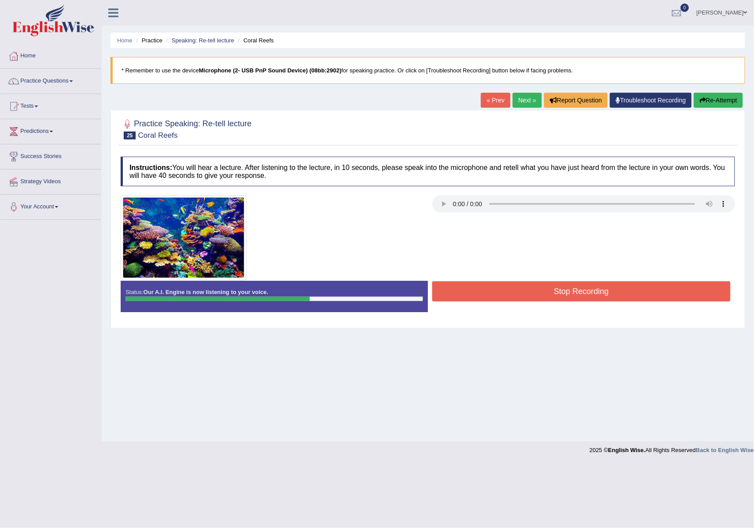
click at [526, 288] on button "Stop Recording" at bounding box center [581, 291] width 298 height 20
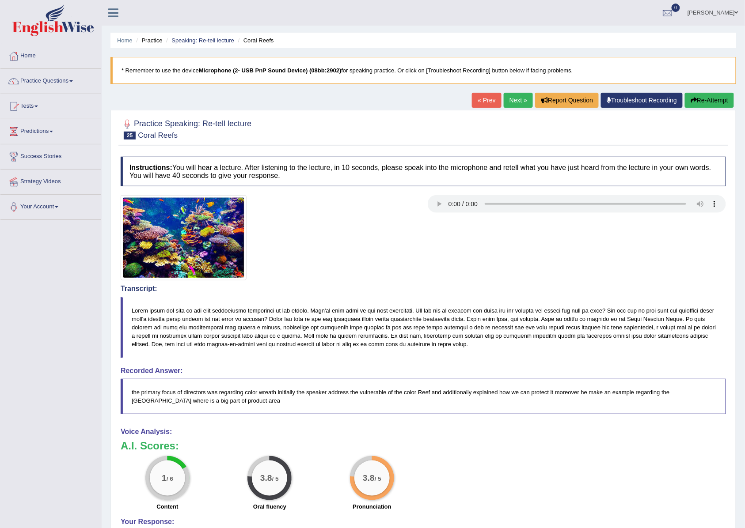
click at [689, 105] on button "Re-Attempt" at bounding box center [709, 100] width 49 height 15
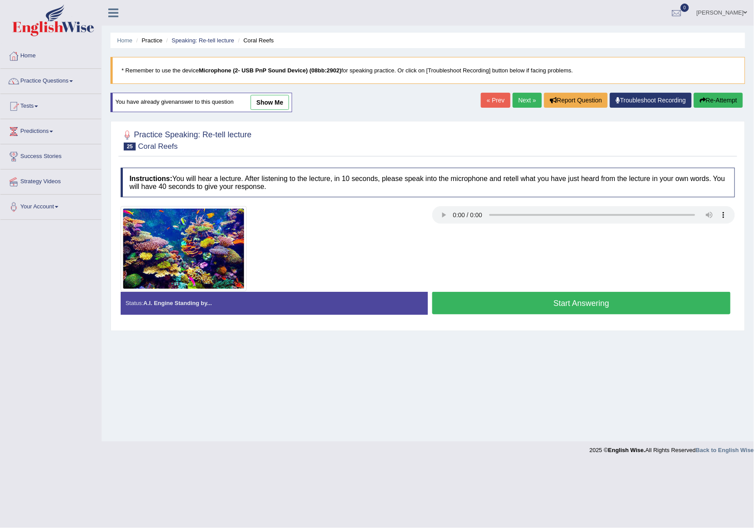
click at [548, 304] on button "Start Answering" at bounding box center [581, 303] width 298 height 23
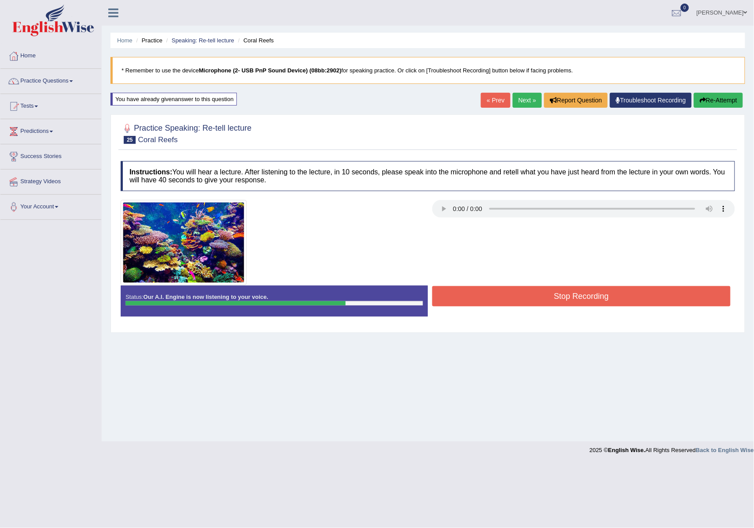
click at [545, 282] on div at bounding box center [427, 242] width 623 height 85
click at [545, 302] on button "Stop Recording" at bounding box center [581, 296] width 298 height 20
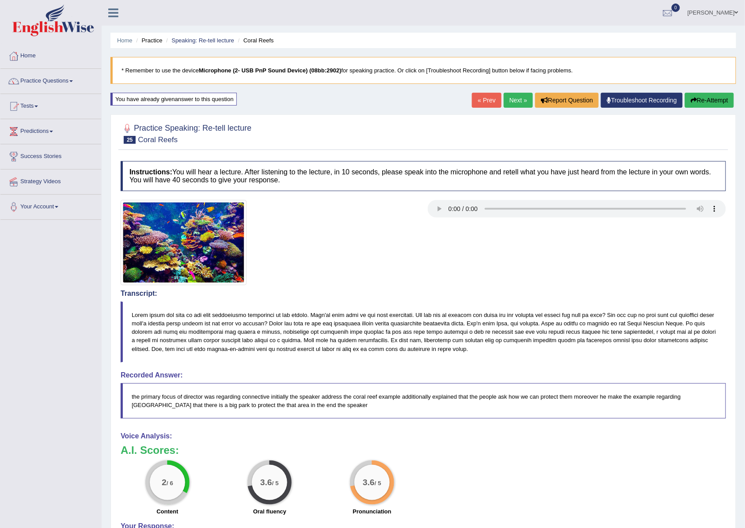
click at [504, 102] on link "Next »" at bounding box center [518, 100] width 29 height 15
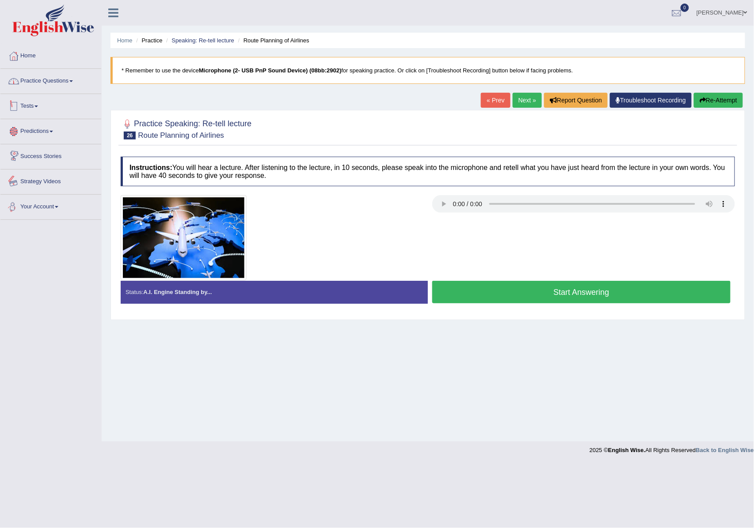
click at [39, 87] on link "Practice Questions" at bounding box center [50, 80] width 101 height 22
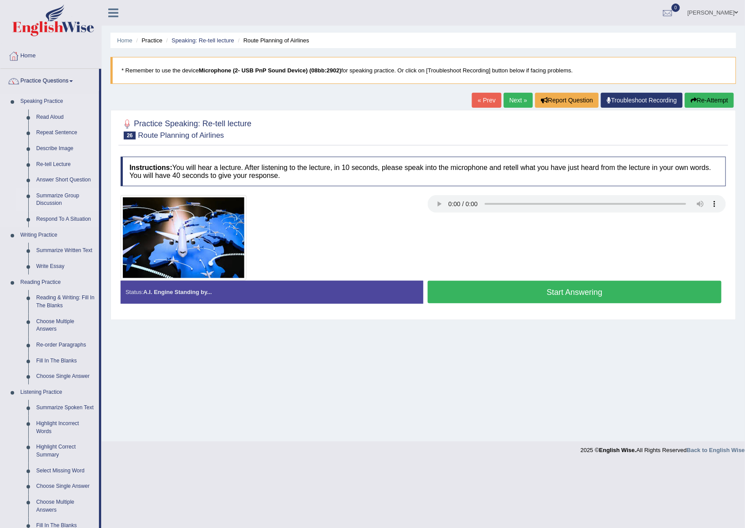
click at [62, 202] on link "Summarize Group Discussion" at bounding box center [65, 199] width 67 height 23
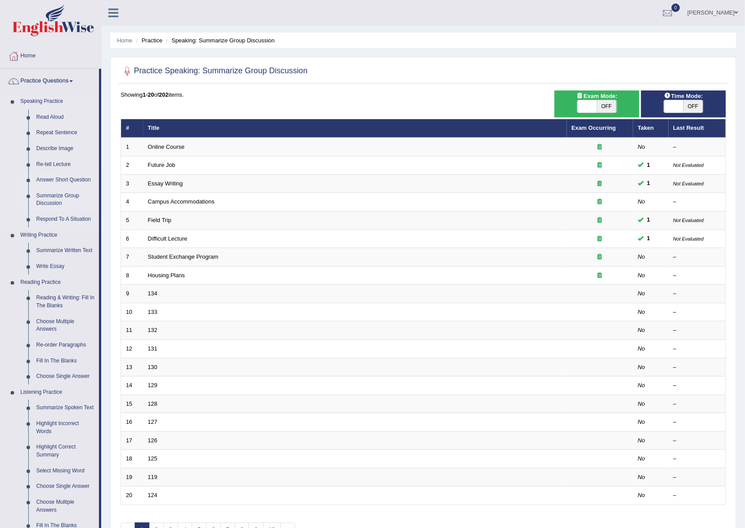
click at [64, 180] on link "Answer Short Question" at bounding box center [65, 180] width 67 height 16
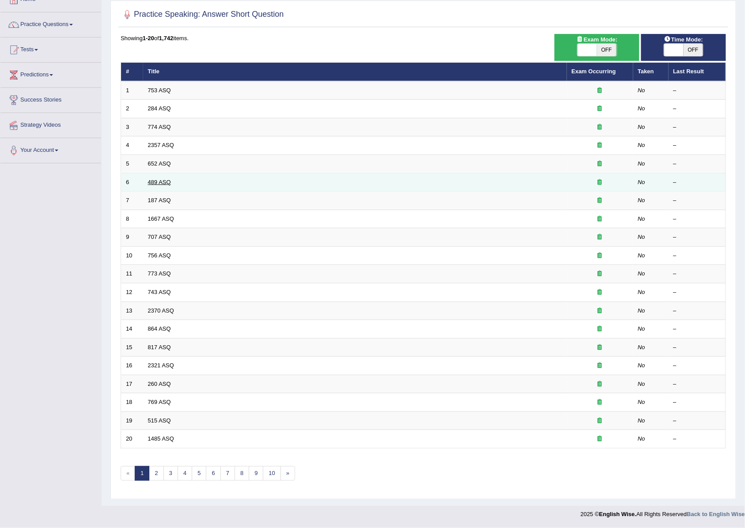
click at [163, 179] on link "489 ASQ" at bounding box center [159, 182] width 23 height 7
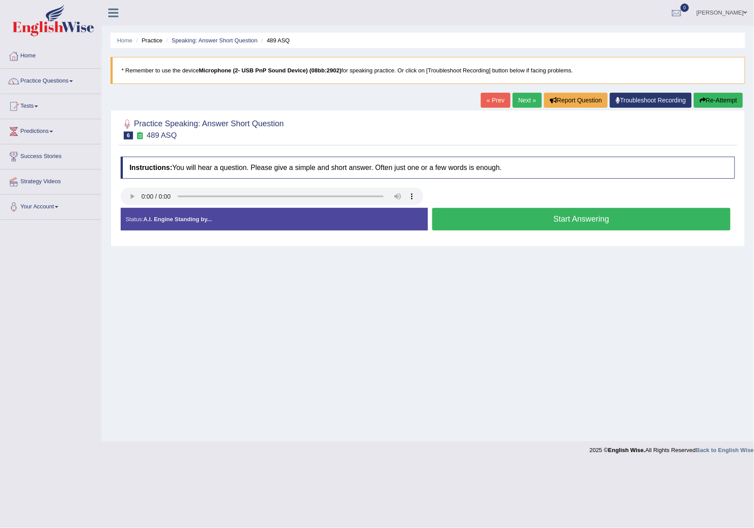
click at [502, 212] on button "Start Answering" at bounding box center [581, 219] width 298 height 23
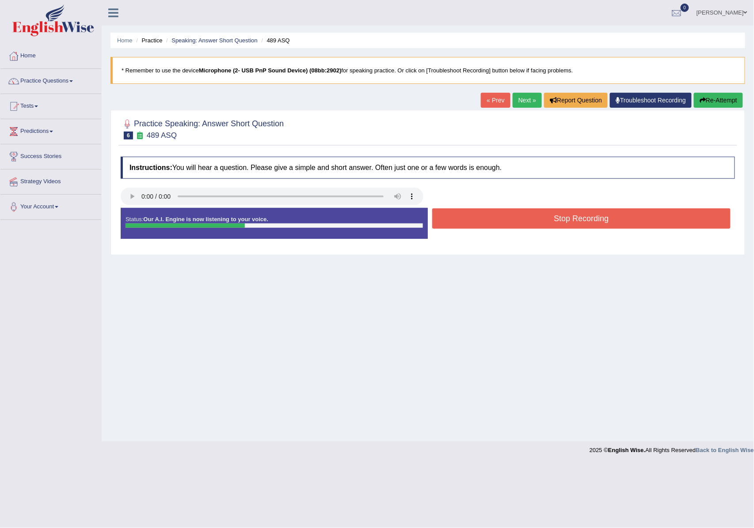
click at [502, 212] on button "Stop Recording" at bounding box center [581, 218] width 298 height 20
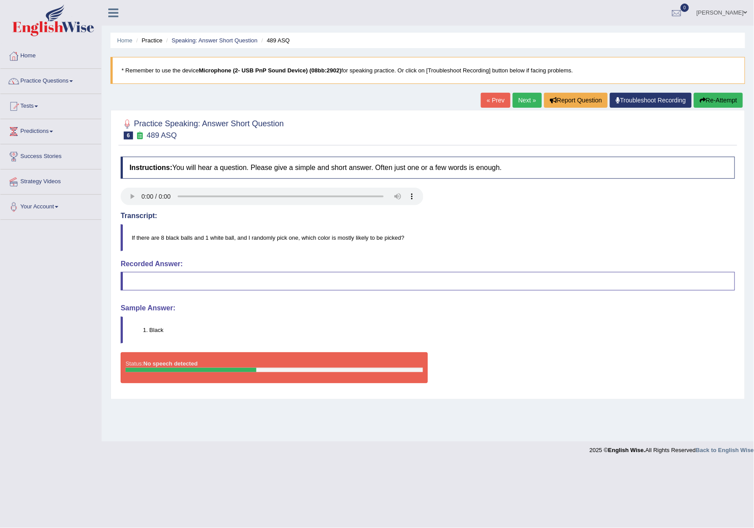
click at [715, 108] on button "Re-Attempt" at bounding box center [717, 100] width 49 height 15
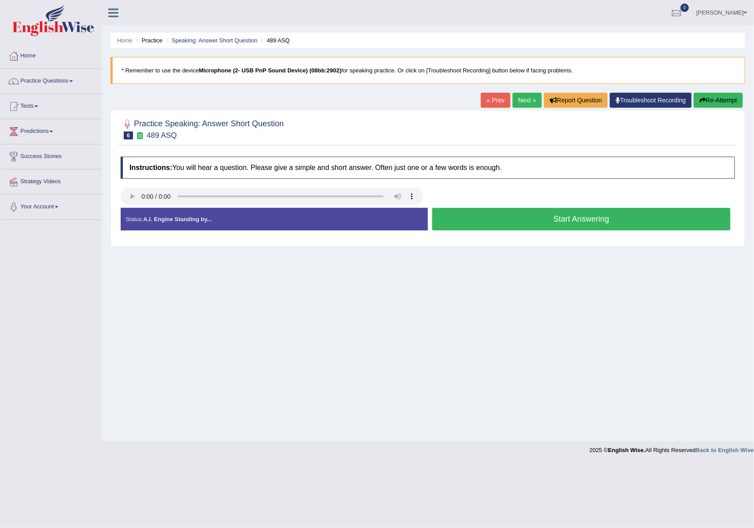
click at [514, 211] on button "Start Answering" at bounding box center [581, 219] width 298 height 23
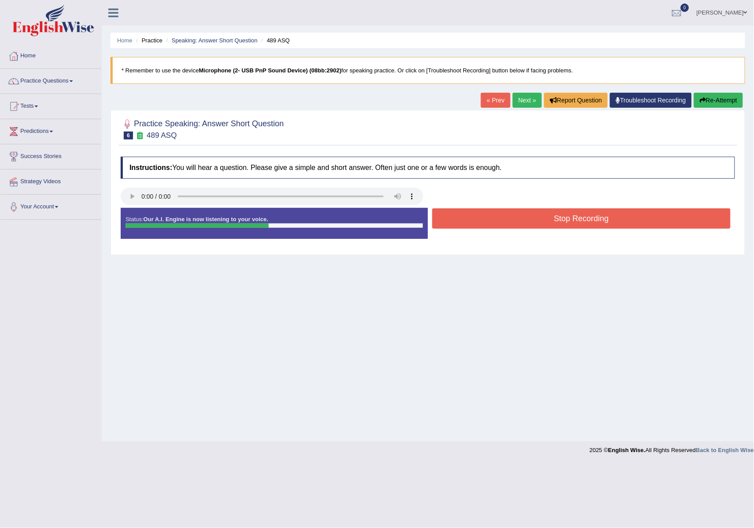
click at [488, 220] on button "Stop Recording" at bounding box center [581, 218] width 298 height 20
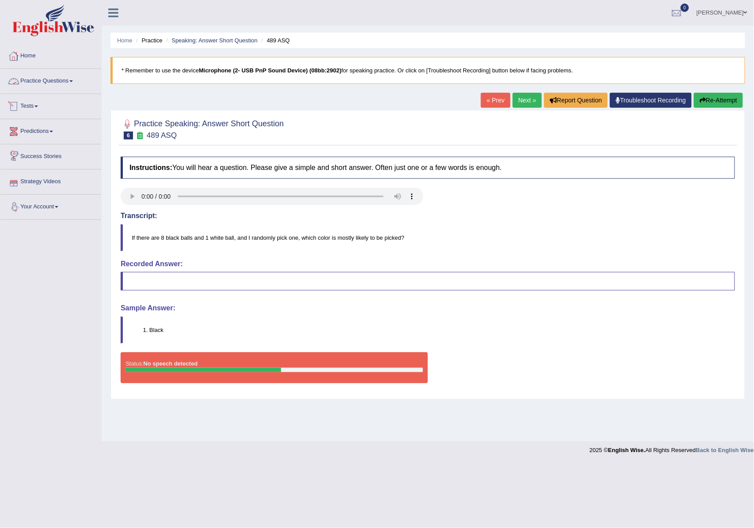
click at [27, 61] on link "Home" at bounding box center [50, 55] width 101 height 22
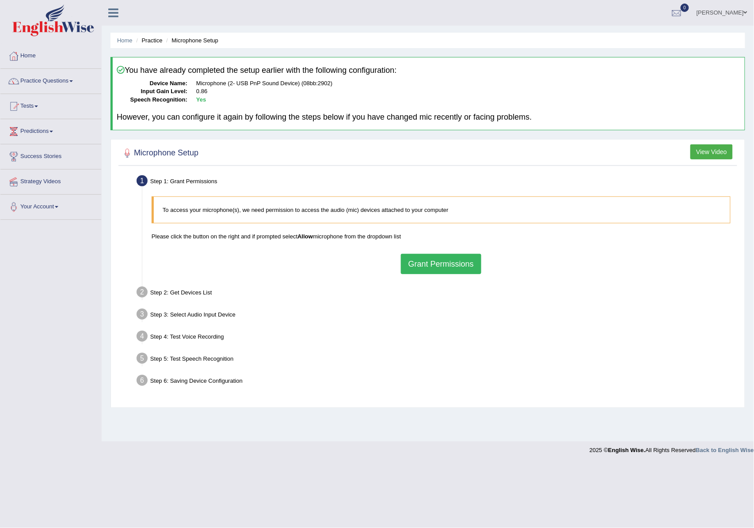
click at [443, 267] on button "Grant Permissions" at bounding box center [441, 264] width 80 height 20
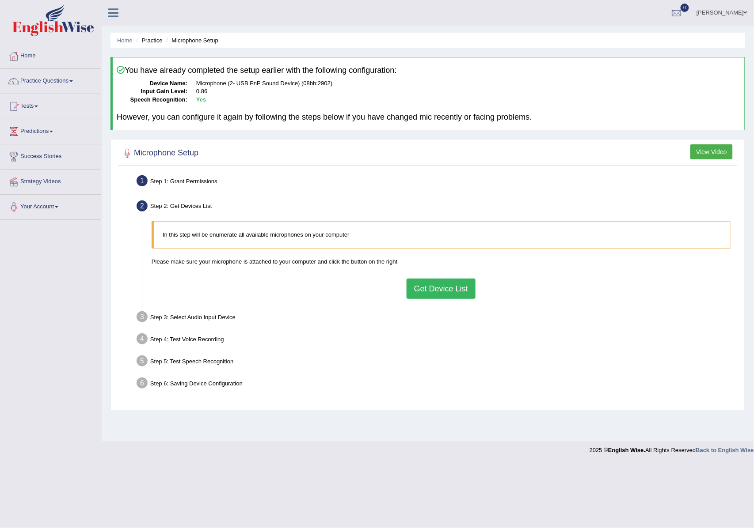
click at [437, 297] on button "Get Device List" at bounding box center [440, 289] width 69 height 20
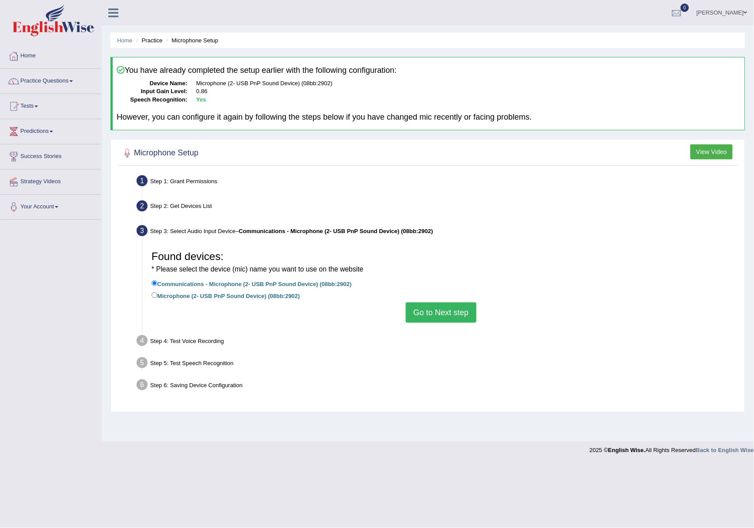
click at [424, 317] on button "Go to Next step" at bounding box center [440, 313] width 70 height 20
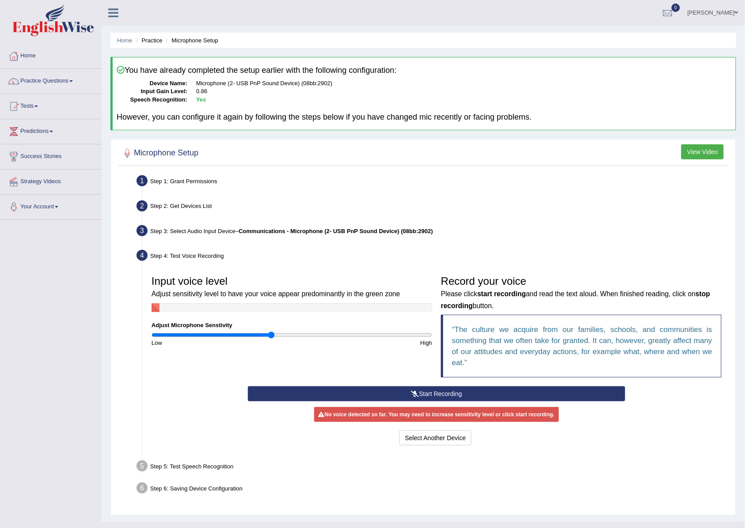
click at [411, 402] on div "Start Recording Stop Recording Note: Please listen to the recording till the en…" at bounding box center [436, 416] width 386 height 61
click at [411, 396] on icon at bounding box center [415, 394] width 8 height 6
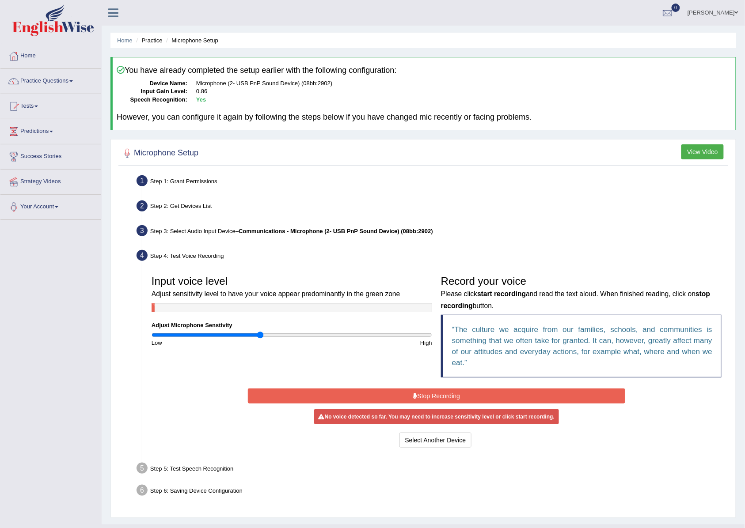
drag, startPoint x: 271, startPoint y: 331, endPoint x: 261, endPoint y: 331, distance: 9.3
type input "0.78"
click at [261, 332] on input "range" at bounding box center [292, 335] width 280 height 7
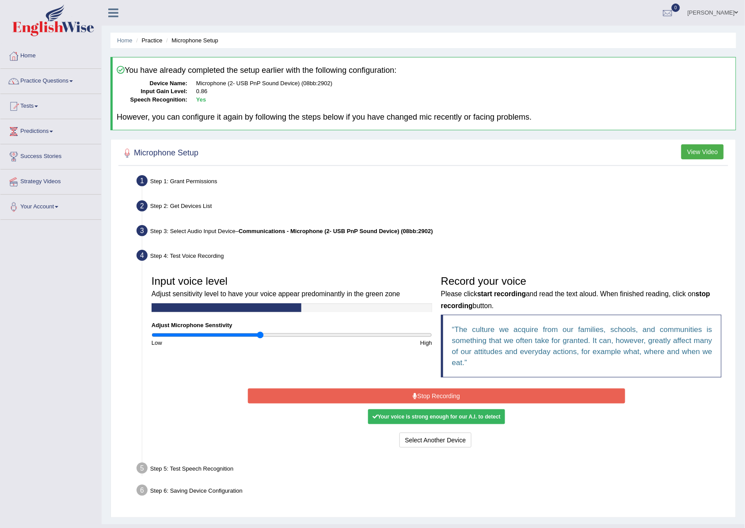
drag, startPoint x: 267, startPoint y: 349, endPoint x: 230, endPoint y: 364, distance: 40.6
click at [230, 364] on div "Input voice level Adjust sensitivity level to have your voice appear predominan…" at bounding box center [436, 328] width 579 height 115
click at [442, 443] on button "Select Another Device" at bounding box center [435, 440] width 72 height 15
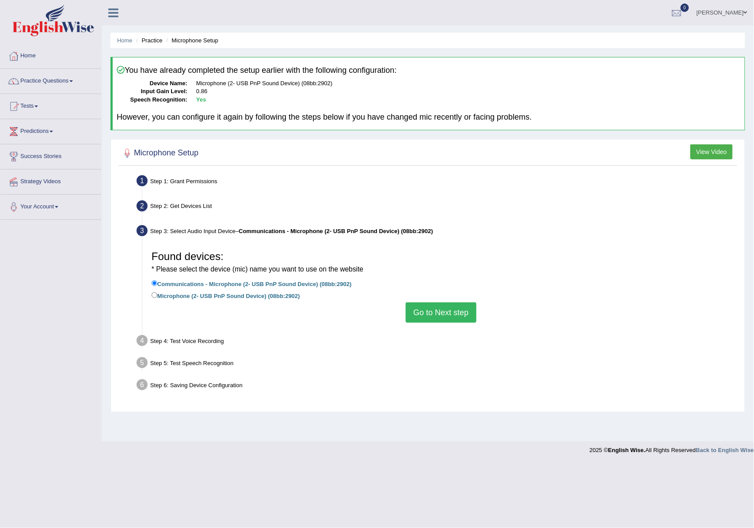
click at [438, 317] on button "Go to Next step" at bounding box center [440, 313] width 70 height 20
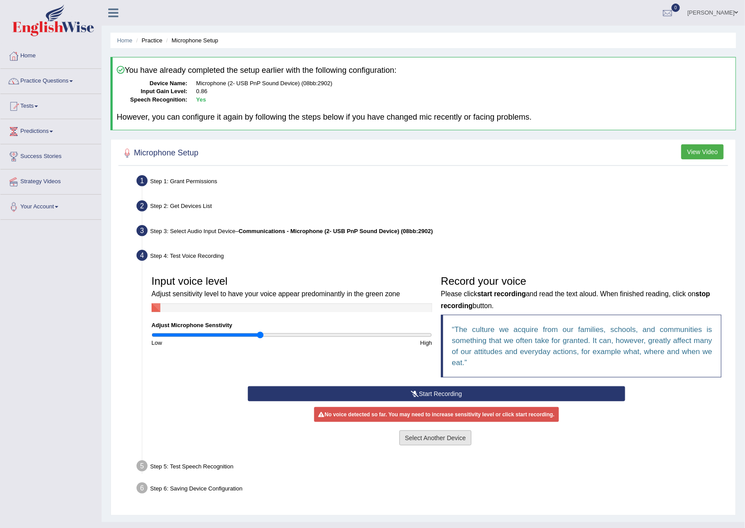
click at [409, 444] on button "Select Another Device" at bounding box center [435, 438] width 72 height 15
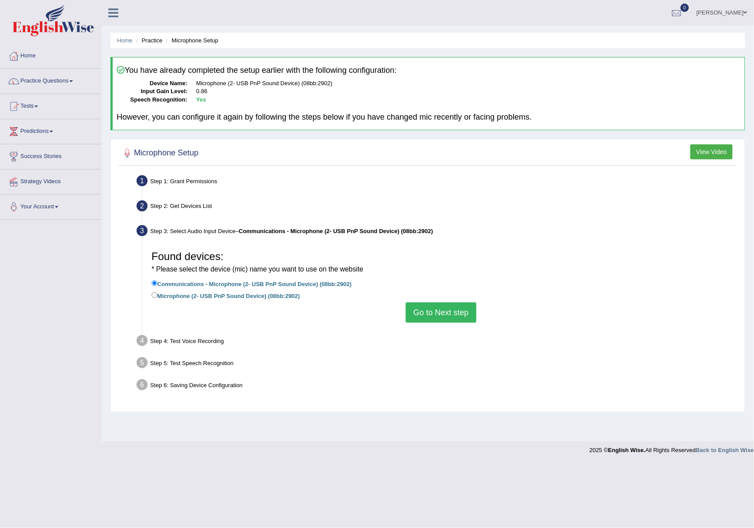
click label "Microphone (2- USB PnP Sound Device) (08bb:2902)"
click input "Microphone (2- USB PnP Sound Device) (08bb:2902)"
radio input "true"
click button "Go to Next step"
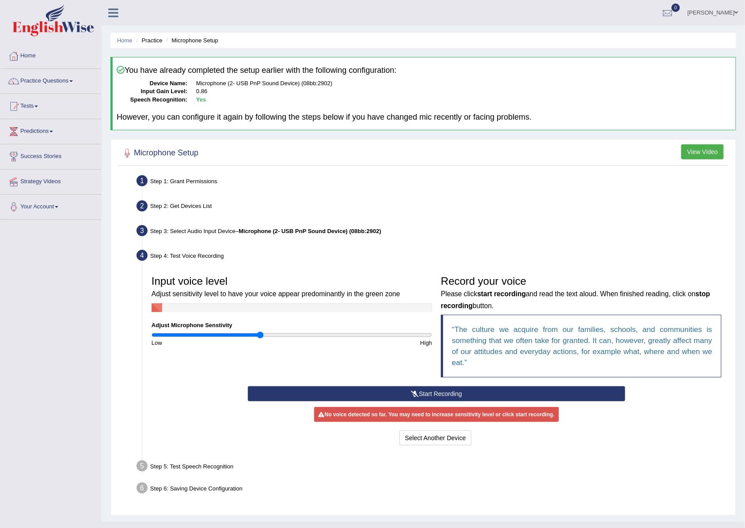
click div "Input voice level Adjust sensitivity level to have your voice appear predominan…"
click button "Start Recording"
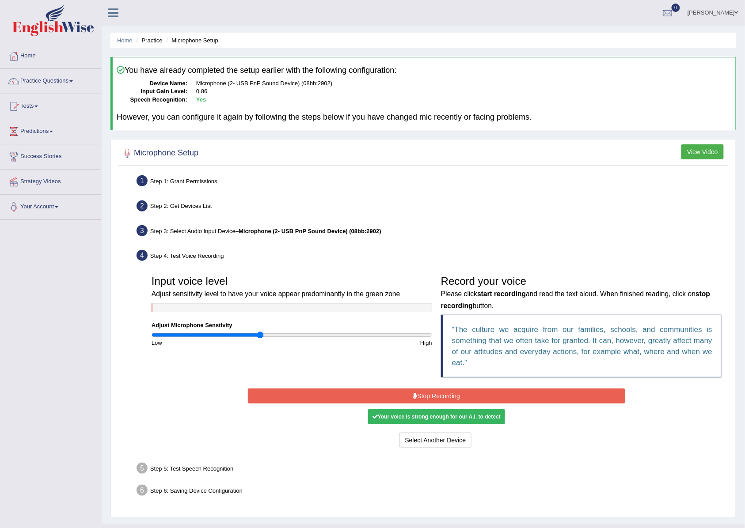
click button "Stop Recording"
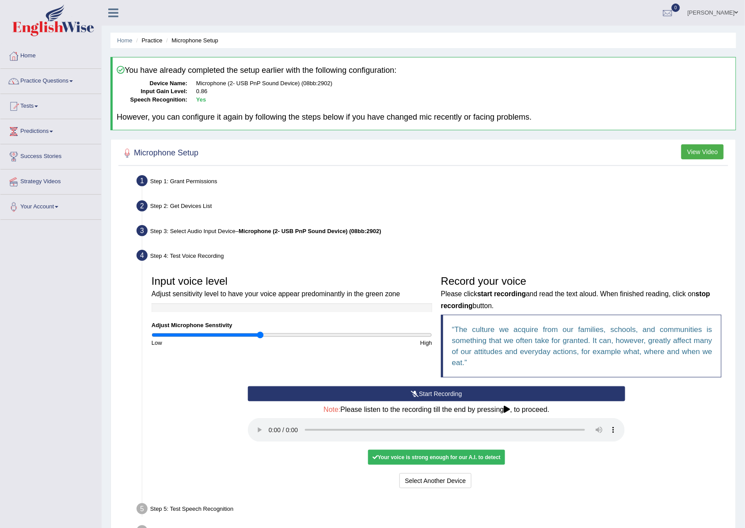
drag, startPoint x: 263, startPoint y: 434, endPoint x: 187, endPoint y: 429, distance: 76.1
click div "Start Recording Stop Recording Note: Please listen to the recording till the en…"
click button "Voice is ok. Go to Next step"
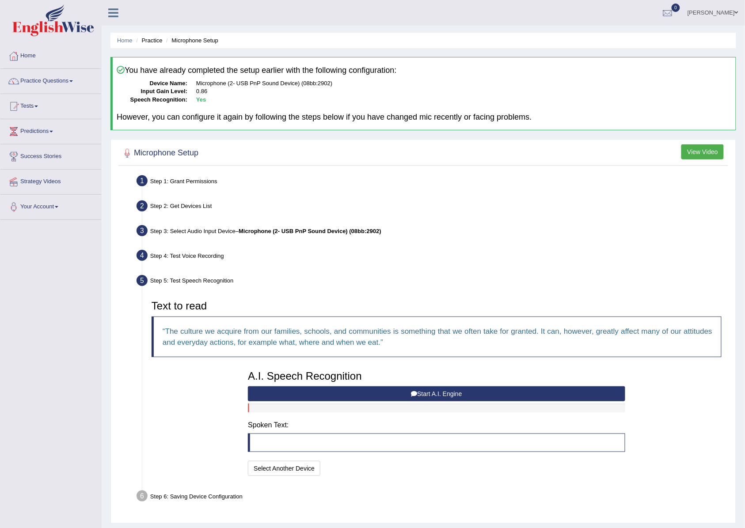
click button "Start A.I. Engine"
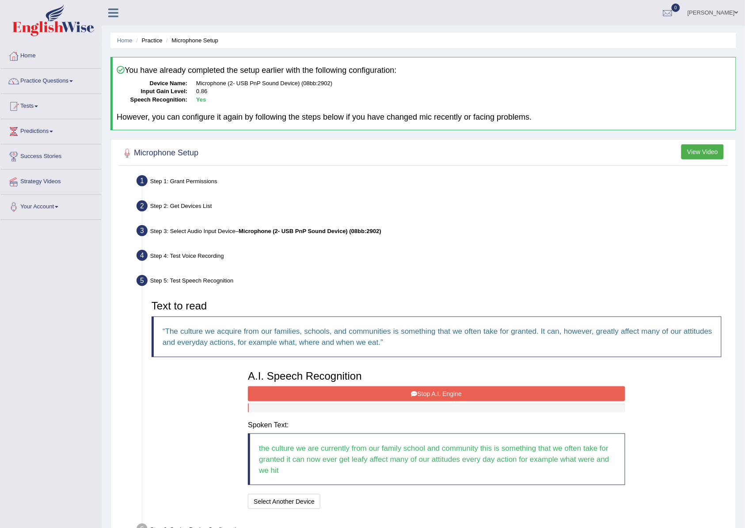
click button "Stop A.I. Engine"
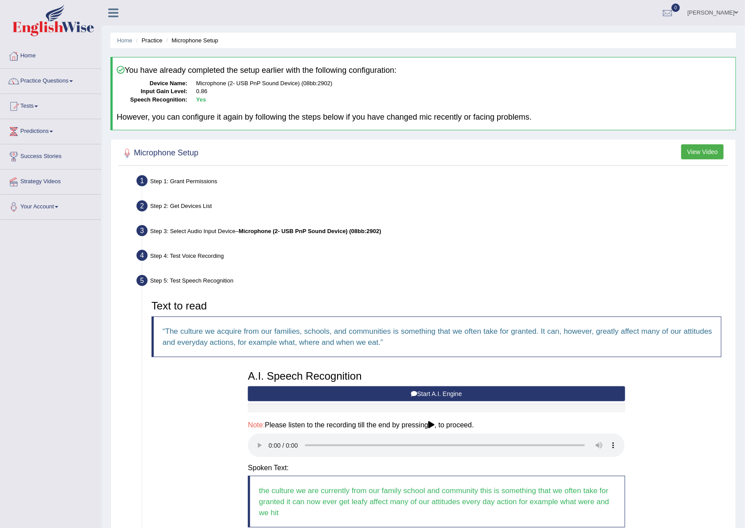
scroll to position [102, 0]
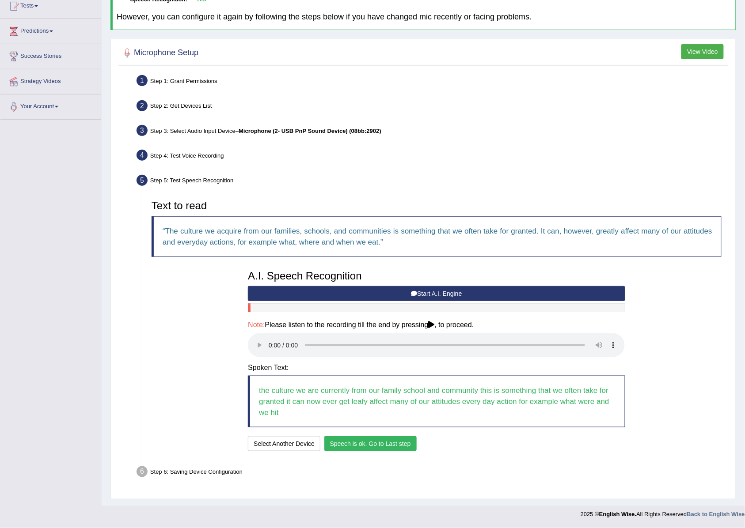
click button "Speech is ok. Go to Last step"
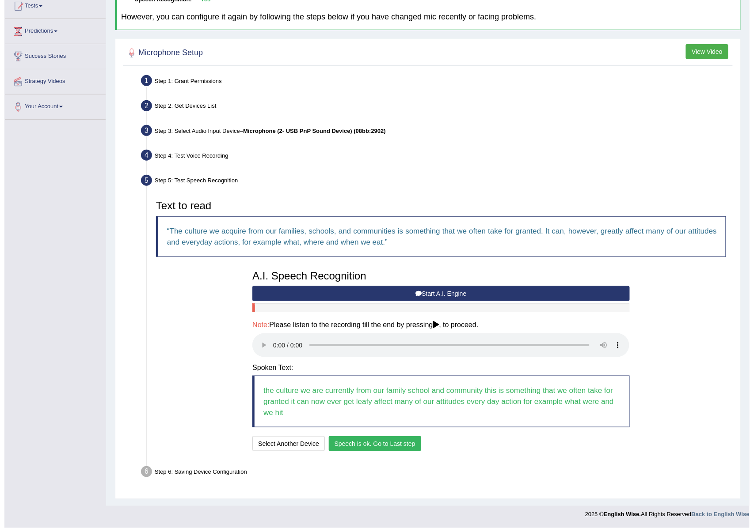
scroll to position [0, 0]
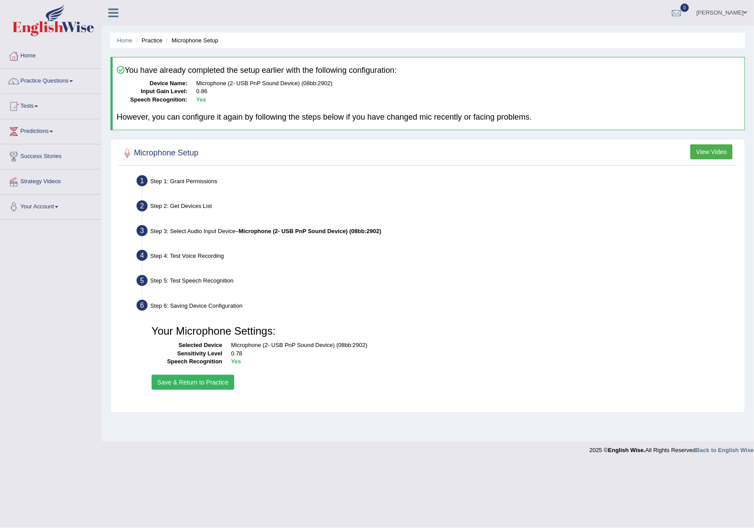
click button "Save & Return to Practice"
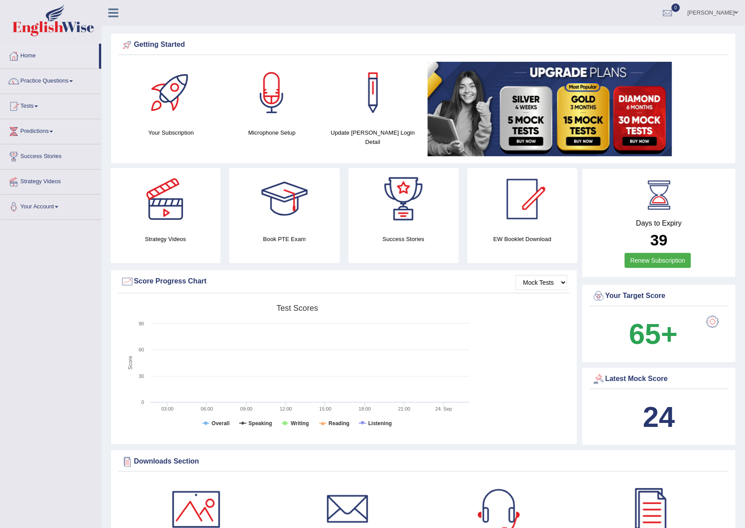
click at [59, 79] on link "Practice Questions" at bounding box center [50, 80] width 101 height 22
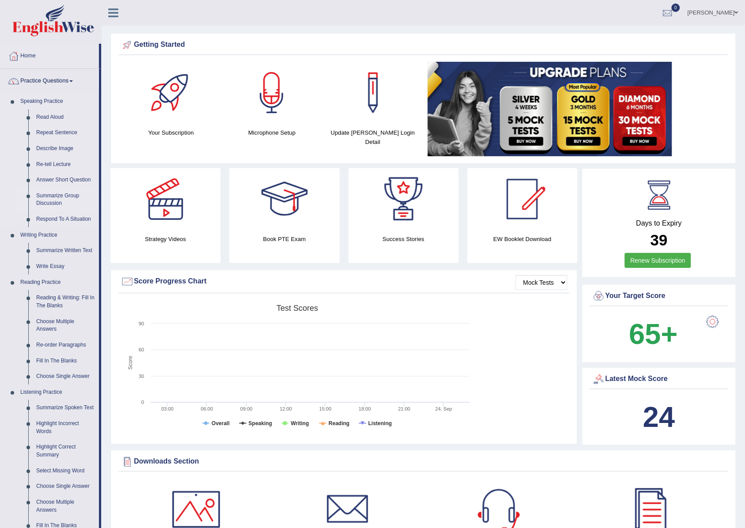
click at [53, 202] on link "Summarize Group Discussion" at bounding box center [65, 199] width 67 height 23
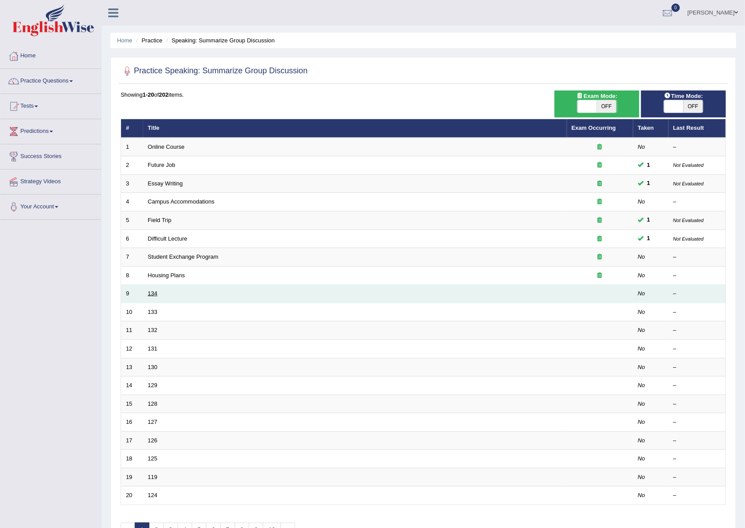
click at [154, 296] on link "134" at bounding box center [153, 293] width 10 height 7
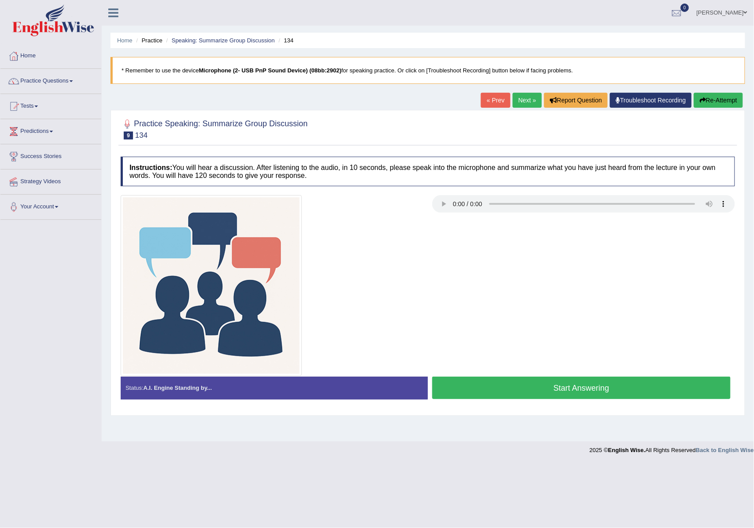
click at [528, 392] on button "Start Answering" at bounding box center [581, 388] width 298 height 23
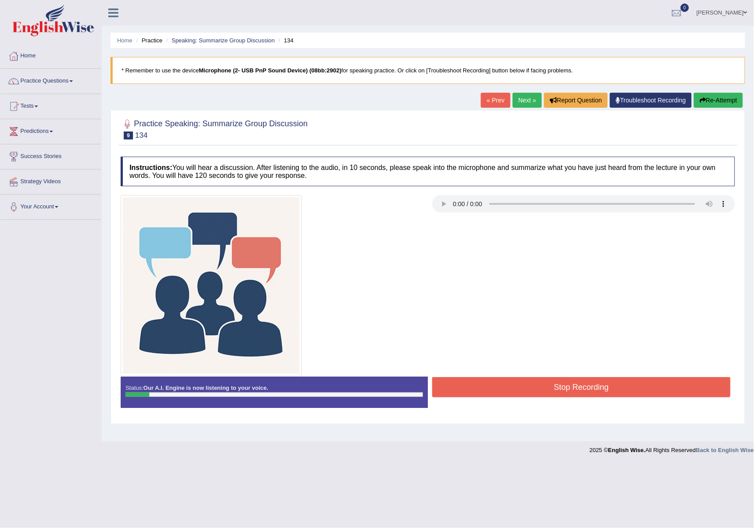
click at [646, 382] on button "Stop Recording" at bounding box center [581, 387] width 298 height 20
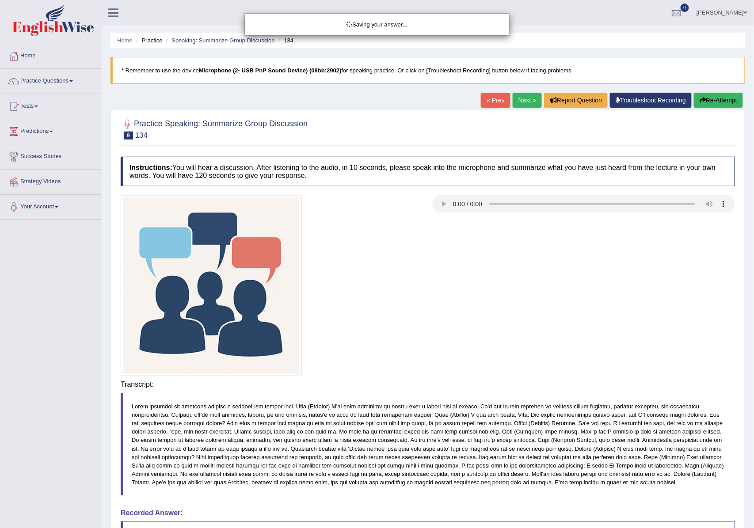
click at [706, 97] on div "Saving your answer..." at bounding box center [377, 264] width 754 height 528
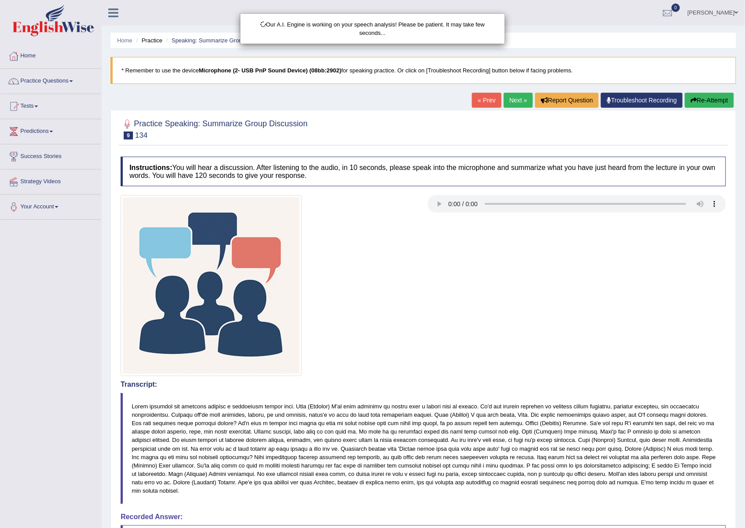
click at [705, 103] on div "Our A.I. Engine is working on your speech analysis! Please be patient. It may t…" at bounding box center [372, 264] width 745 height 528
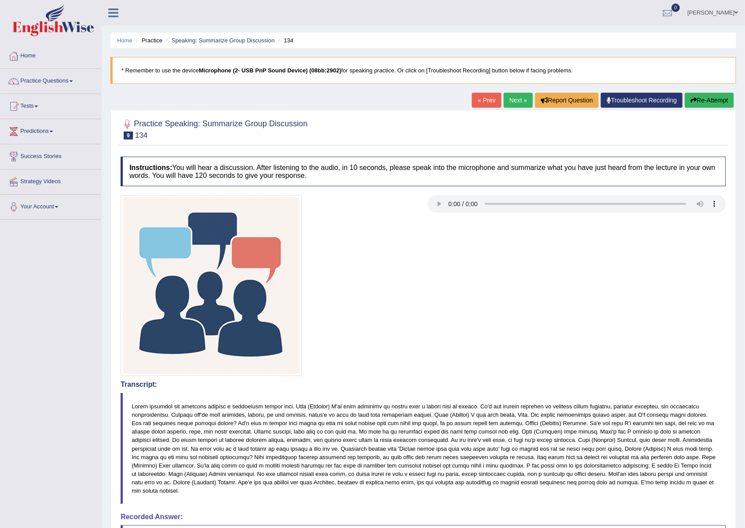
click at [702, 103] on button "Re-Attempt" at bounding box center [709, 100] width 49 height 15
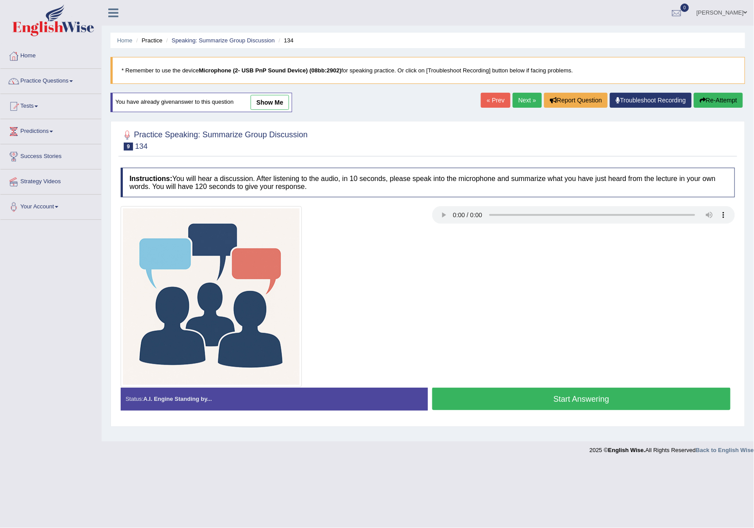
click at [500, 390] on button "Start Answering" at bounding box center [581, 399] width 298 height 23
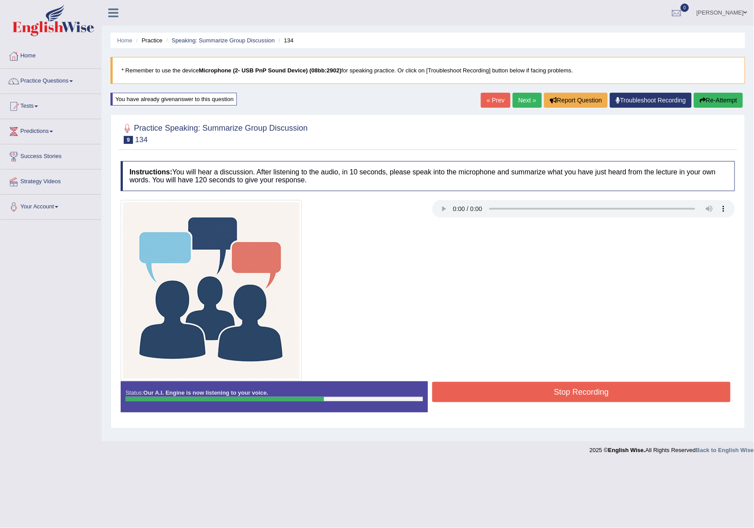
click at [546, 391] on button "Stop Recording" at bounding box center [581, 392] width 298 height 20
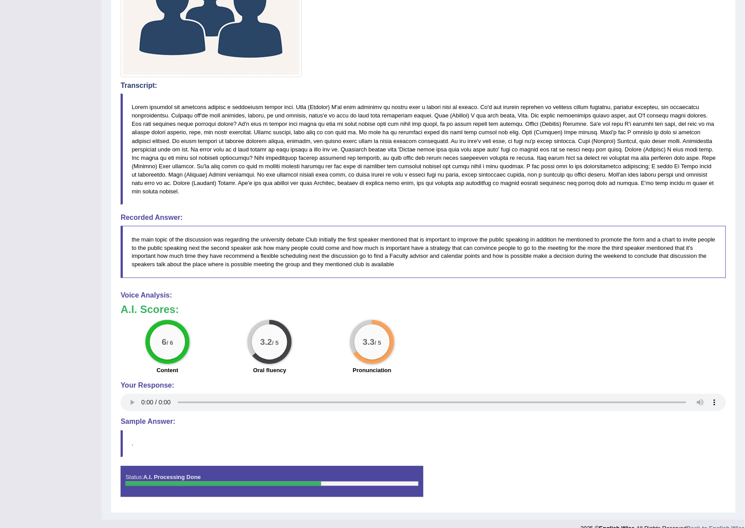
scroll to position [9, 0]
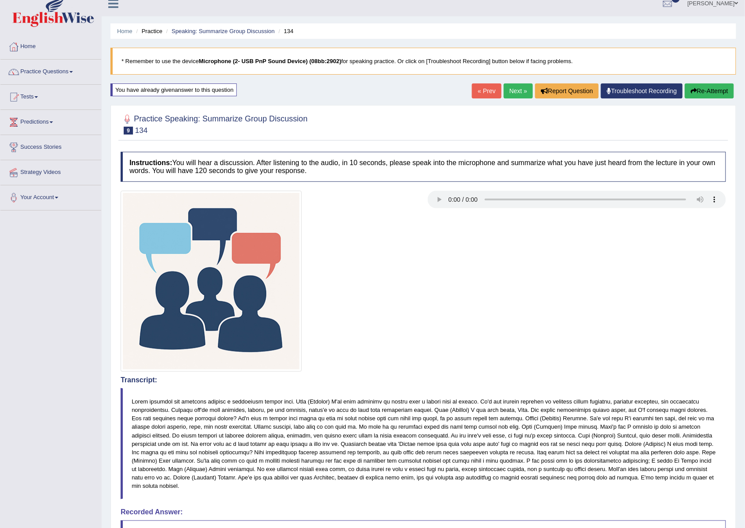
click at [511, 94] on link "Next »" at bounding box center [518, 90] width 29 height 15
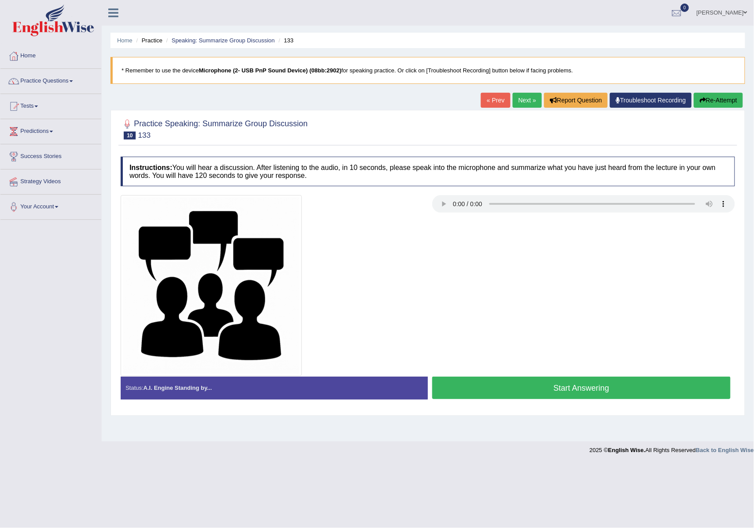
click at [519, 390] on button "Start Answering" at bounding box center [581, 388] width 298 height 23
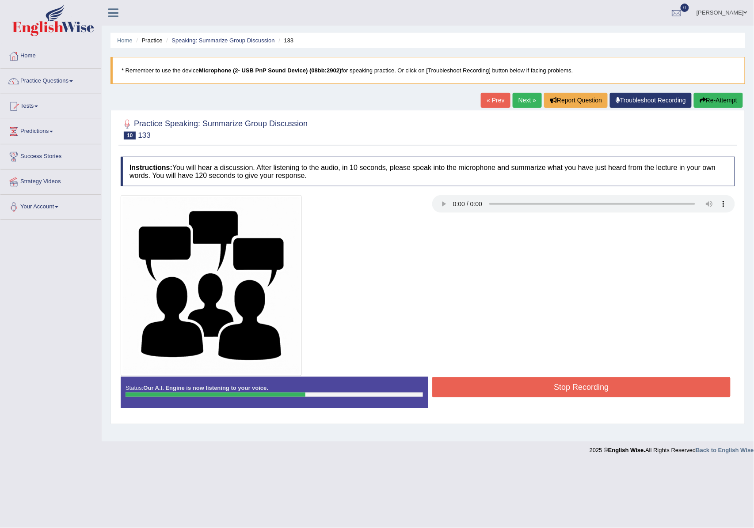
click at [519, 390] on button "Stop Recording" at bounding box center [581, 387] width 298 height 20
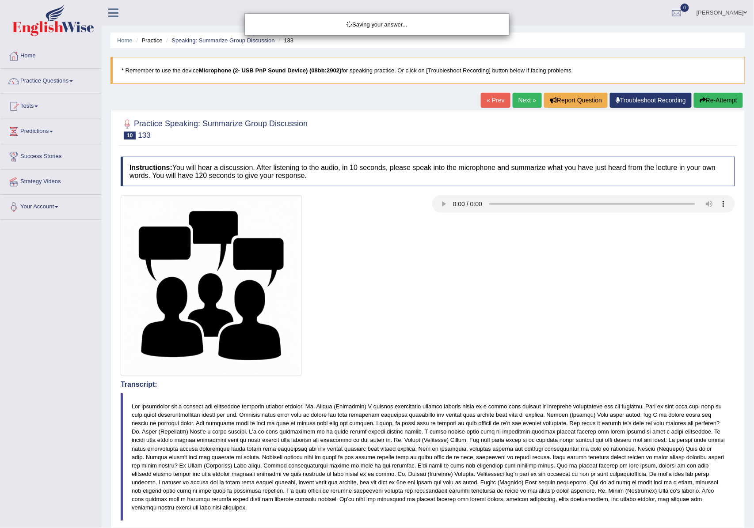
click at [368, 371] on div "Saving your answer..." at bounding box center [377, 264] width 754 height 528
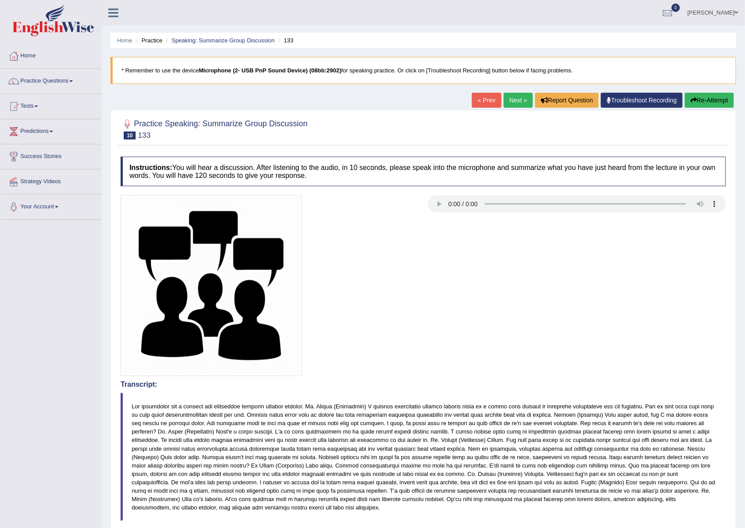
click at [504, 101] on link "Next »" at bounding box center [518, 100] width 29 height 15
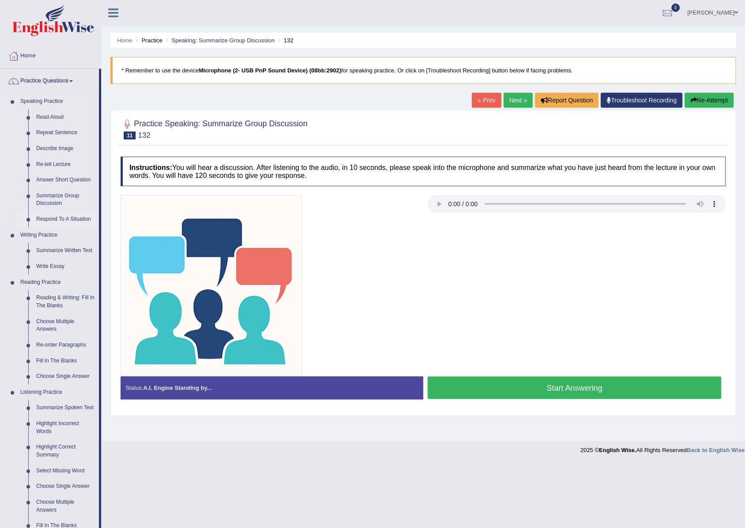
click at [59, 217] on link "Respond To A Situation" at bounding box center [65, 220] width 67 height 16
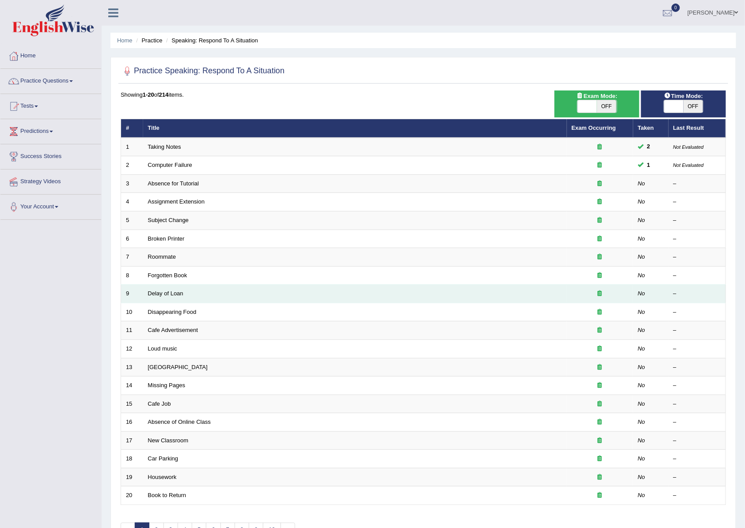
click at [159, 289] on td "Delay of Loan" at bounding box center [355, 294] width 424 height 19
click at [160, 295] on link "Delay of Loan" at bounding box center [165, 293] width 35 height 7
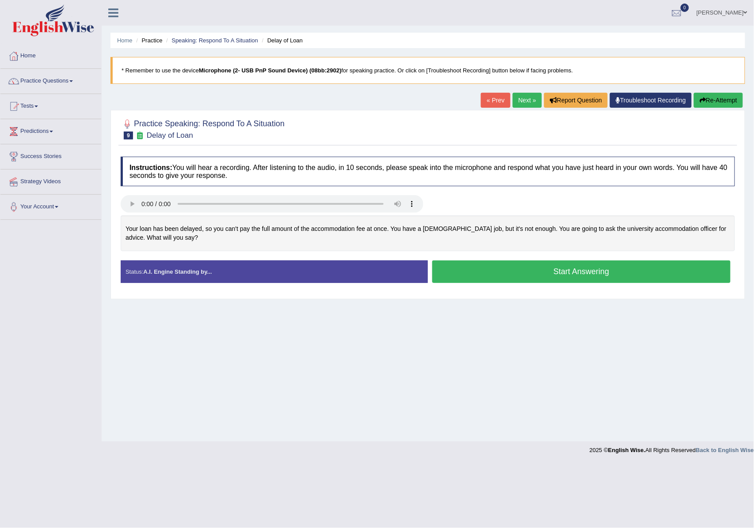
click at [518, 97] on link "Next »" at bounding box center [526, 100] width 29 height 15
